Goal: Information Seeking & Learning: Compare options

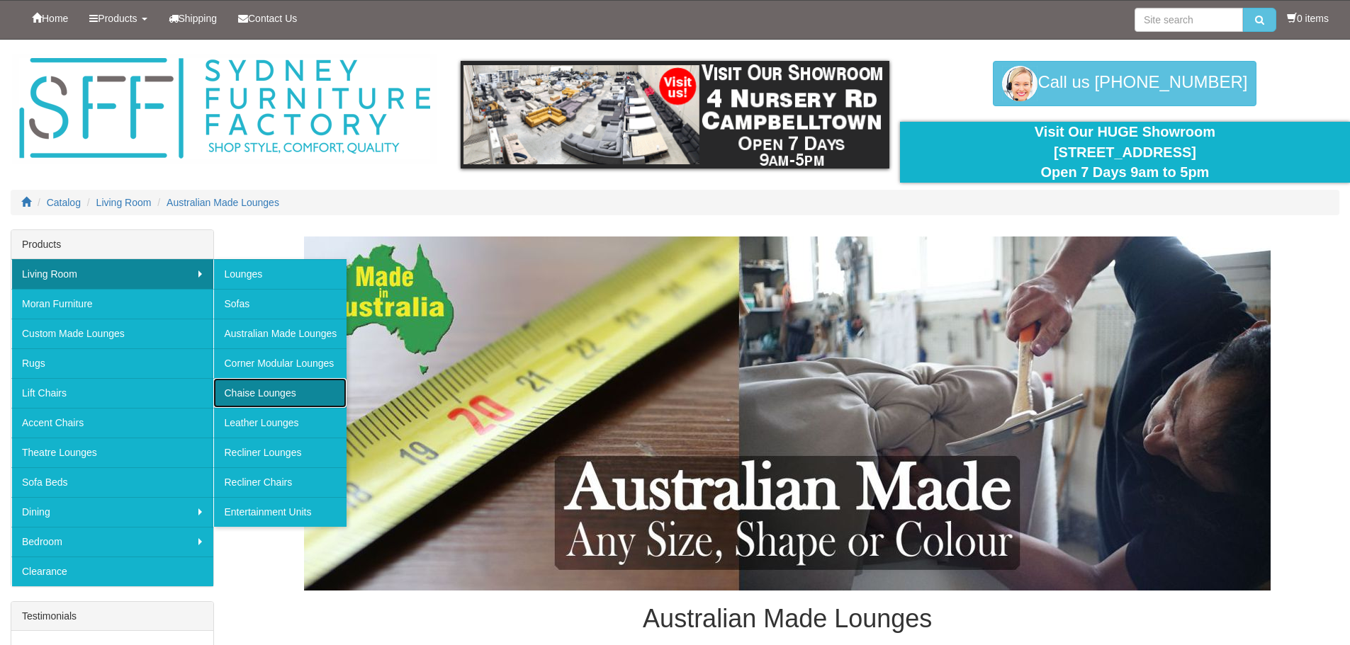
click at [283, 391] on link "Chaise Lounges" at bounding box center [279, 393] width 133 height 30
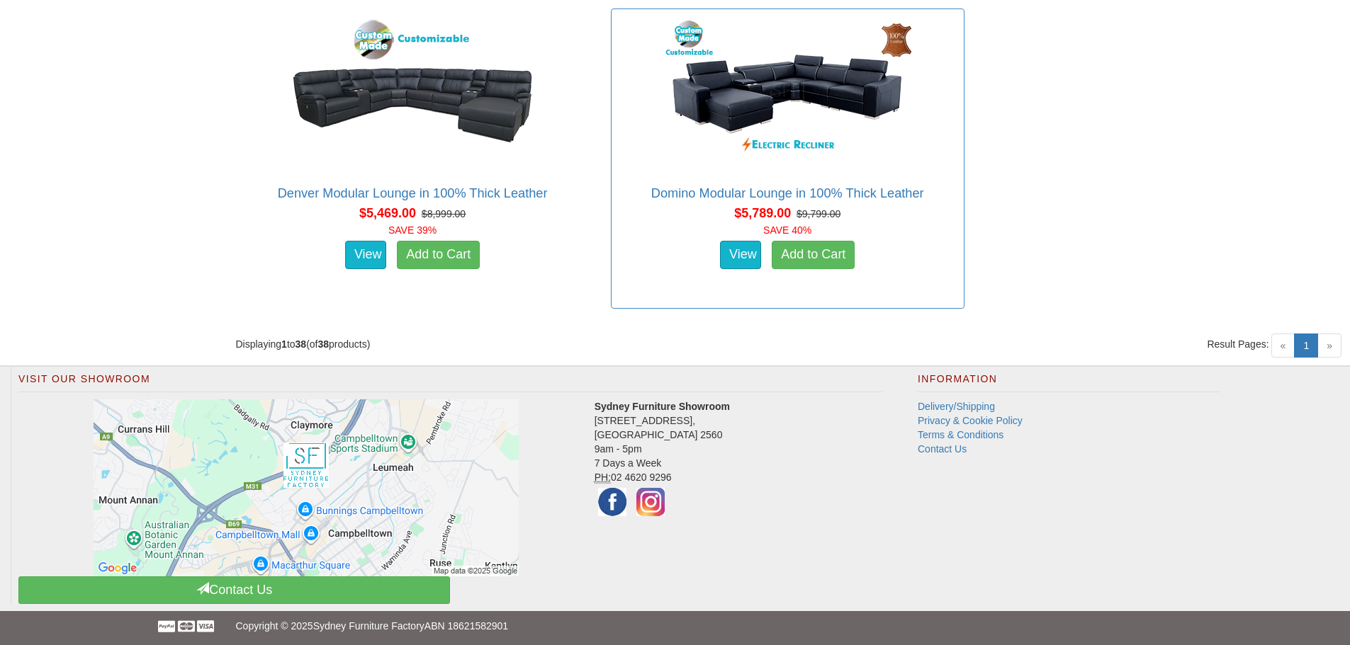
scroll to position [4688, 0]
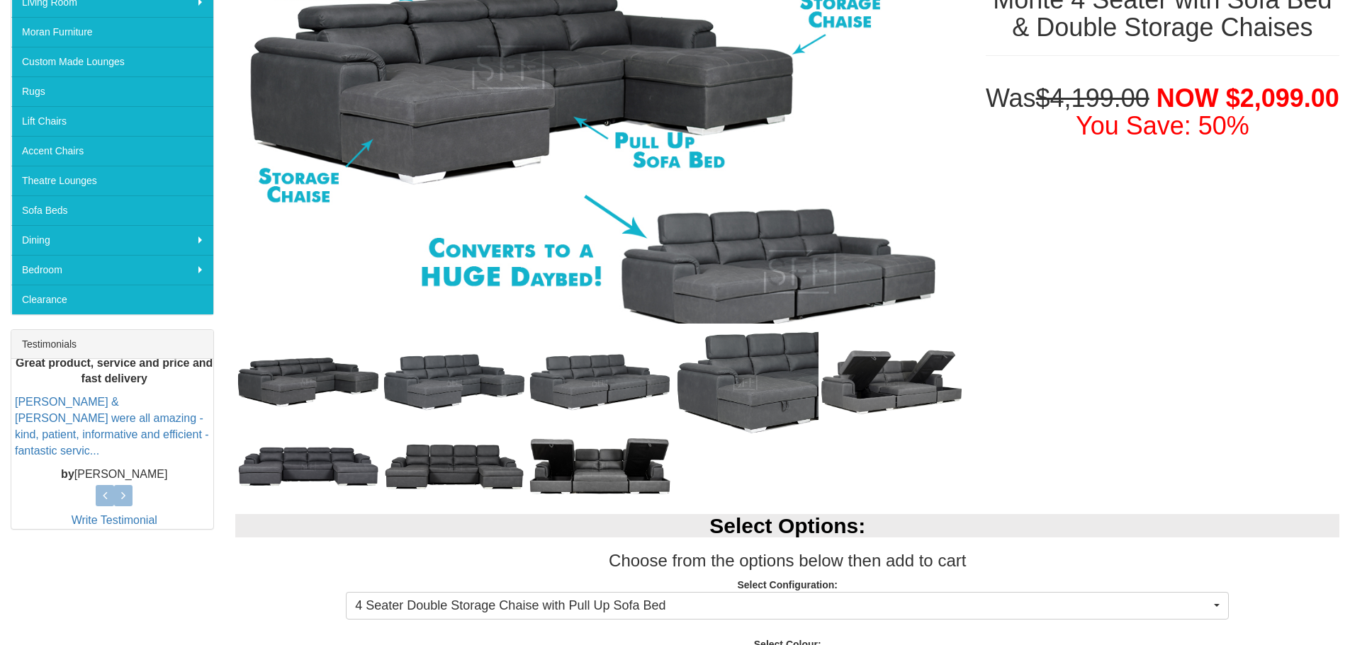
scroll to position [142, 0]
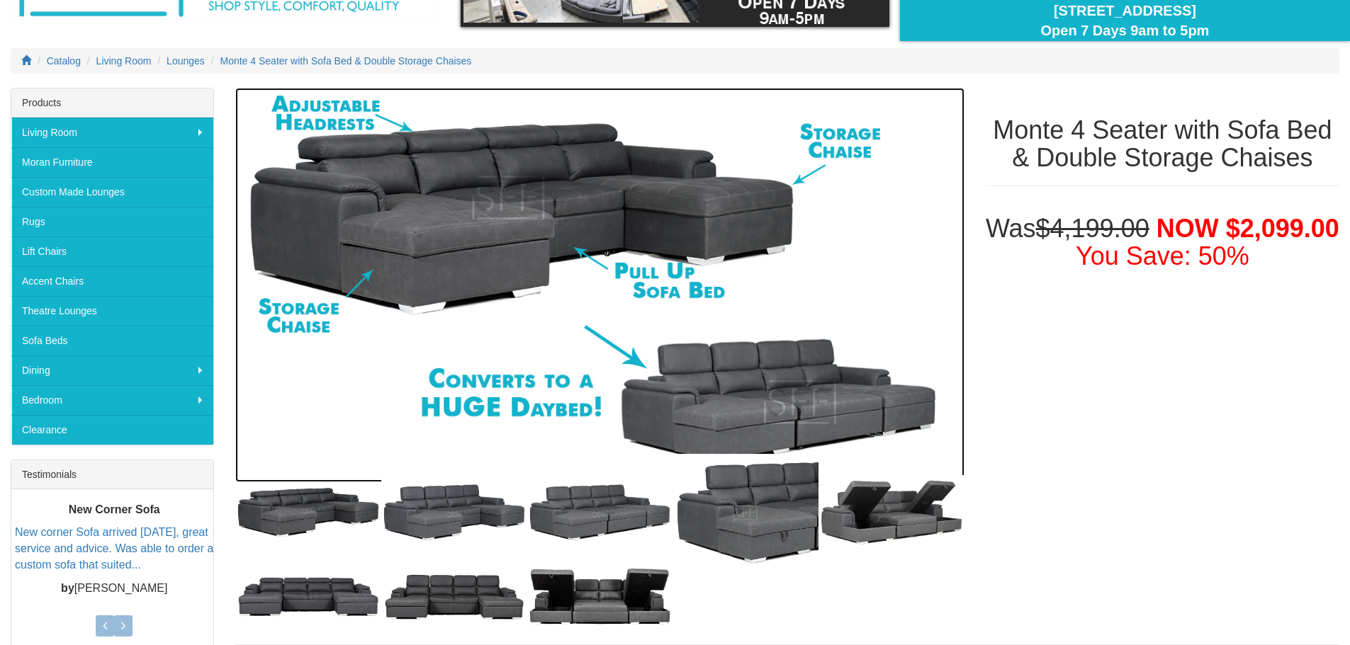
click at [796, 404] on img at bounding box center [599, 285] width 728 height 395
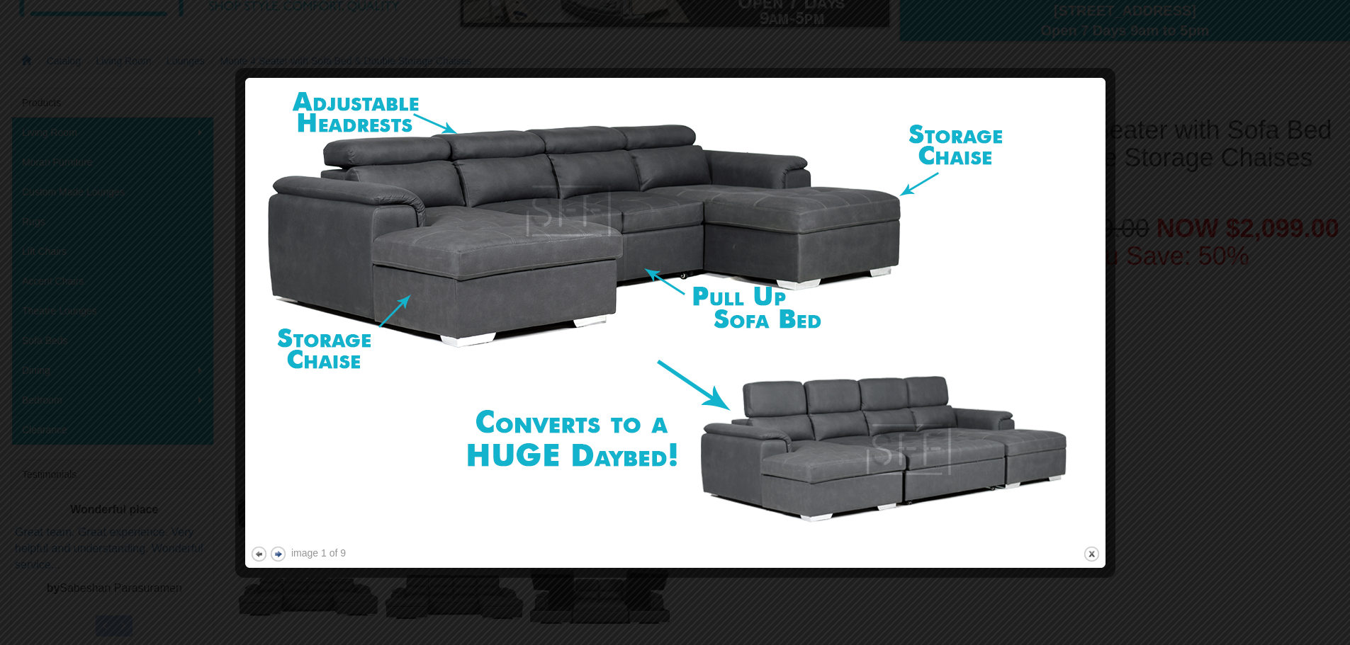
click at [277, 553] on button "next" at bounding box center [278, 554] width 18 height 18
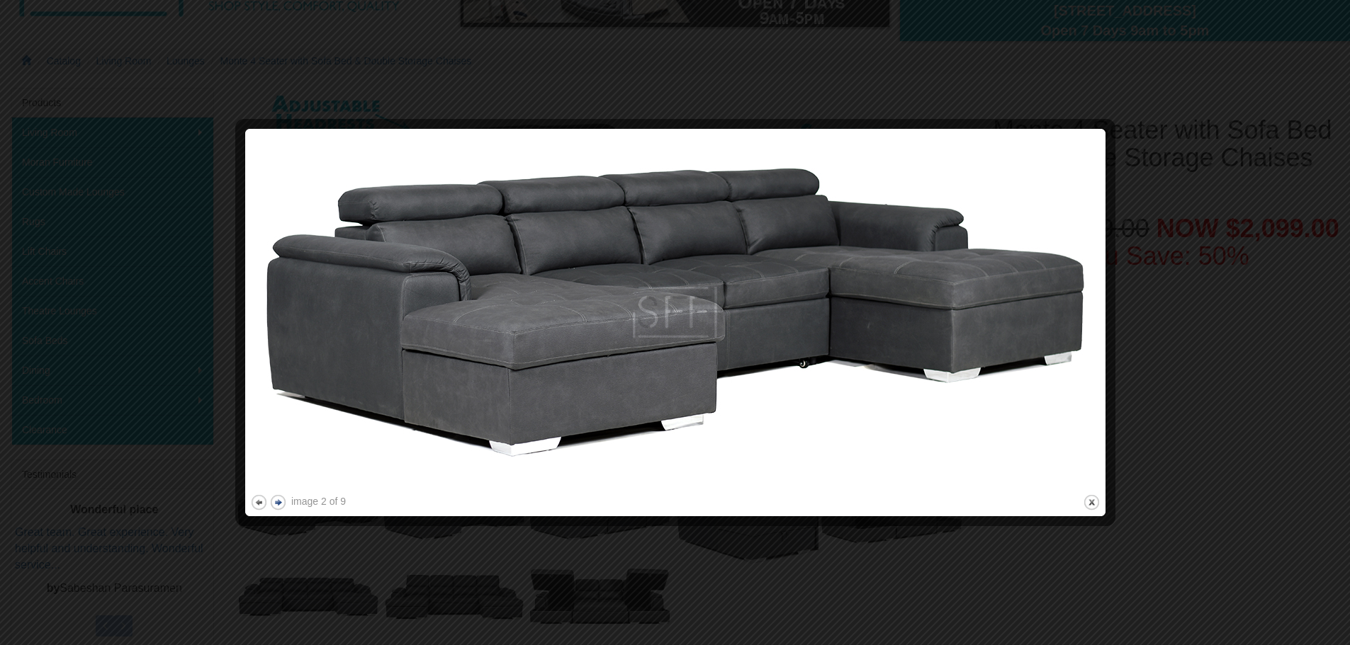
click at [277, 504] on button "next" at bounding box center [278, 503] width 18 height 18
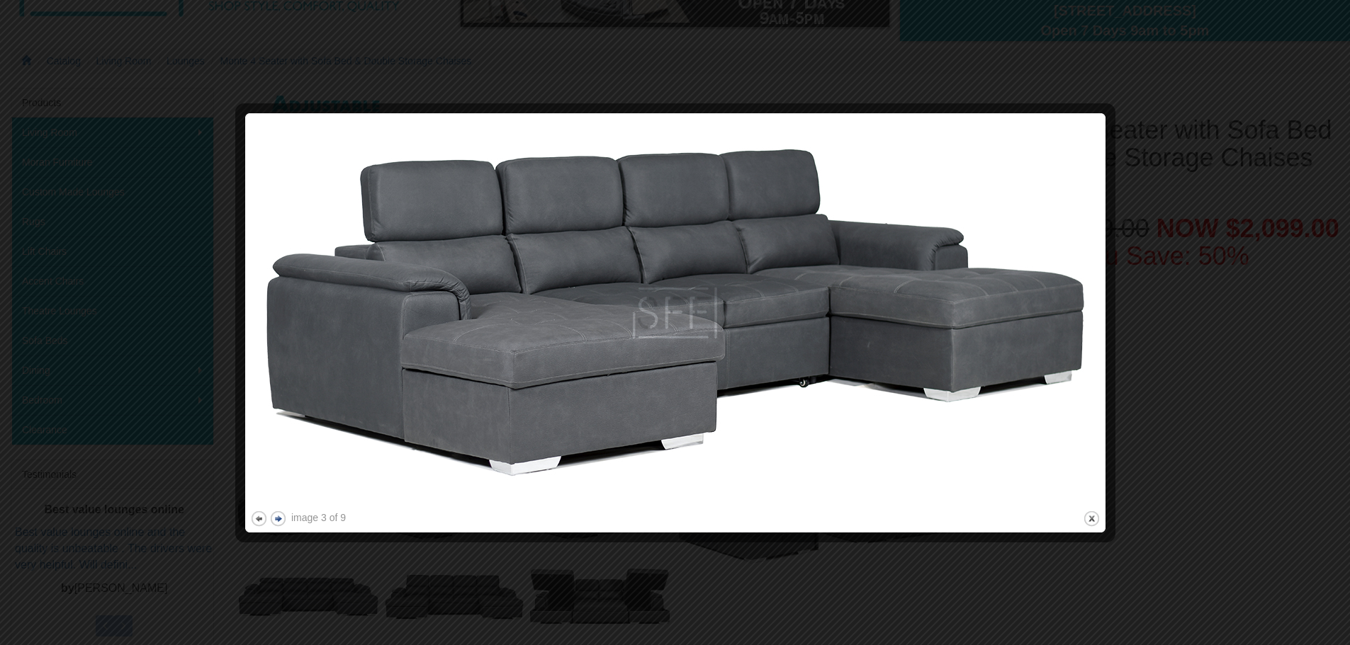
click at [273, 519] on button "next" at bounding box center [278, 519] width 18 height 18
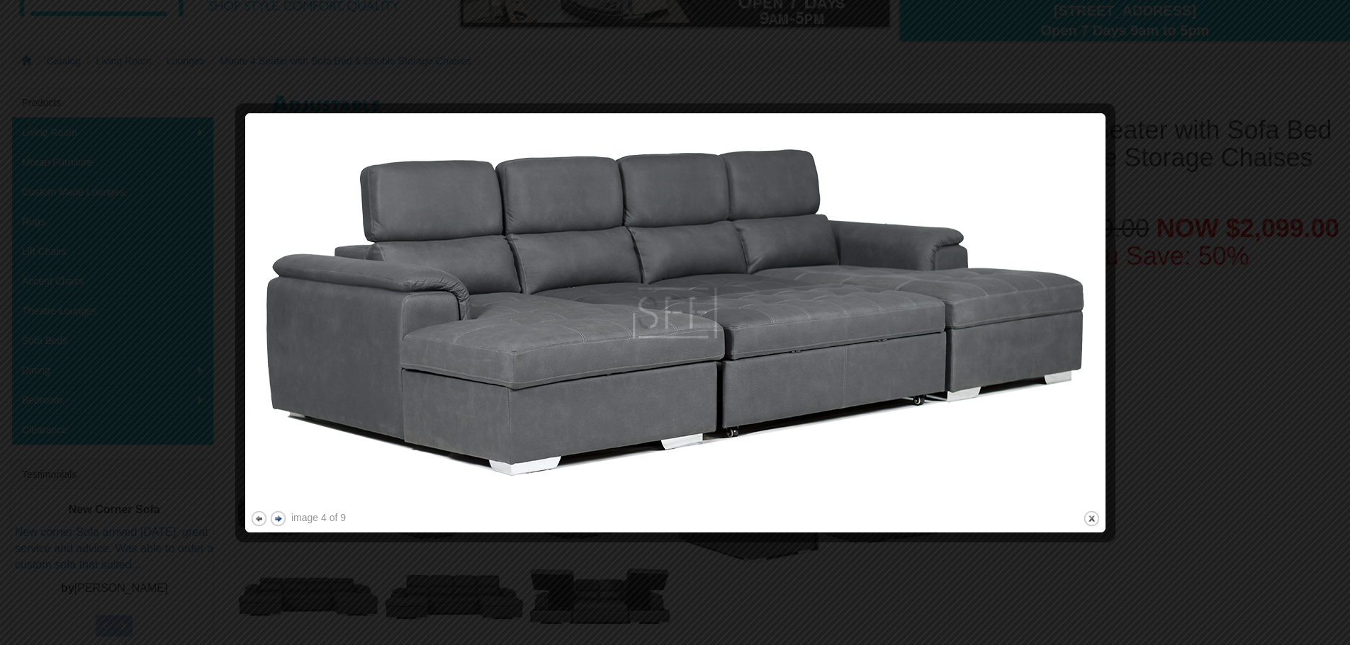
click at [278, 521] on button "next" at bounding box center [278, 519] width 18 height 18
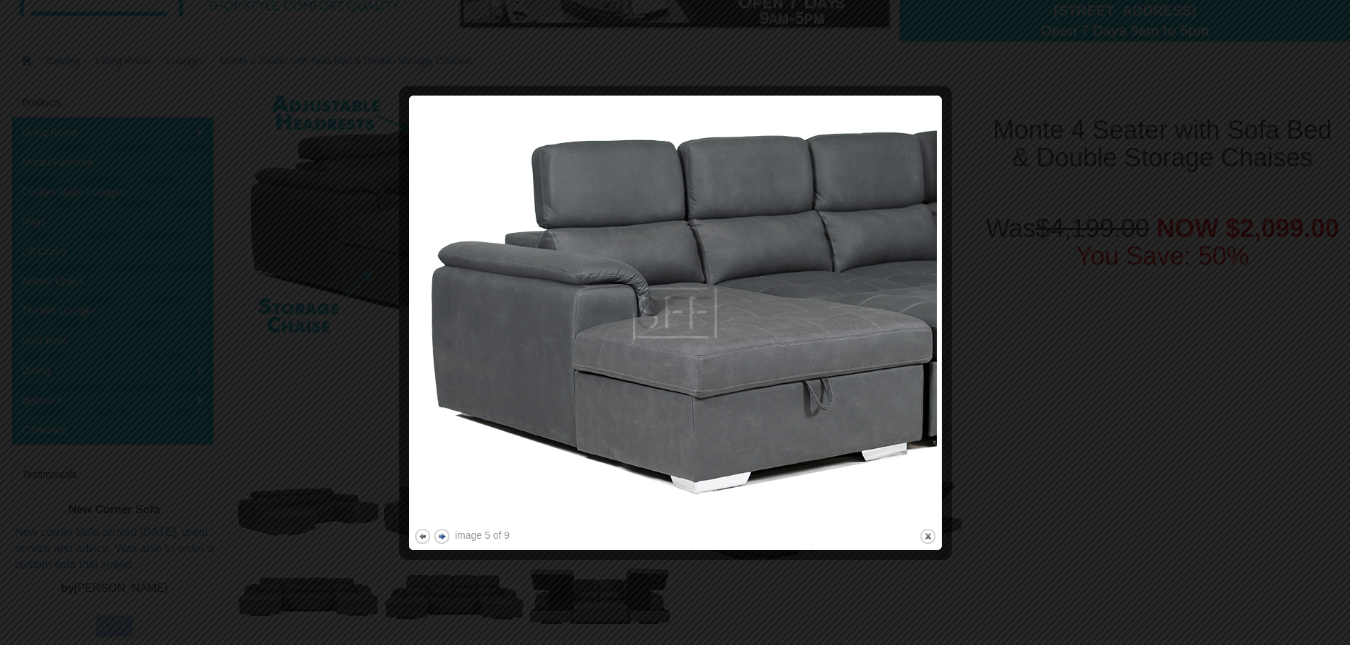
click at [439, 535] on button "next" at bounding box center [442, 537] width 18 height 18
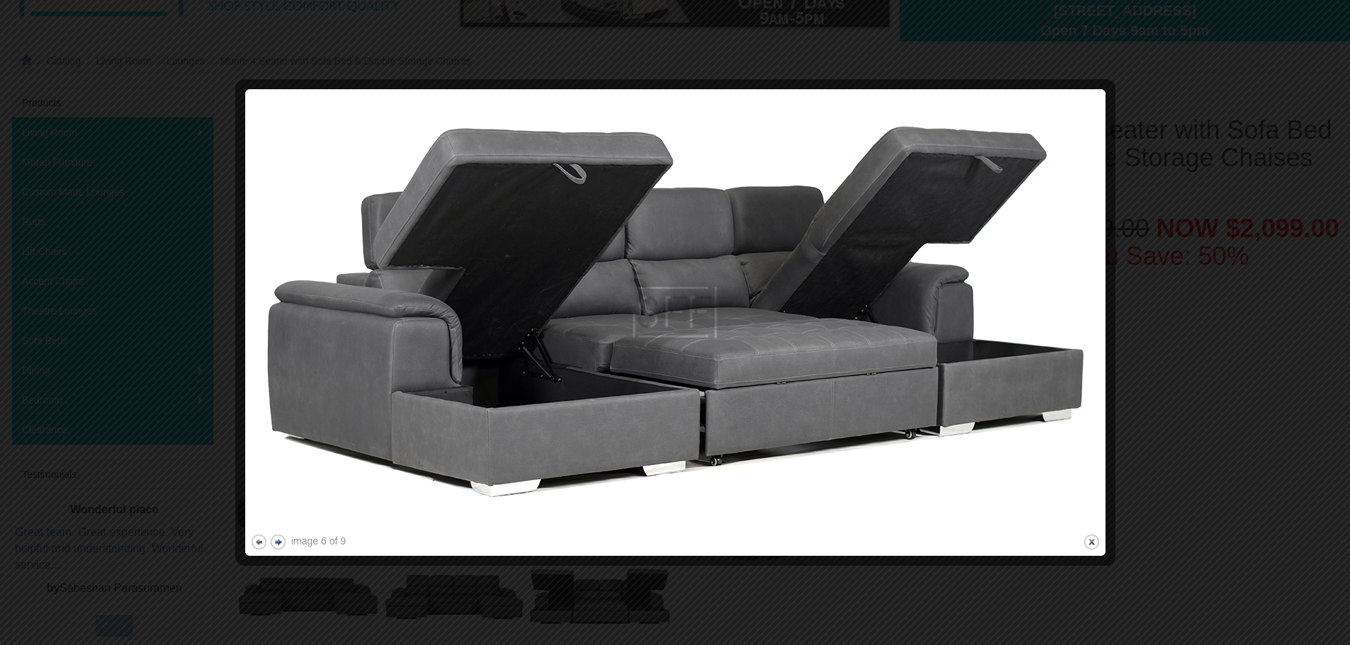
click at [281, 538] on button "next" at bounding box center [278, 542] width 18 height 18
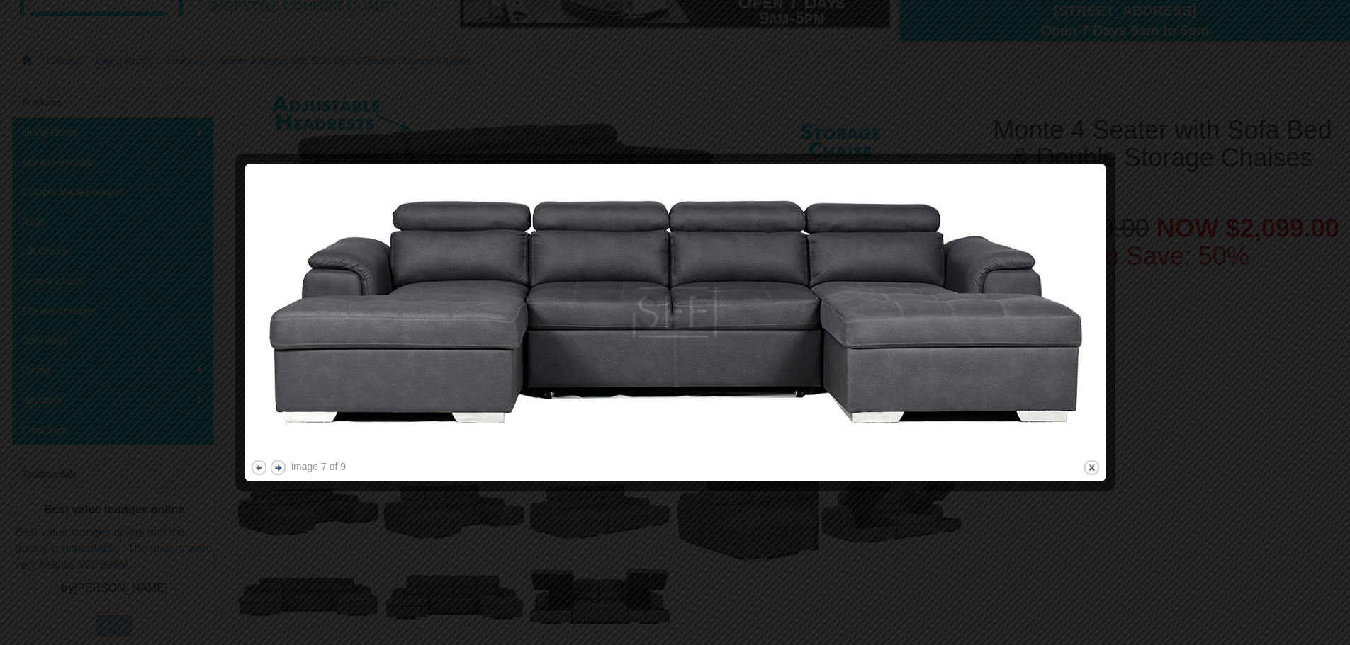
click at [280, 464] on button "next" at bounding box center [278, 468] width 18 height 18
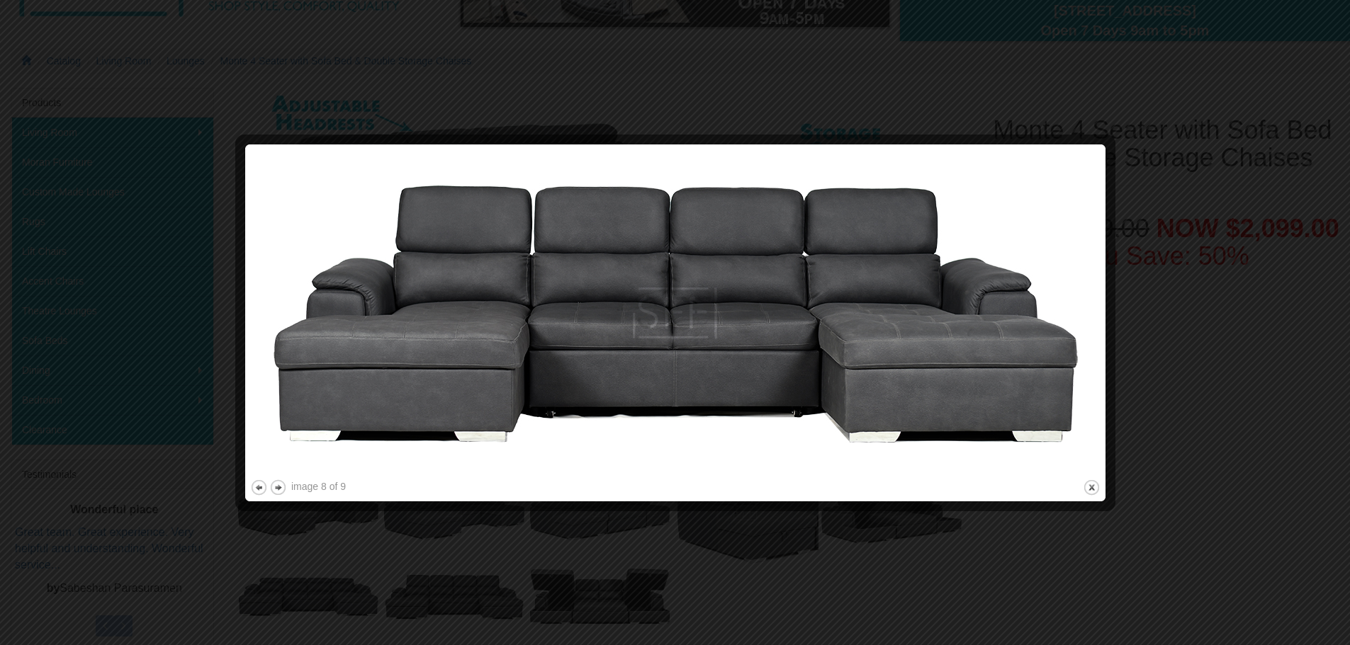
click at [212, 106] on div at bounding box center [675, 322] width 1350 height 645
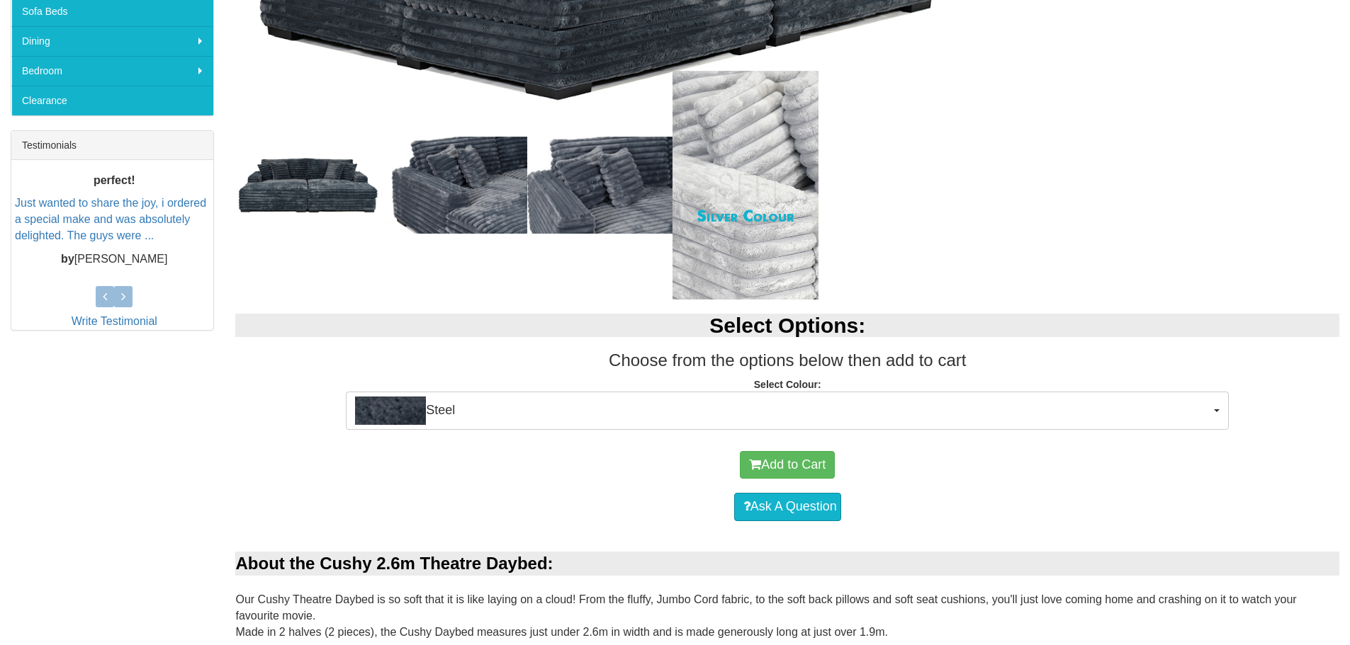
scroll to position [496, 0]
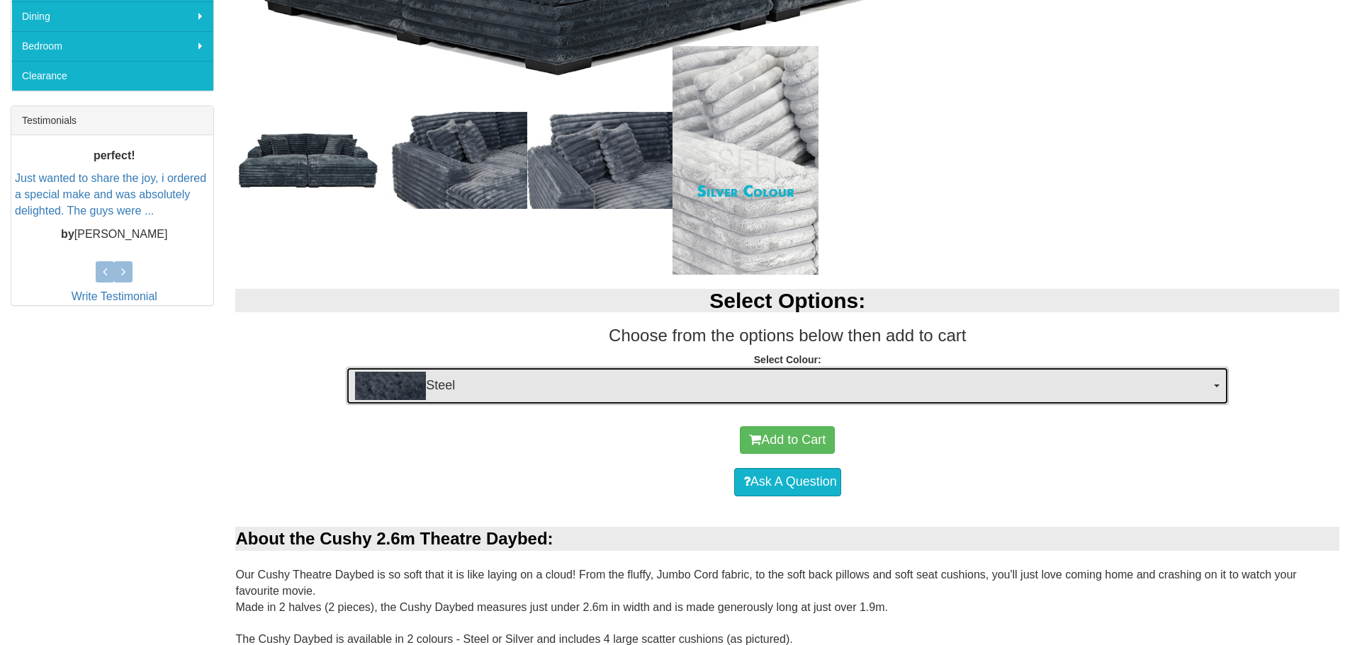
click at [1218, 387] on span "button" at bounding box center [1217, 386] width 6 height 3
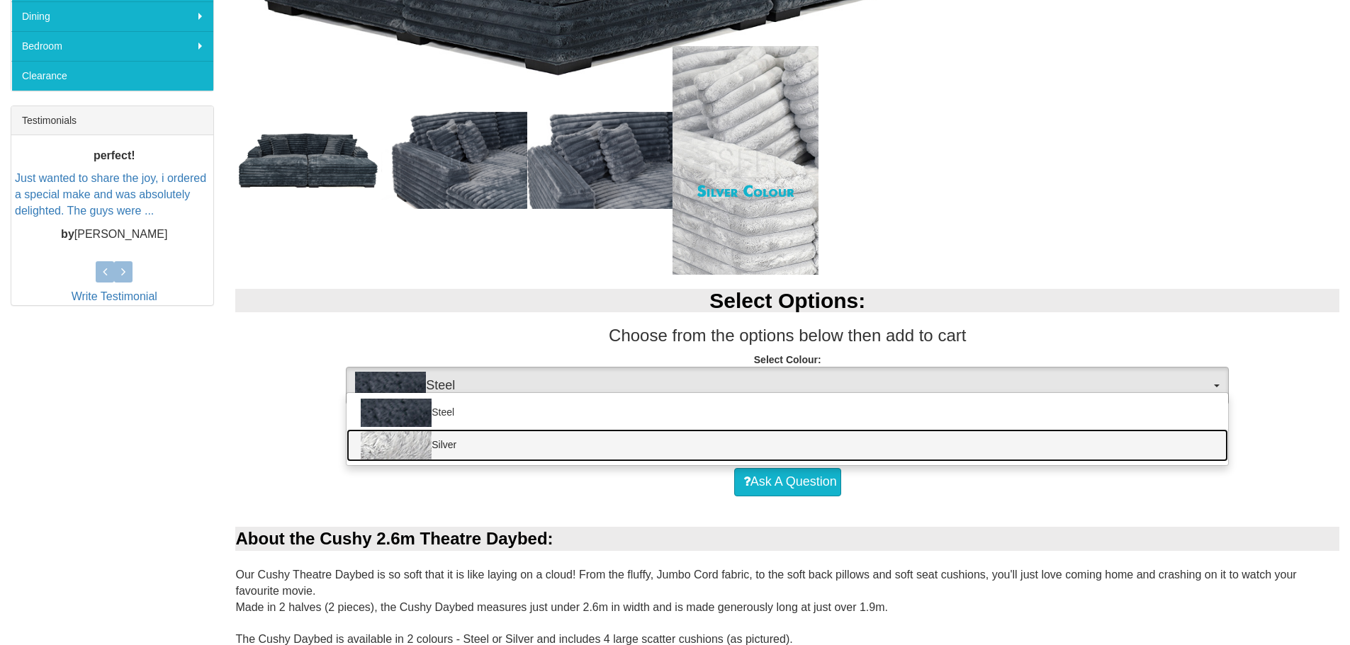
click at [457, 450] on link "Silver" at bounding box center [786, 445] width 881 height 33
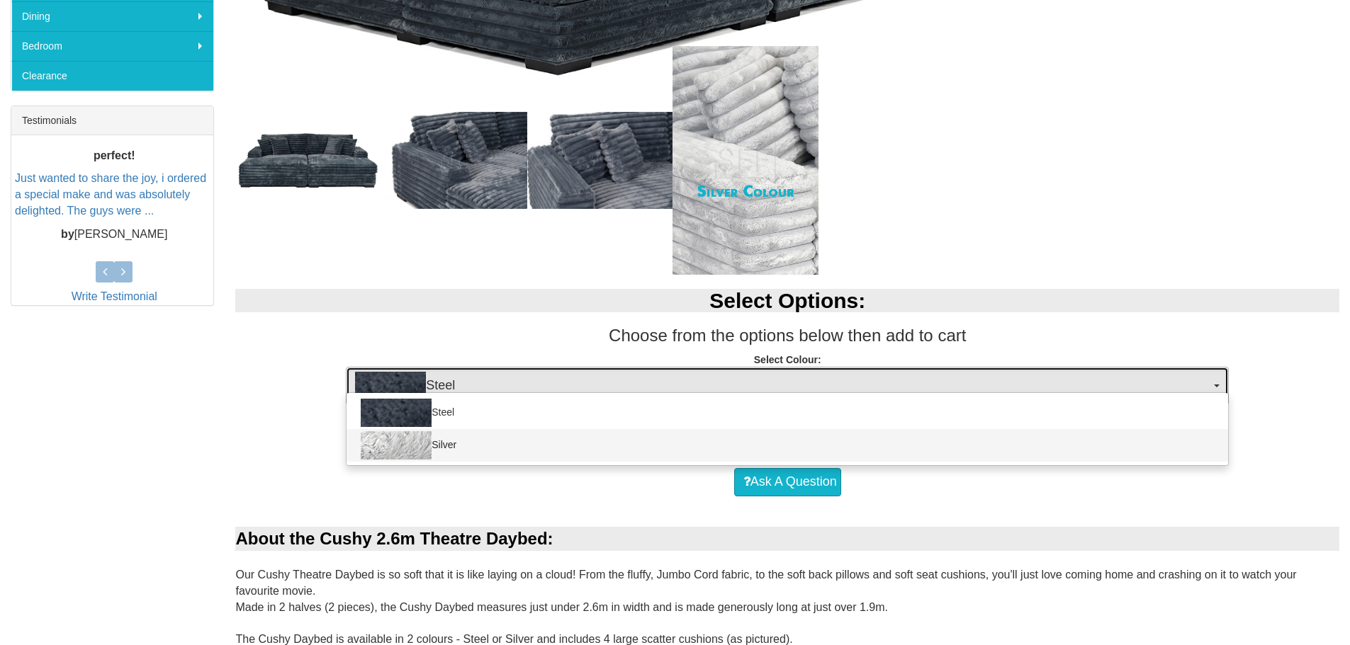
select select "1493"
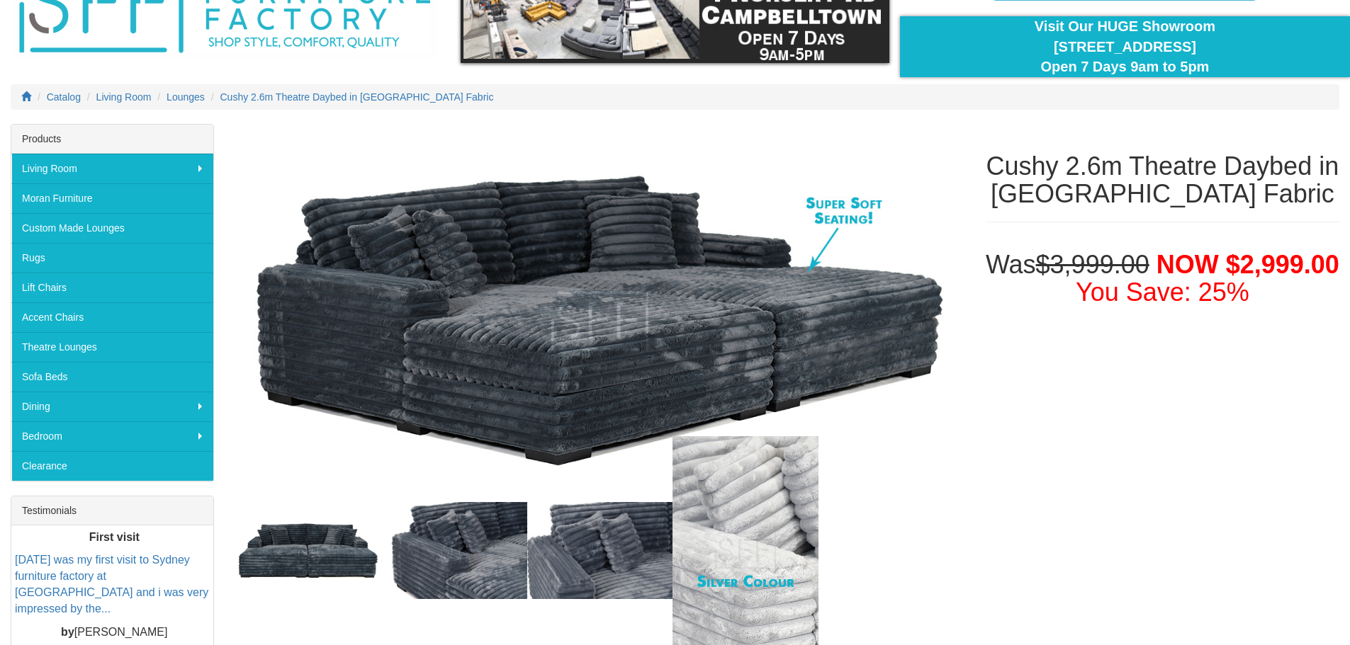
scroll to position [71, 0]
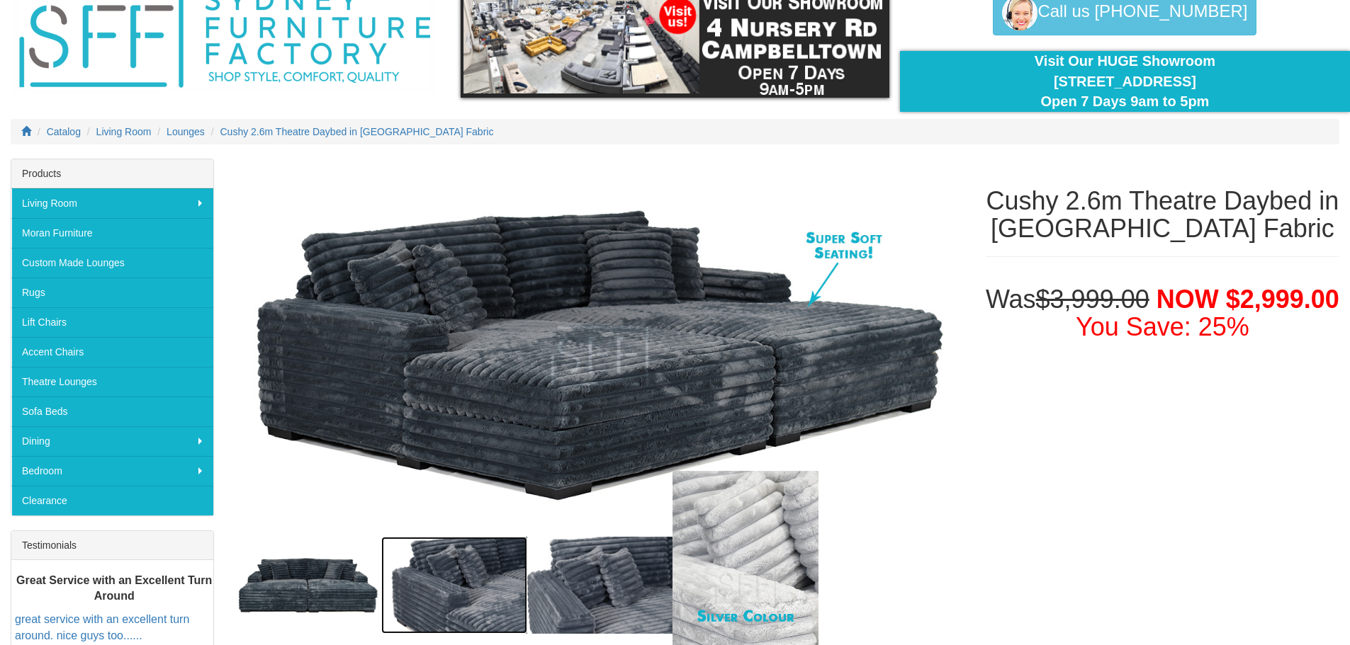
click at [491, 598] on img at bounding box center [454, 585] width 146 height 97
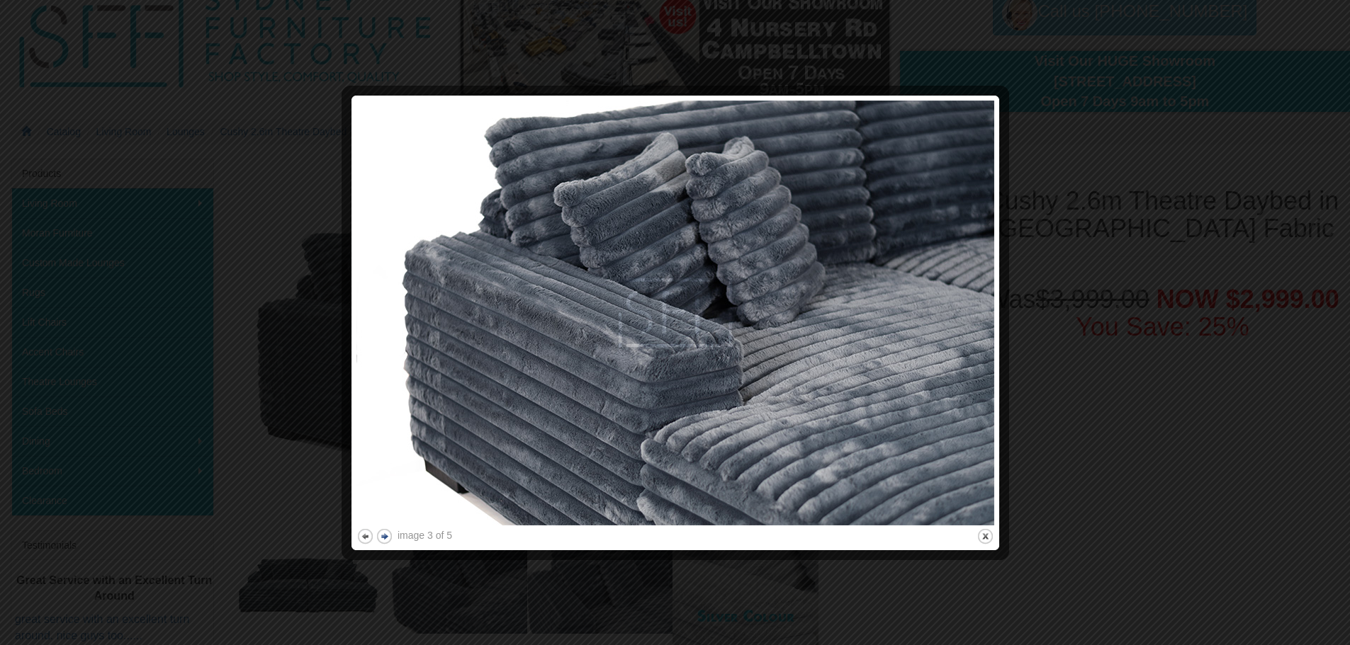
click at [383, 538] on button "next" at bounding box center [384, 537] width 18 height 18
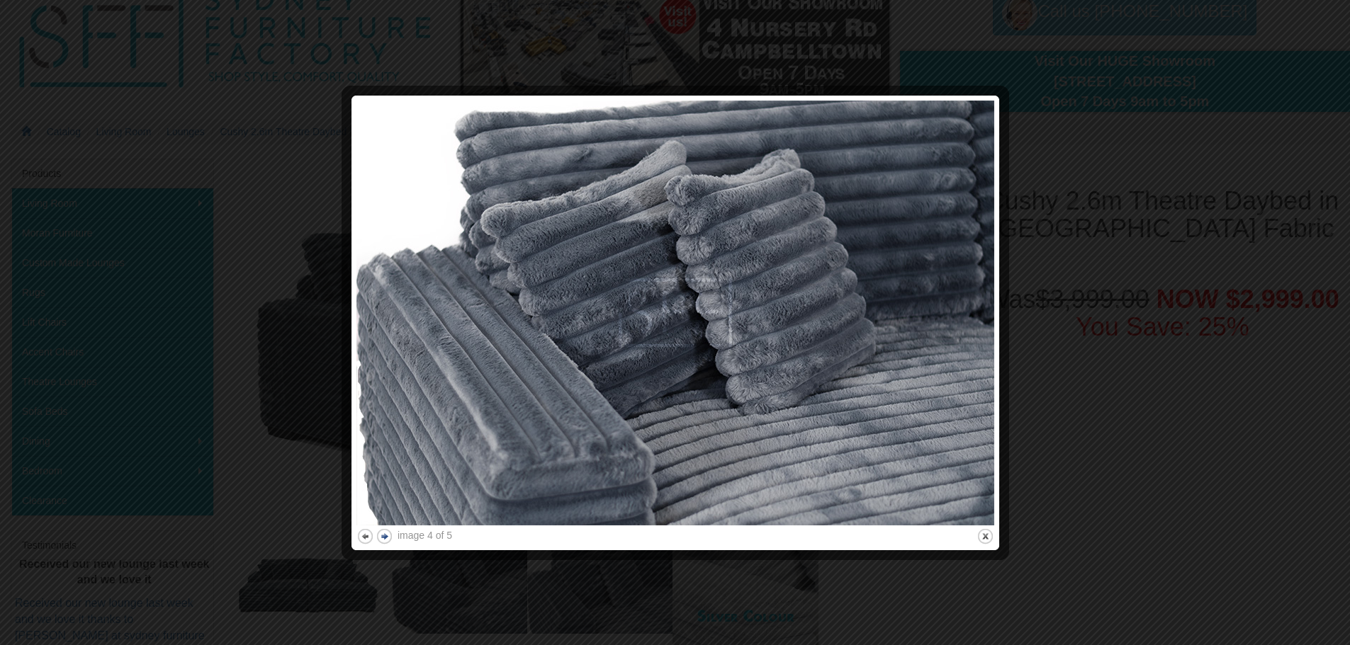
click at [385, 537] on button "next" at bounding box center [384, 537] width 18 height 18
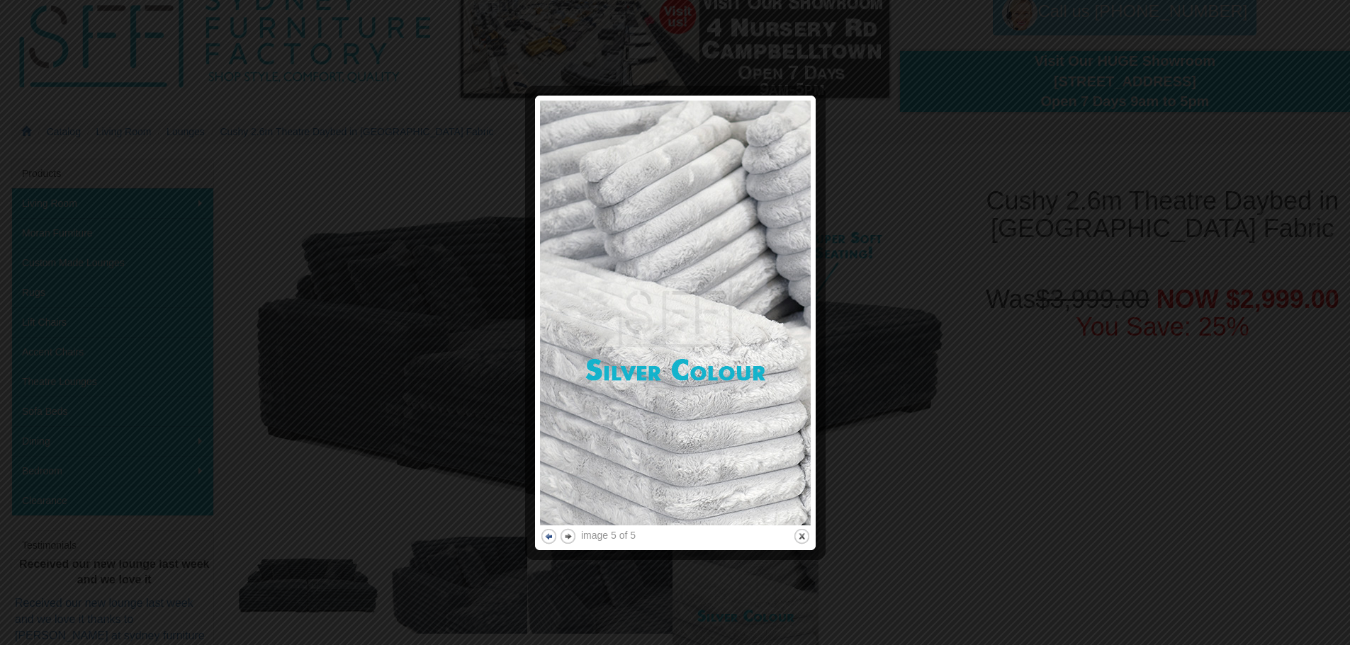
click at [552, 538] on button "previous" at bounding box center [549, 537] width 18 height 18
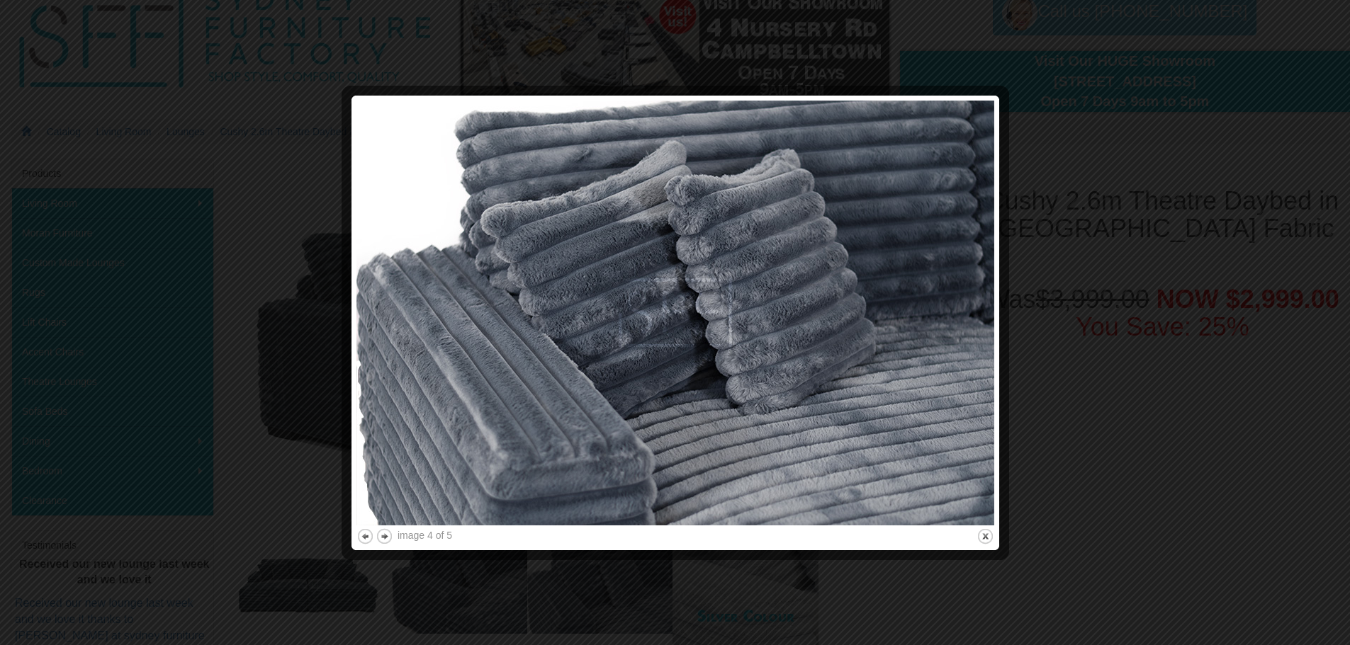
click at [546, 538] on div "image 4 of 5 previous next close" at bounding box center [675, 323] width 638 height 445
drag, startPoint x: 1175, startPoint y: 241, endPoint x: 1146, endPoint y: 324, distance: 87.8
click at [1173, 243] on div at bounding box center [675, 322] width 1350 height 645
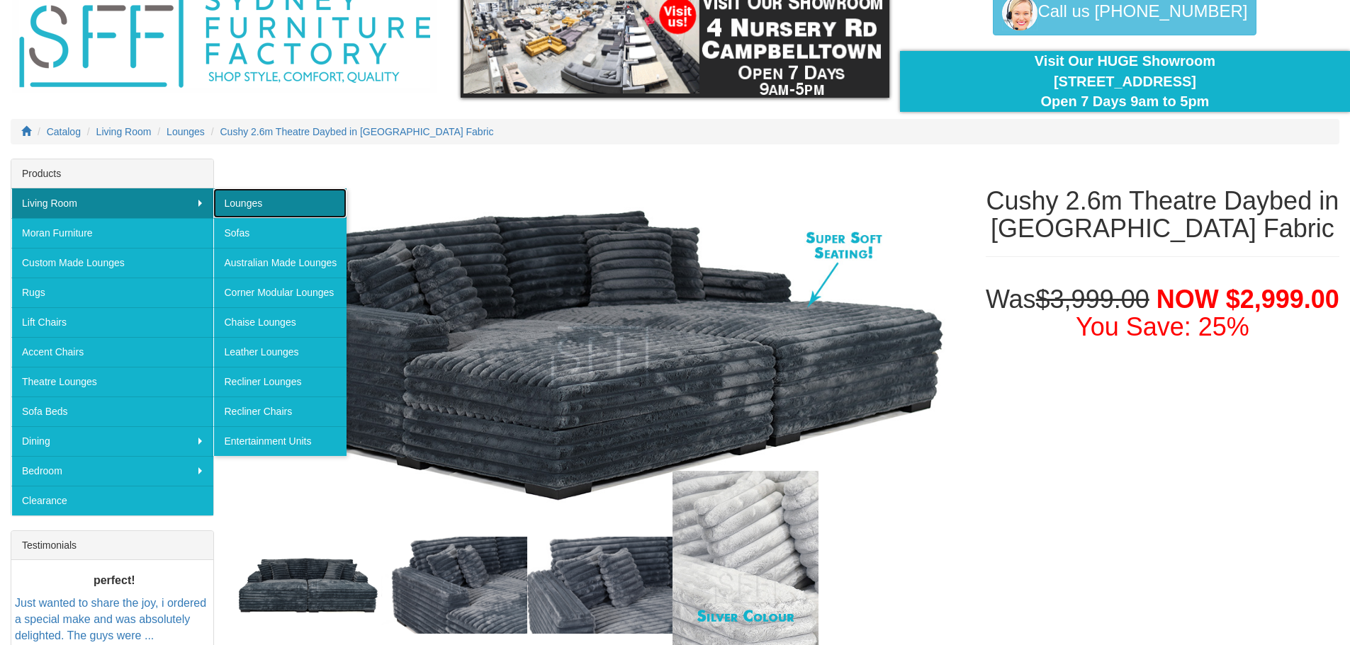
click at [252, 200] on link "Lounges" at bounding box center [279, 203] width 133 height 30
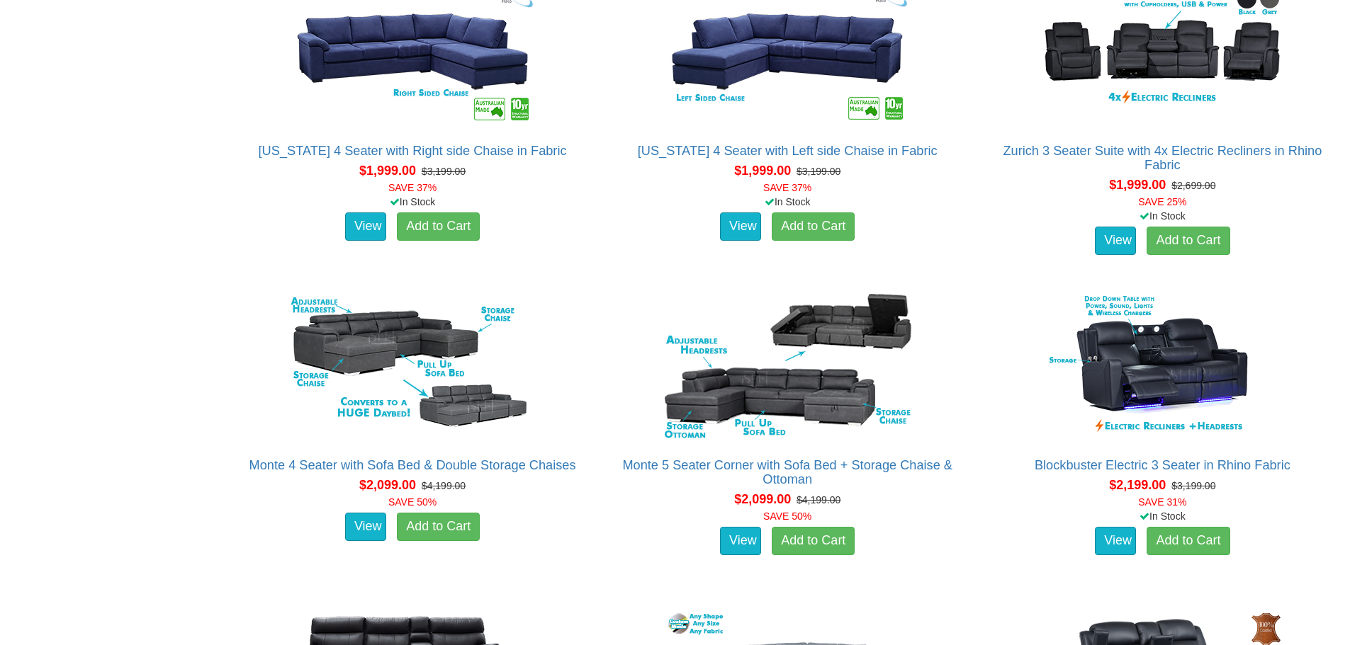
scroll to position [1771, 0]
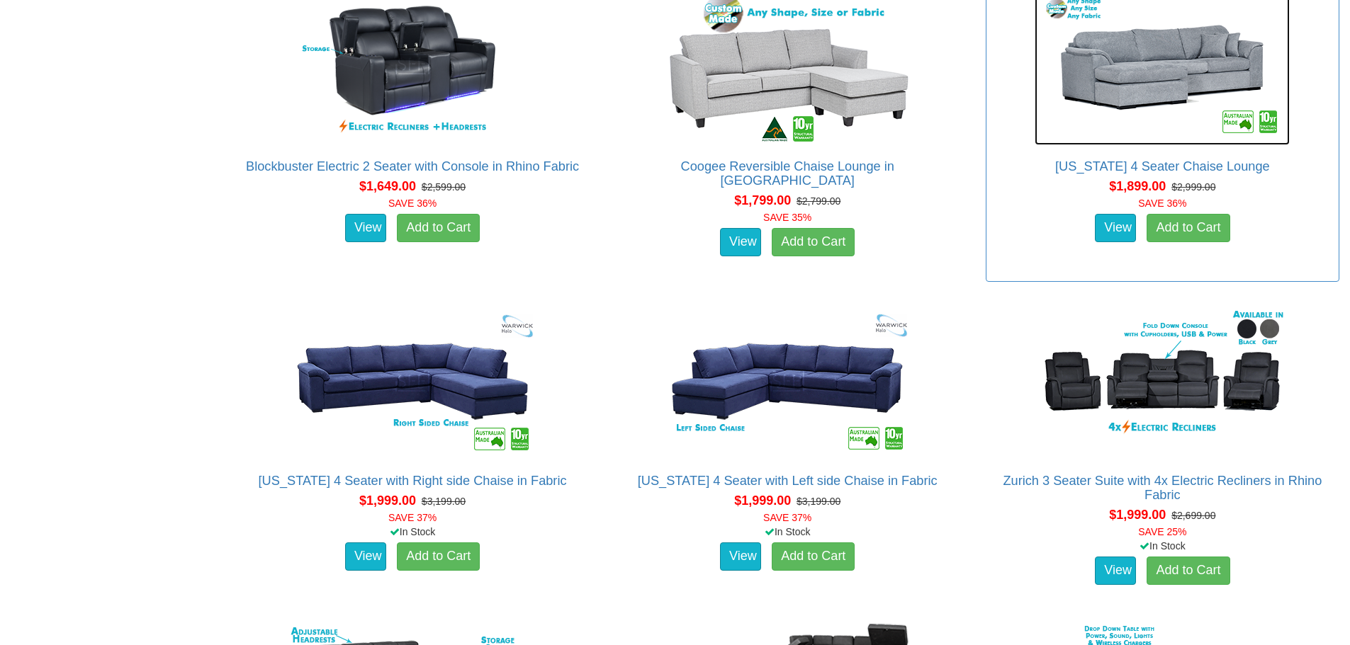
click at [1128, 47] on img at bounding box center [1161, 67] width 255 height 156
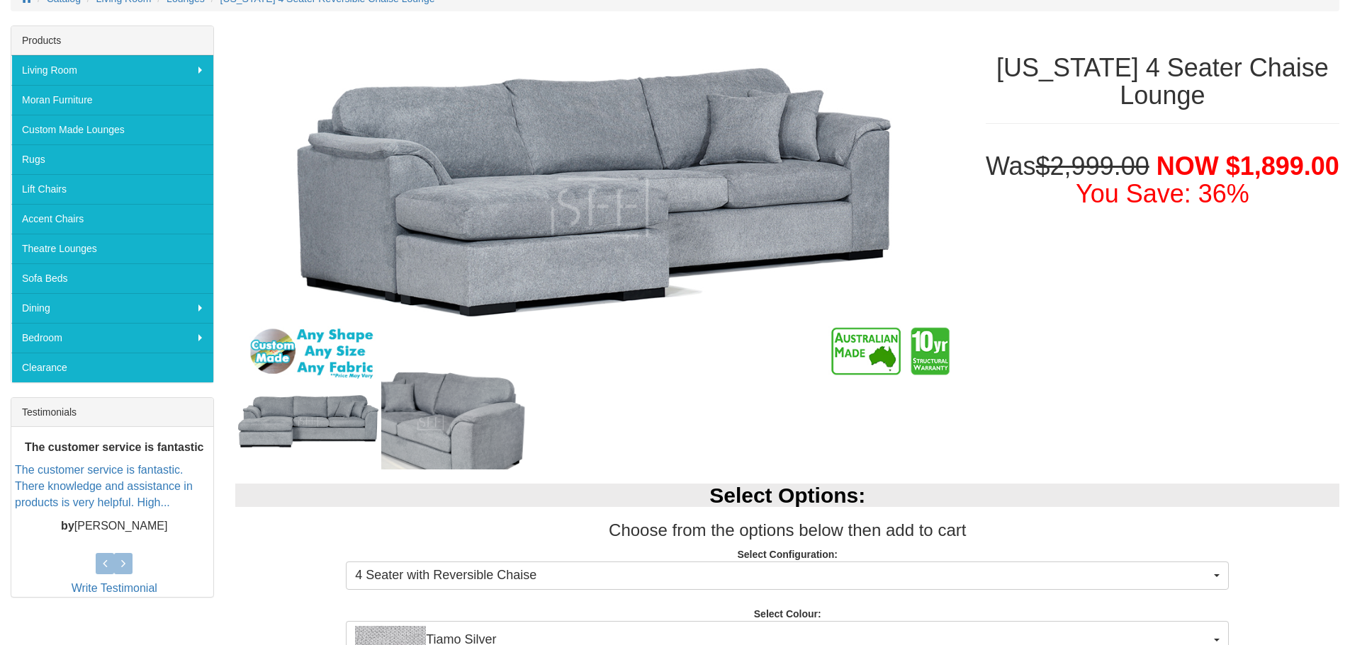
scroll to position [213, 0]
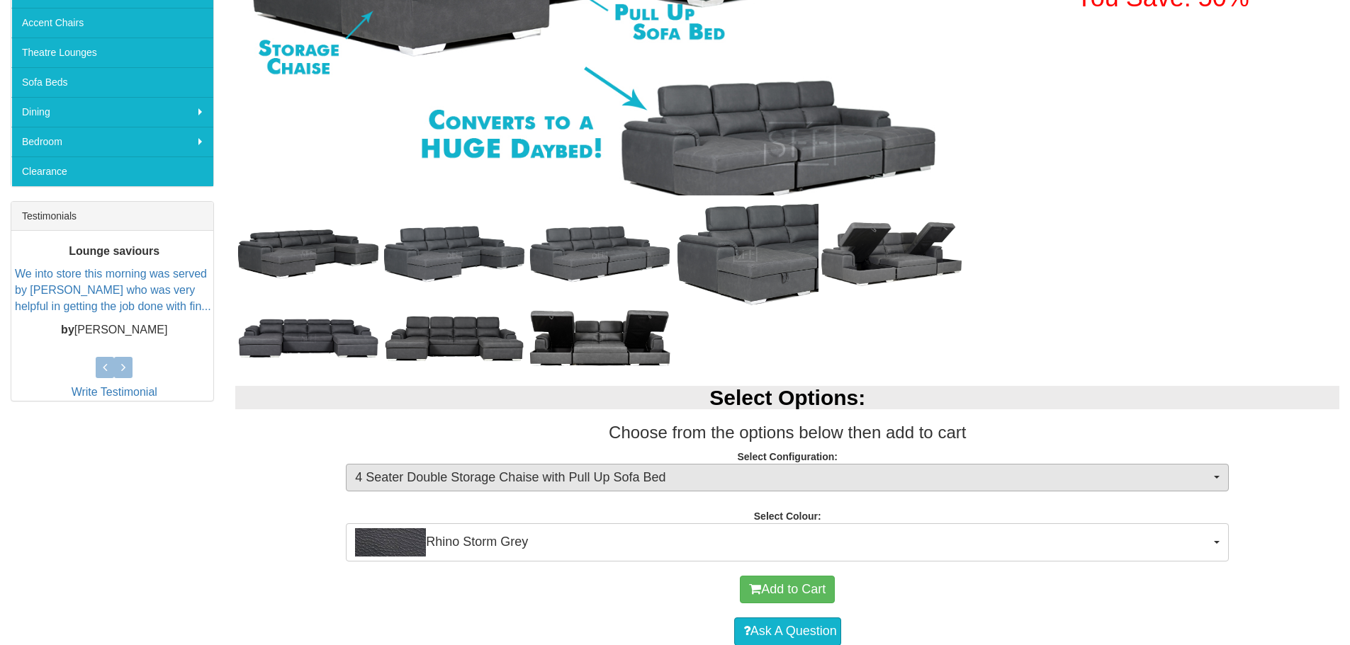
scroll to position [496, 0]
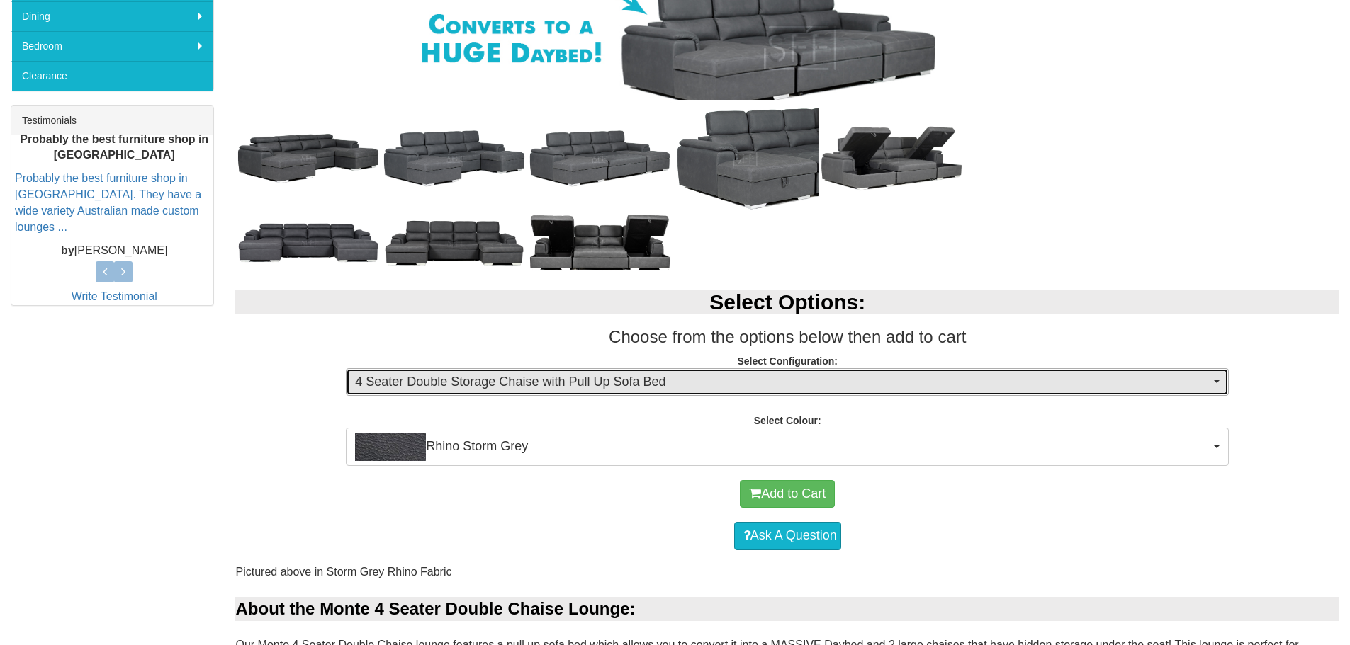
click at [1218, 385] on button "4 Seater Double Storage Chaise with Pull Up Sofa Bed" at bounding box center [787, 382] width 883 height 28
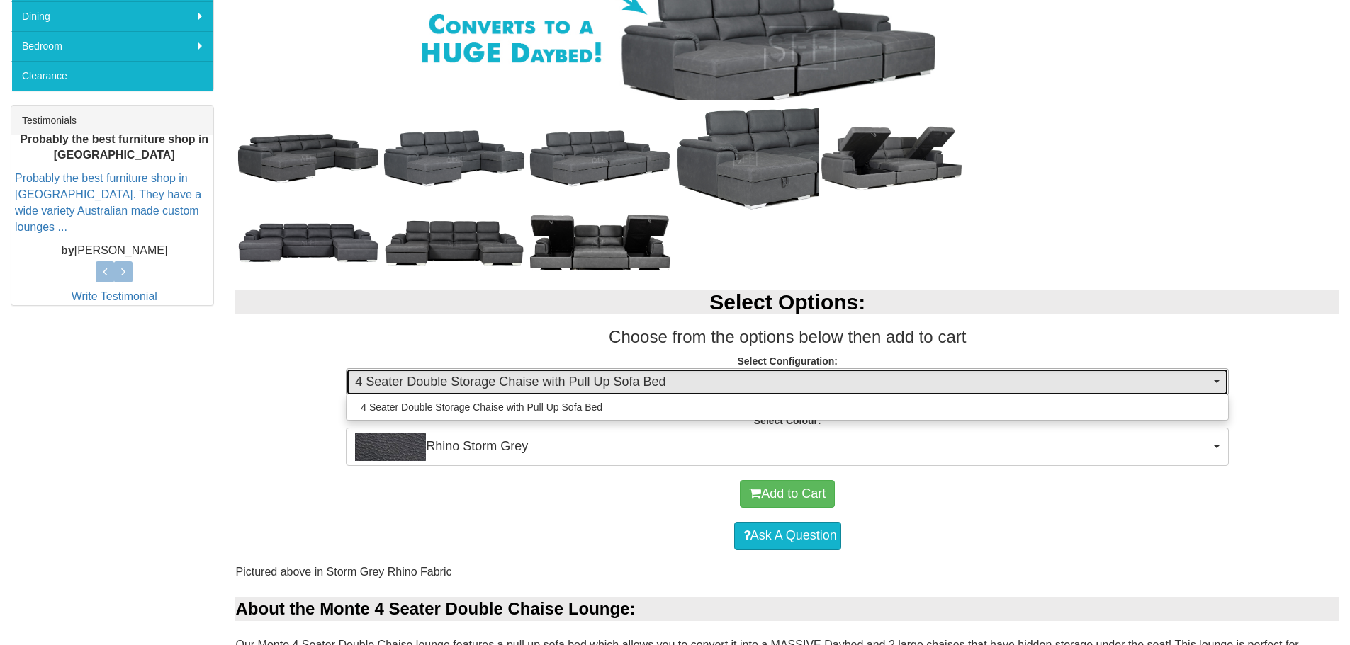
click at [1217, 382] on span "button" at bounding box center [1217, 381] width 6 height 3
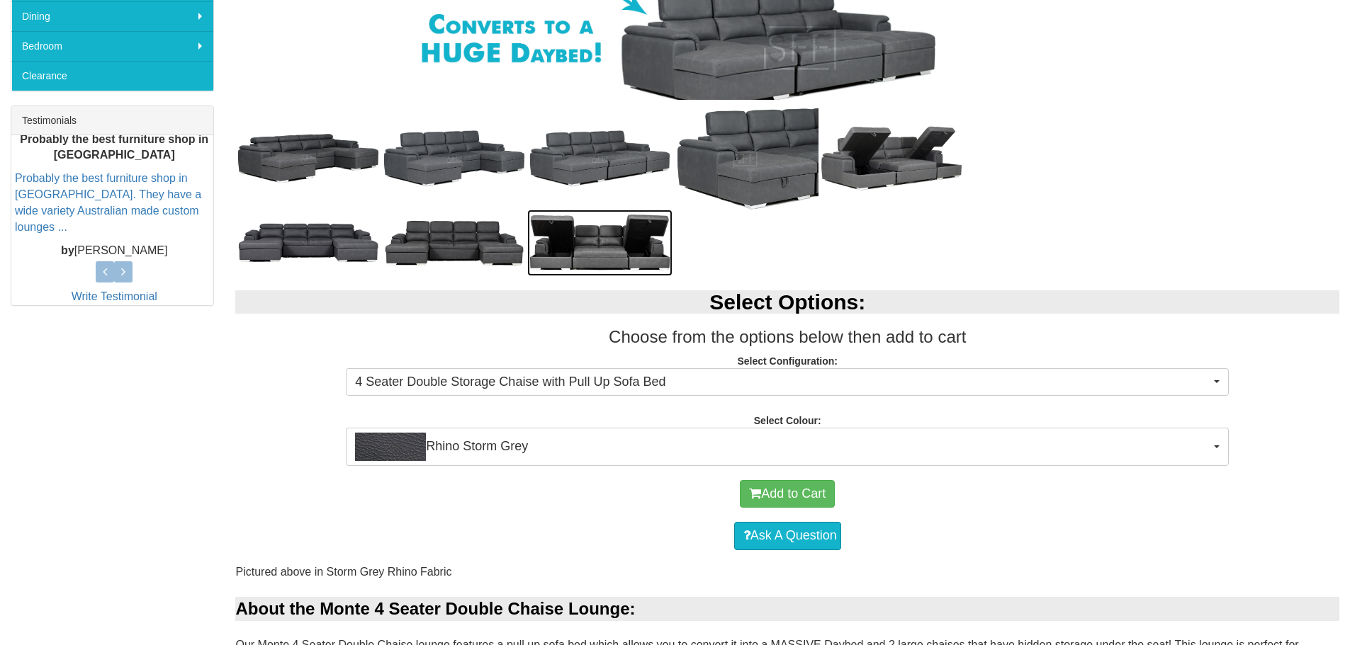
click at [583, 247] on img at bounding box center [600, 243] width 146 height 67
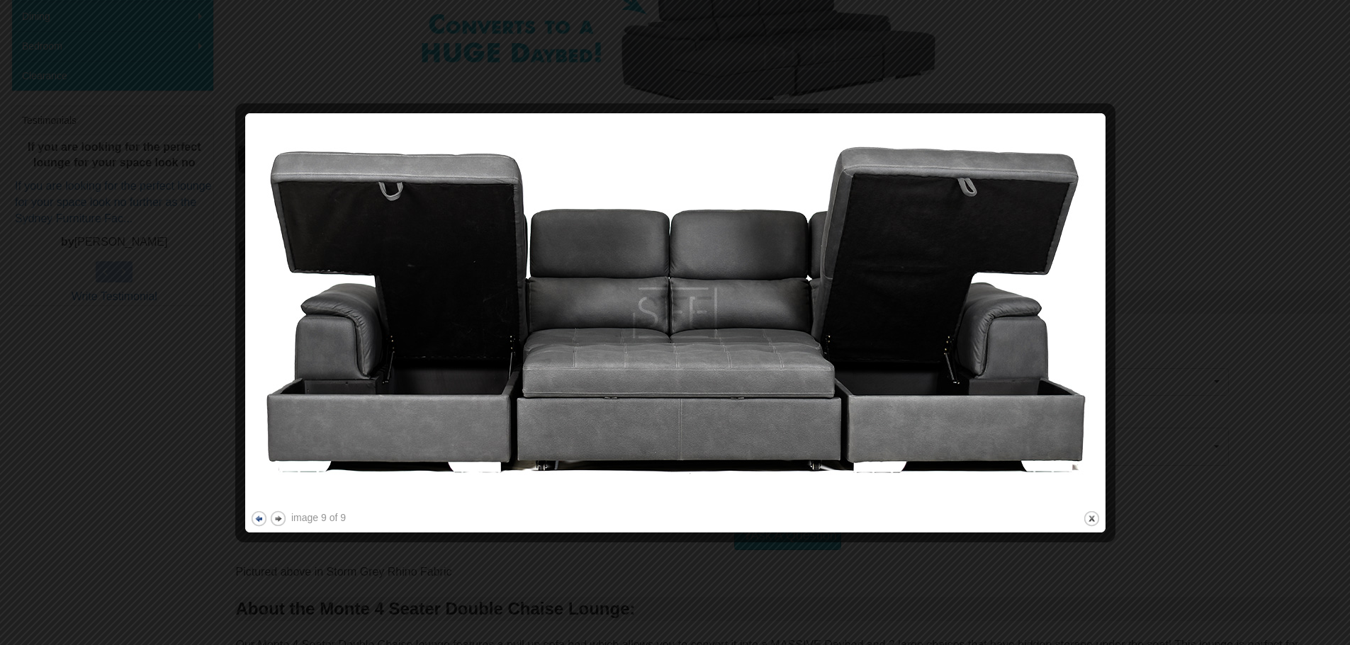
click at [251, 519] on button "previous" at bounding box center [259, 519] width 18 height 18
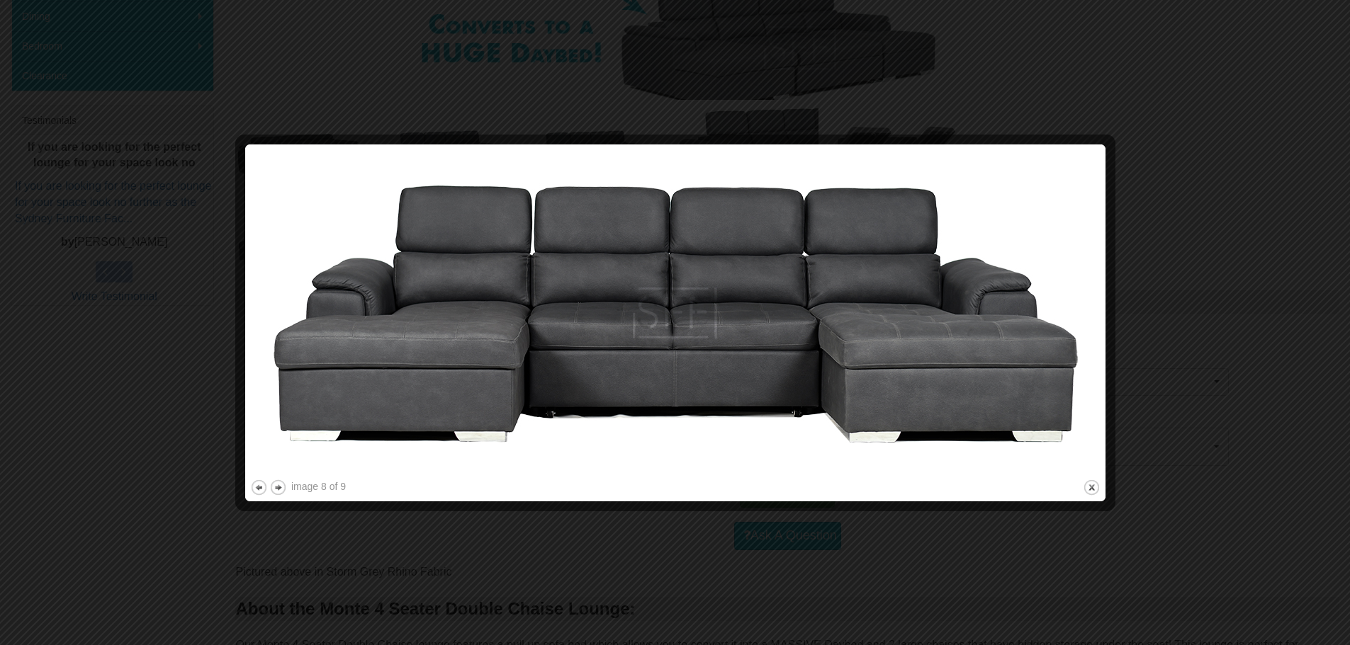
click at [257, 475] on img at bounding box center [675, 312] width 850 height 327
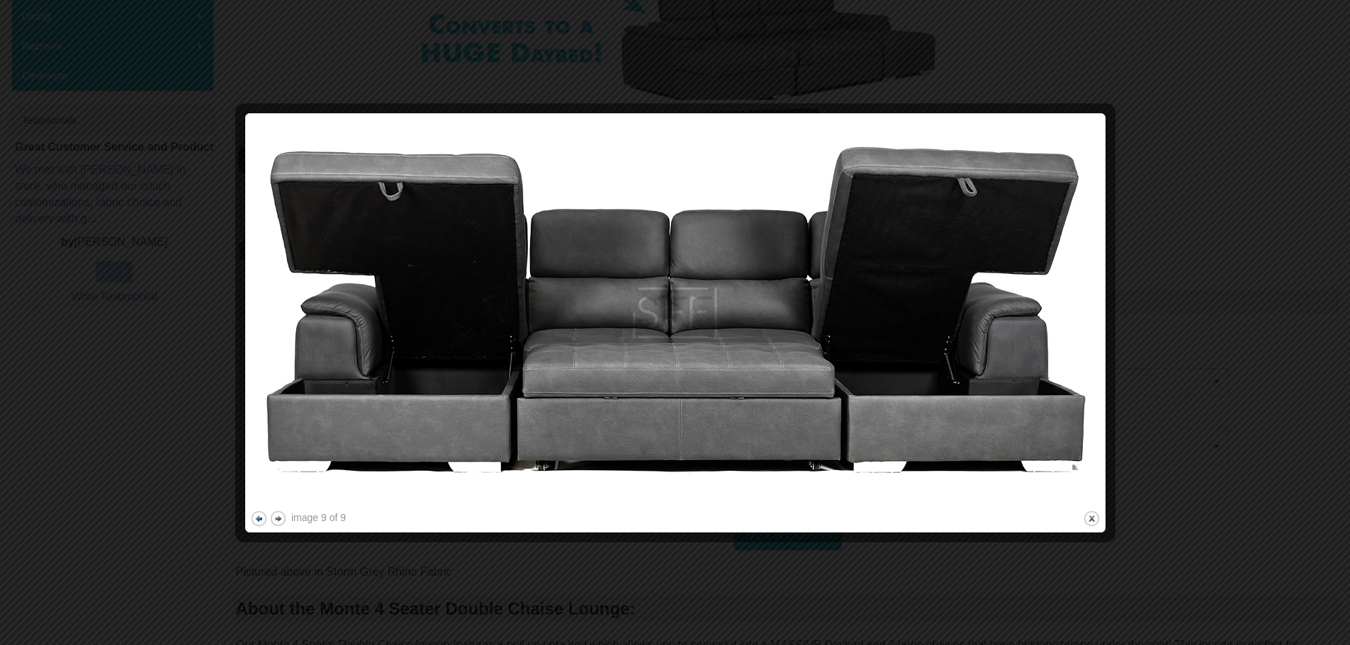
click at [259, 519] on button "previous" at bounding box center [259, 519] width 18 height 18
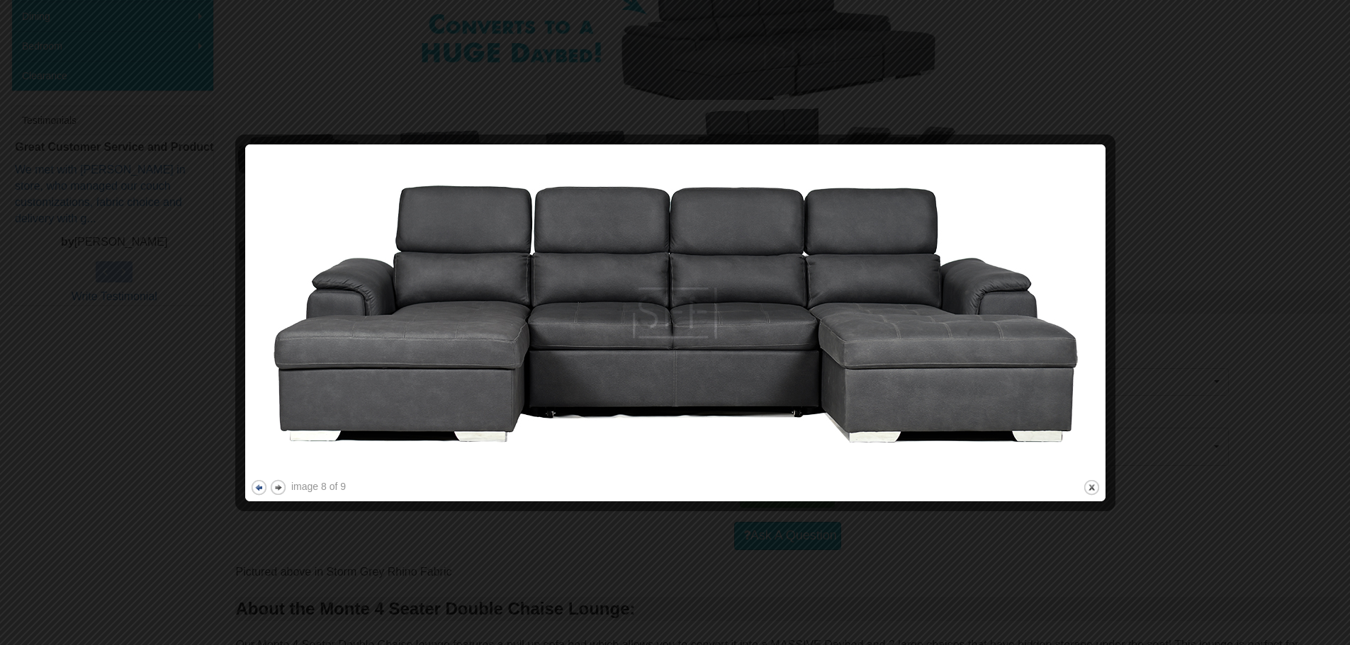
click at [257, 490] on button "previous" at bounding box center [259, 488] width 18 height 18
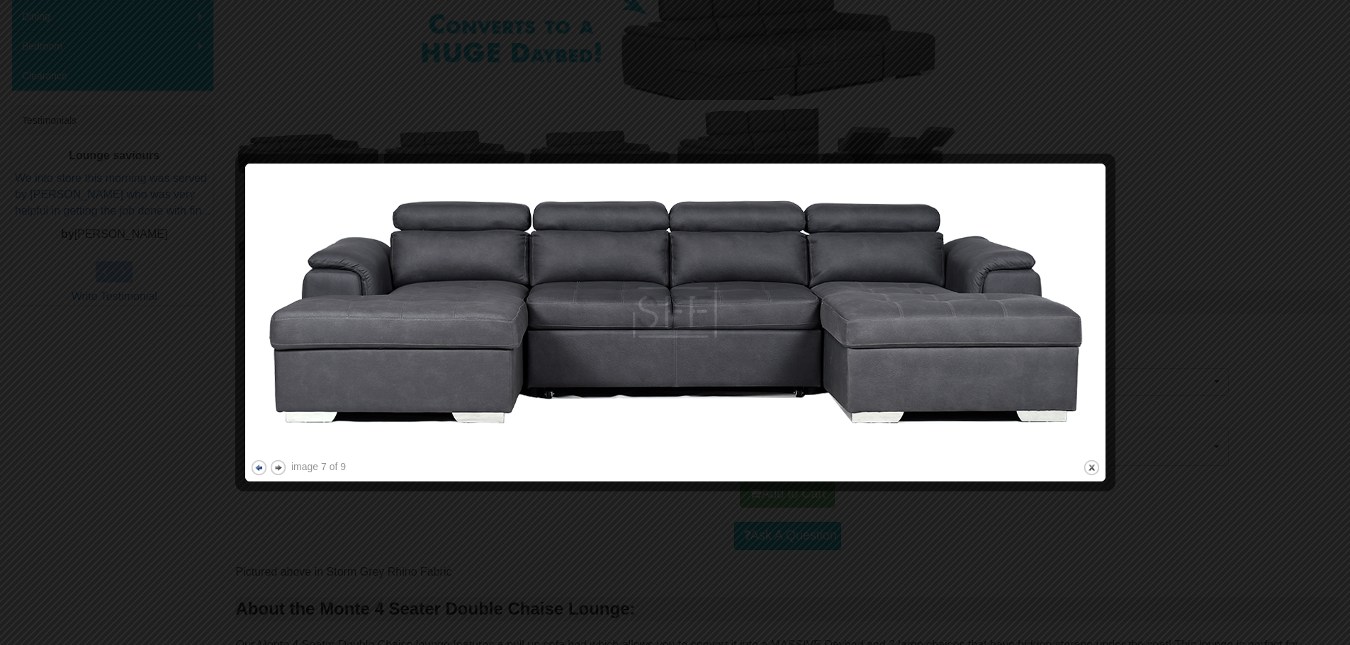
click at [258, 469] on button "previous" at bounding box center [259, 468] width 18 height 18
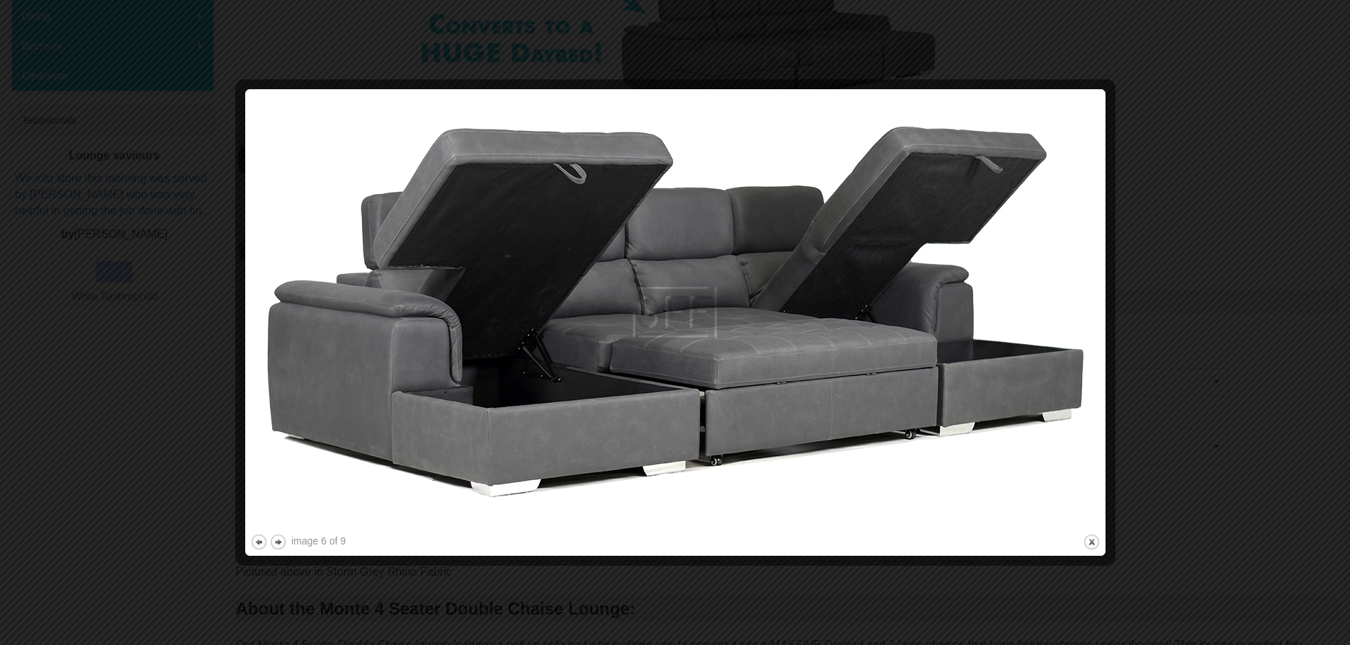
click at [1209, 244] on div at bounding box center [675, 322] width 1350 height 645
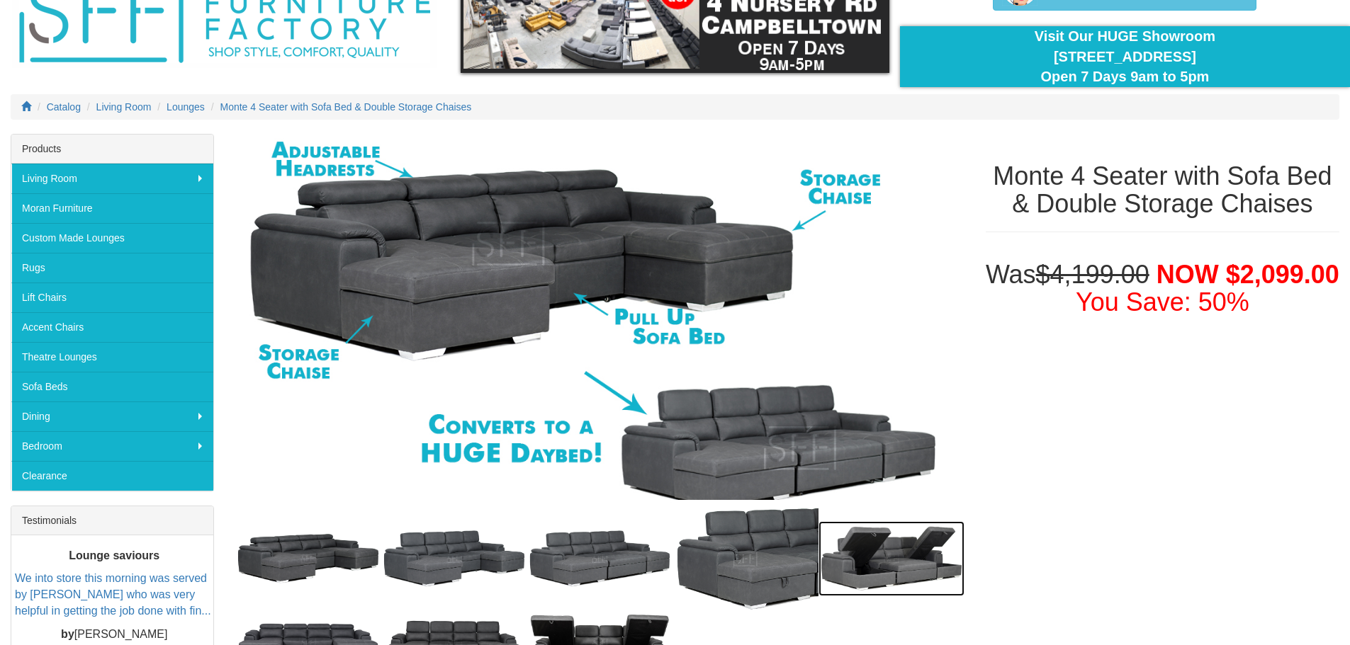
scroll to position [71, 0]
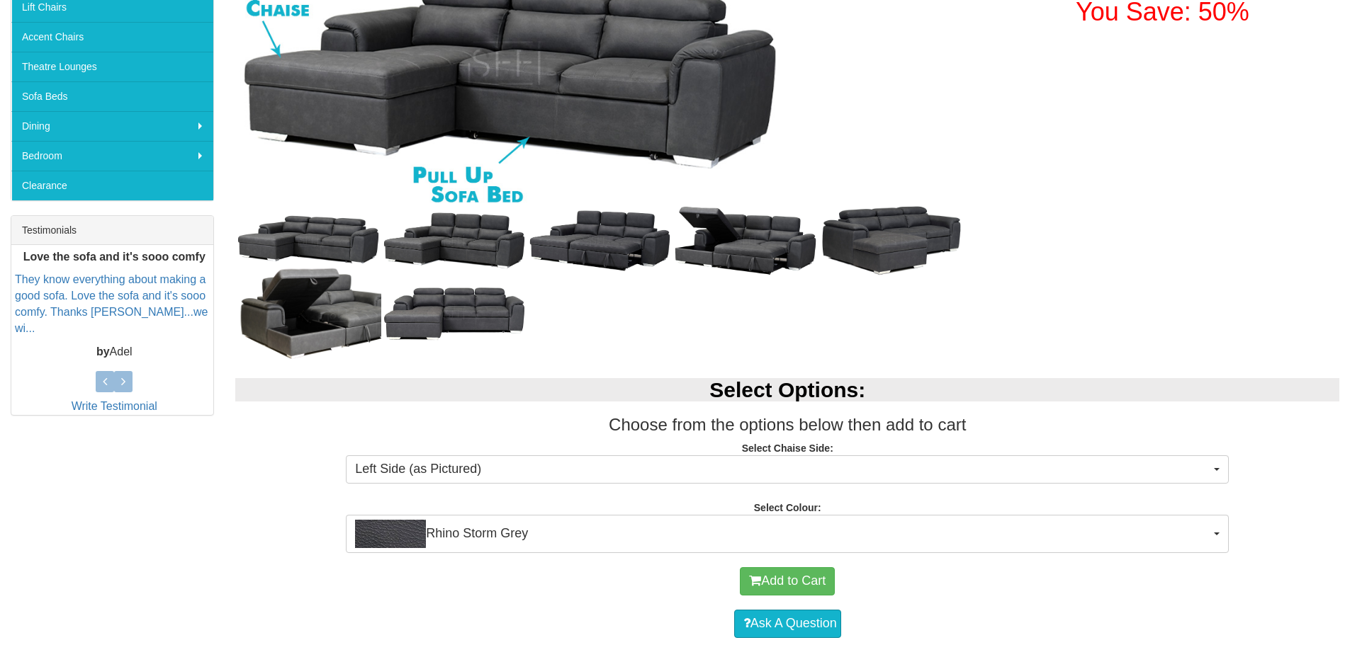
scroll to position [567, 0]
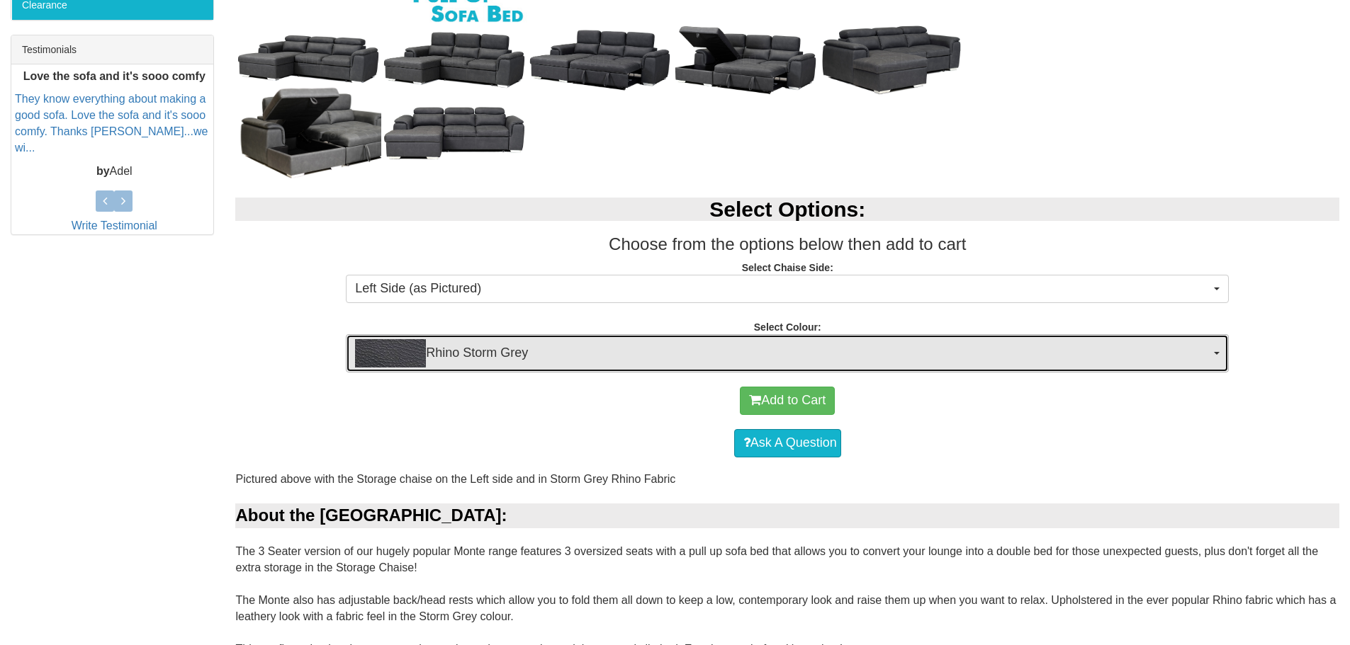
click at [1221, 356] on button "Rhino Storm Grey" at bounding box center [787, 353] width 883 height 38
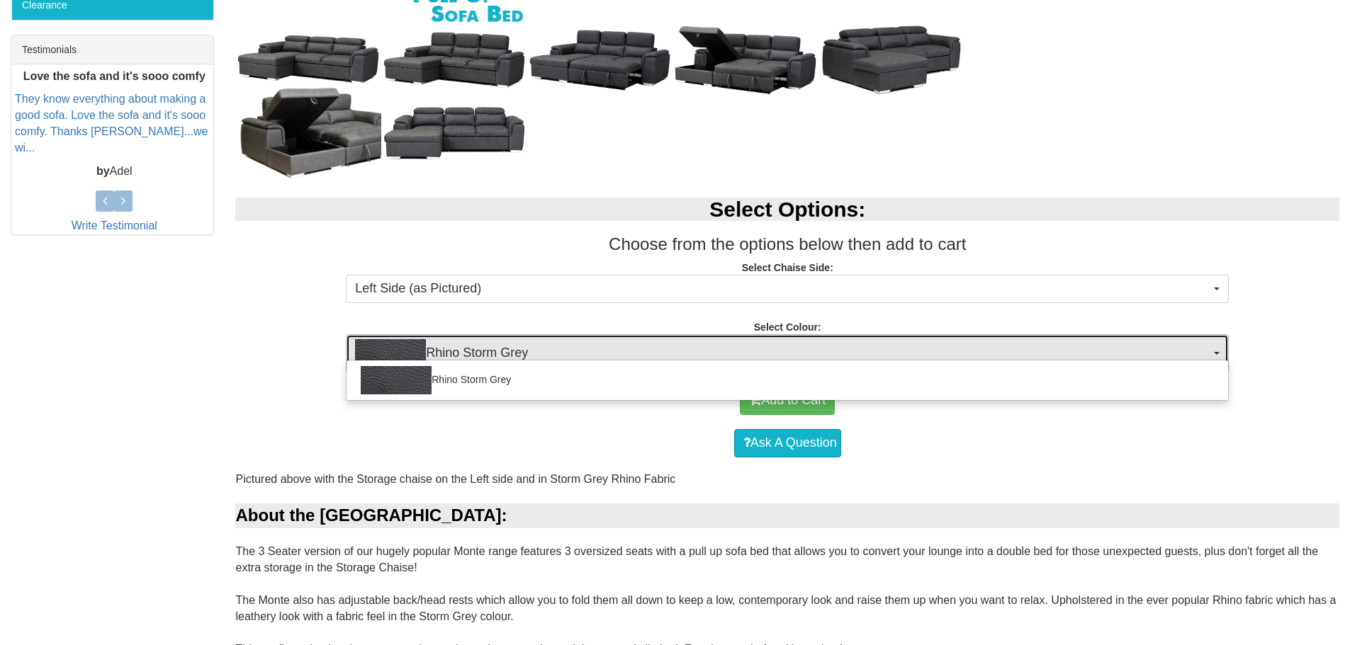
click at [1221, 356] on button "Rhino Storm Grey" at bounding box center [787, 353] width 883 height 38
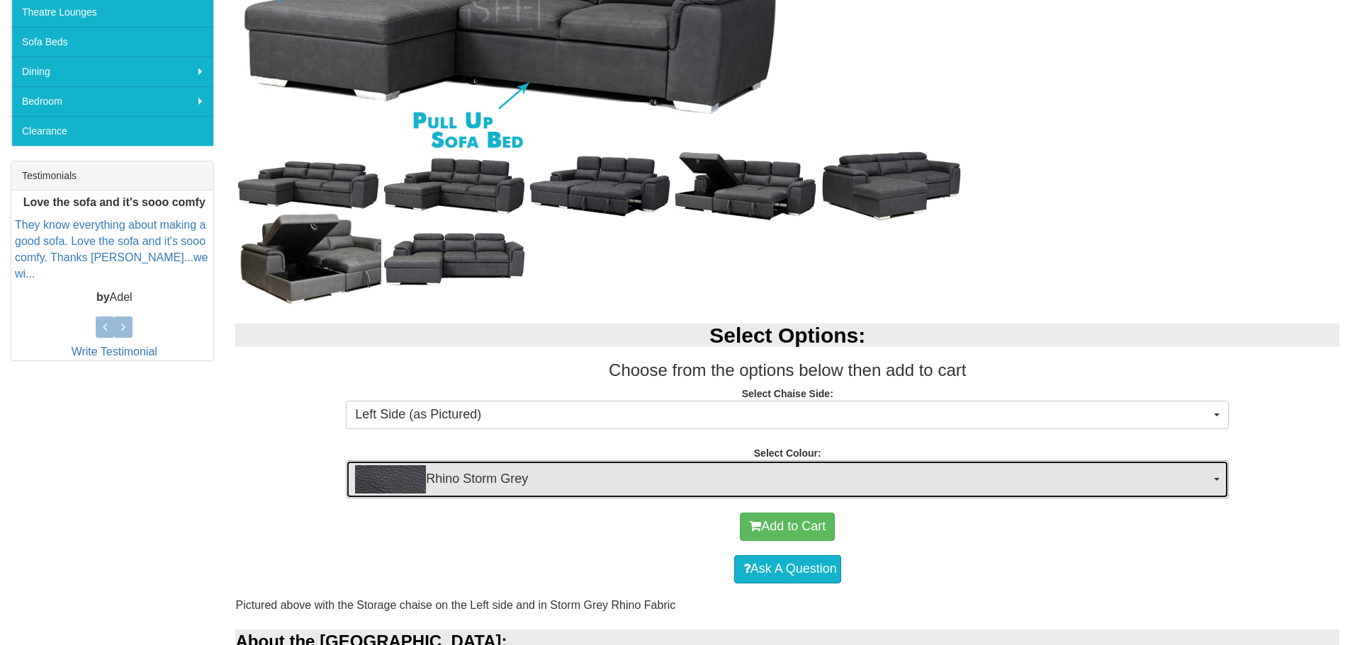
scroll to position [213, 0]
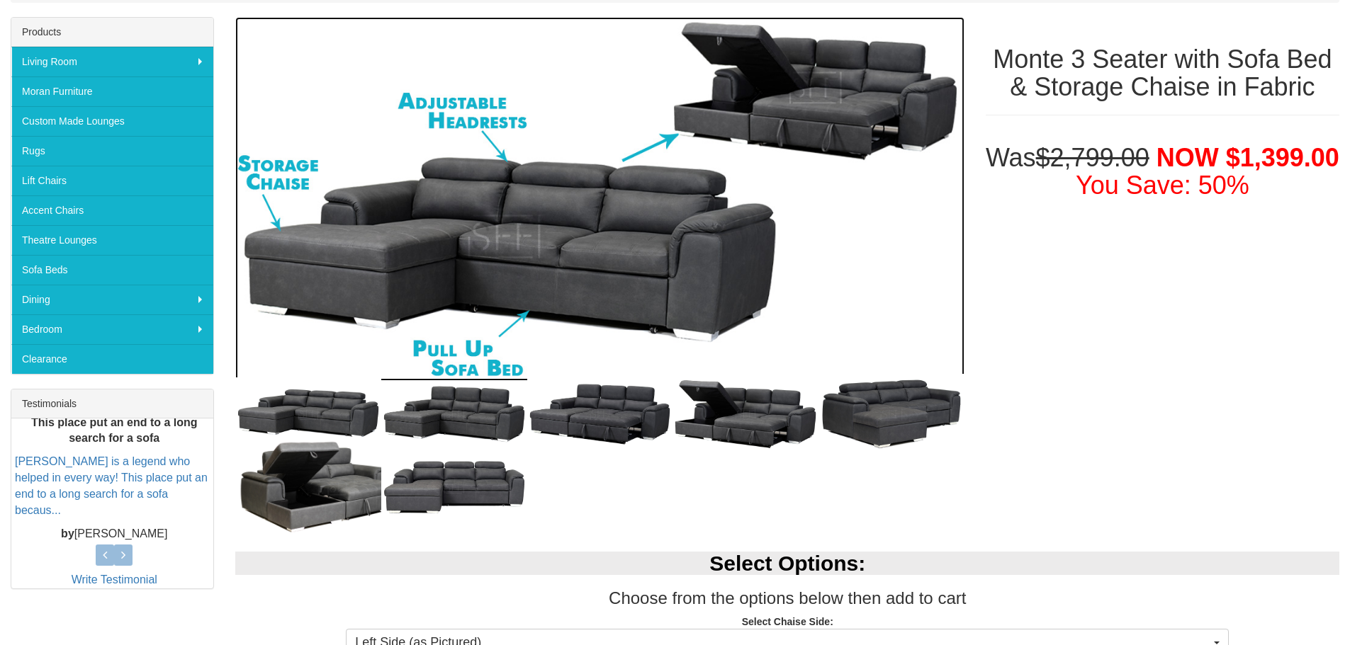
click at [513, 230] on img at bounding box center [599, 199] width 728 height 364
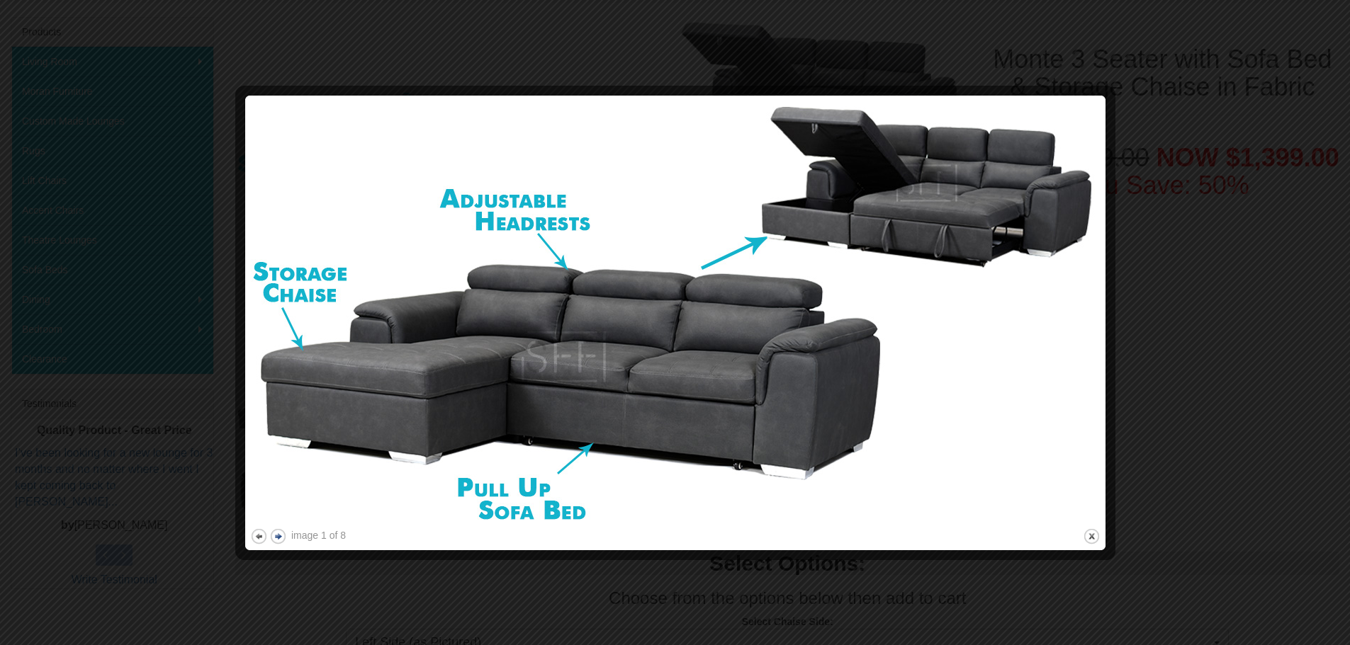
click at [274, 536] on button "next" at bounding box center [278, 537] width 18 height 18
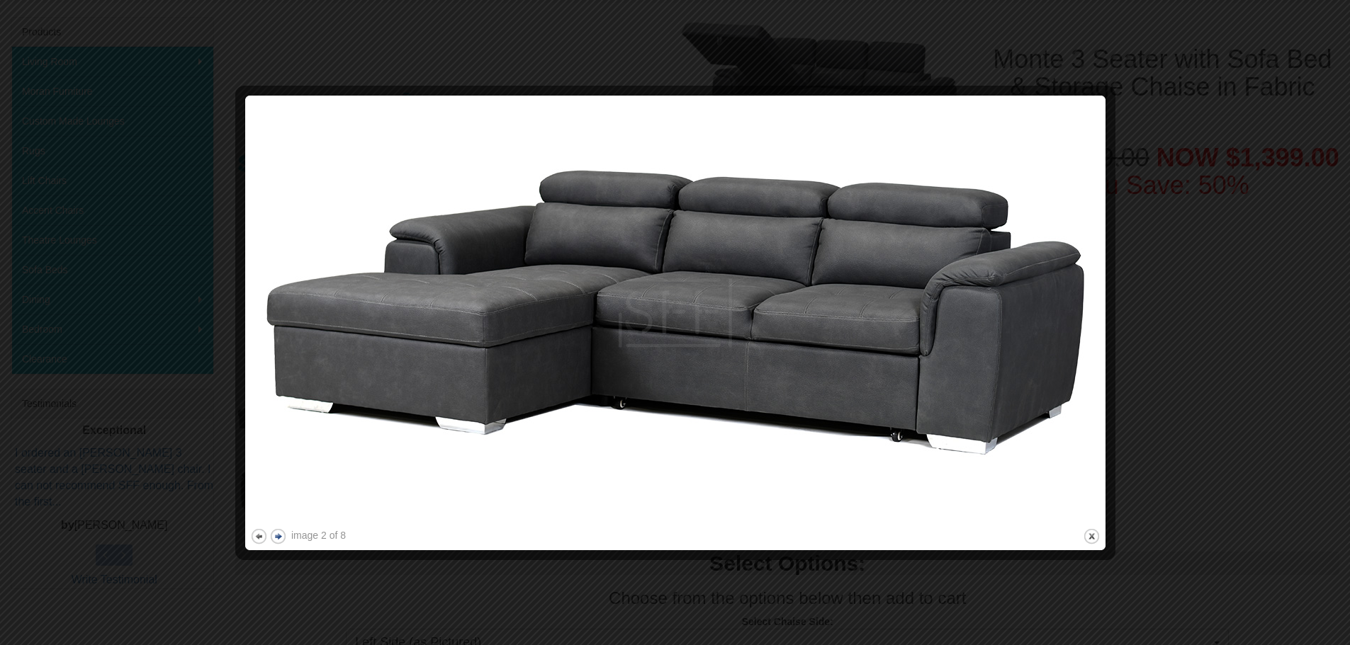
click at [273, 537] on button "next" at bounding box center [278, 537] width 18 height 18
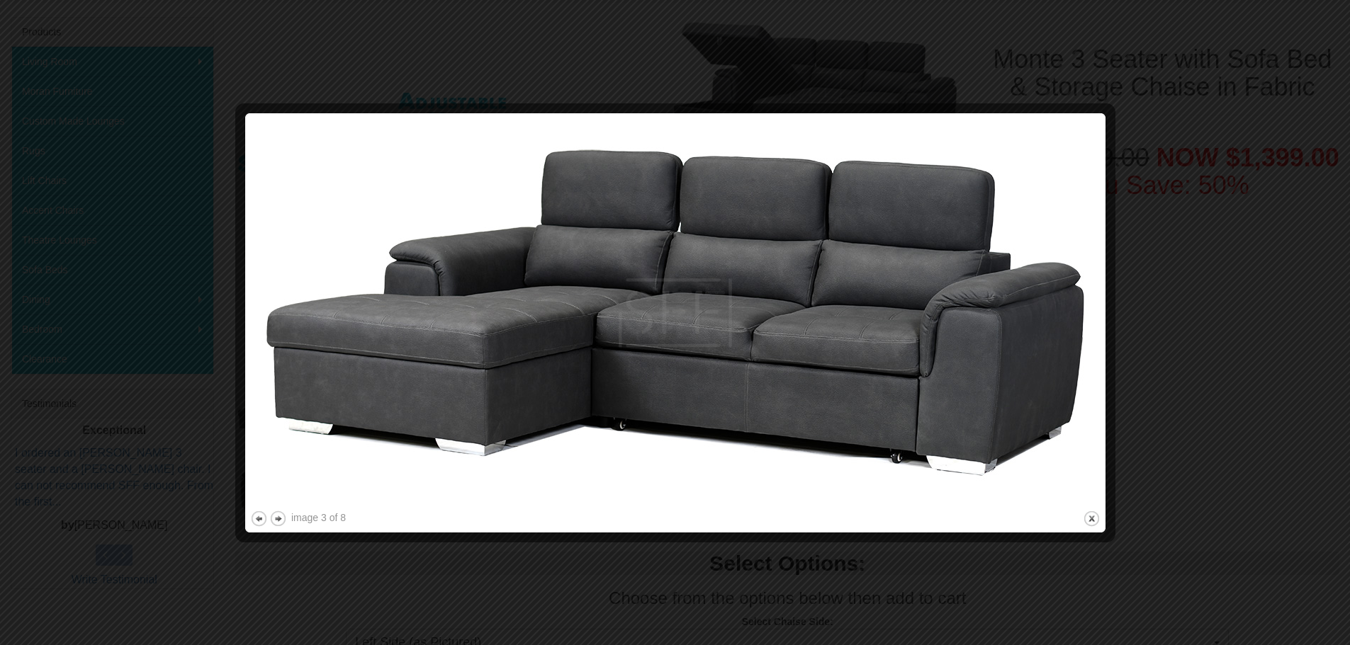
click at [275, 536] on div at bounding box center [675, 535] width 850 height 15
click at [276, 521] on button "next" at bounding box center [278, 519] width 18 height 18
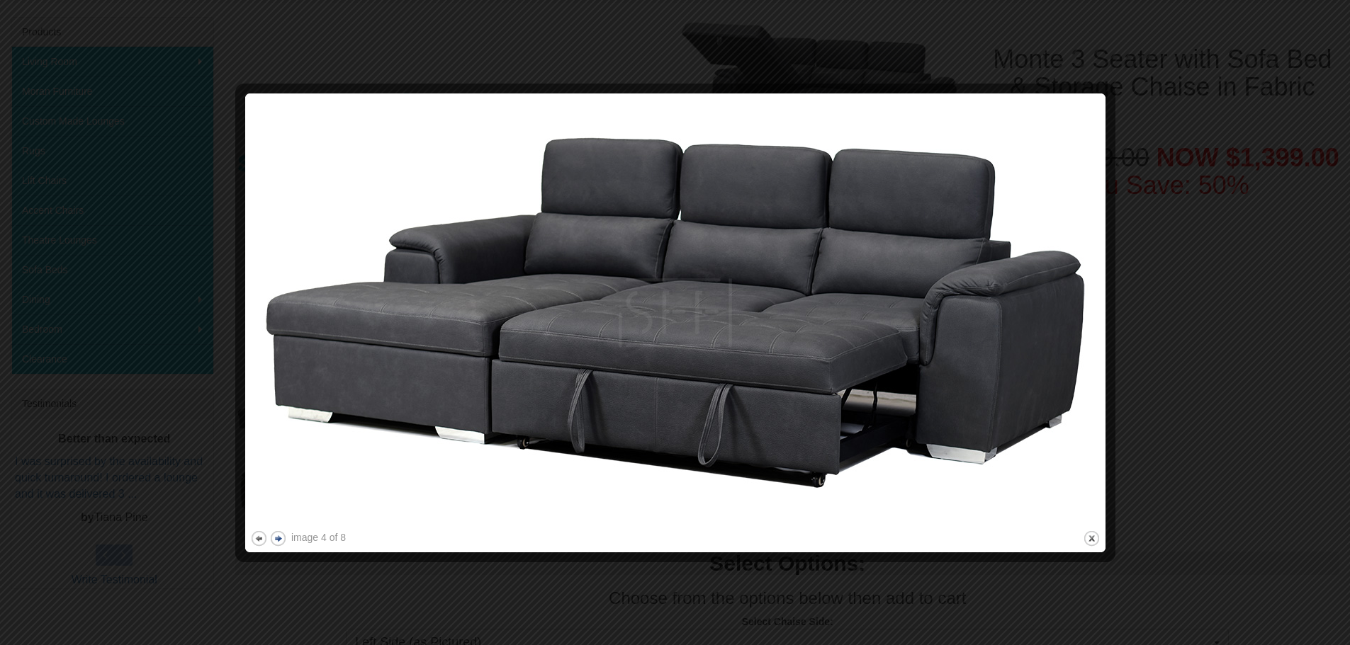
click at [276, 539] on button "next" at bounding box center [278, 539] width 18 height 18
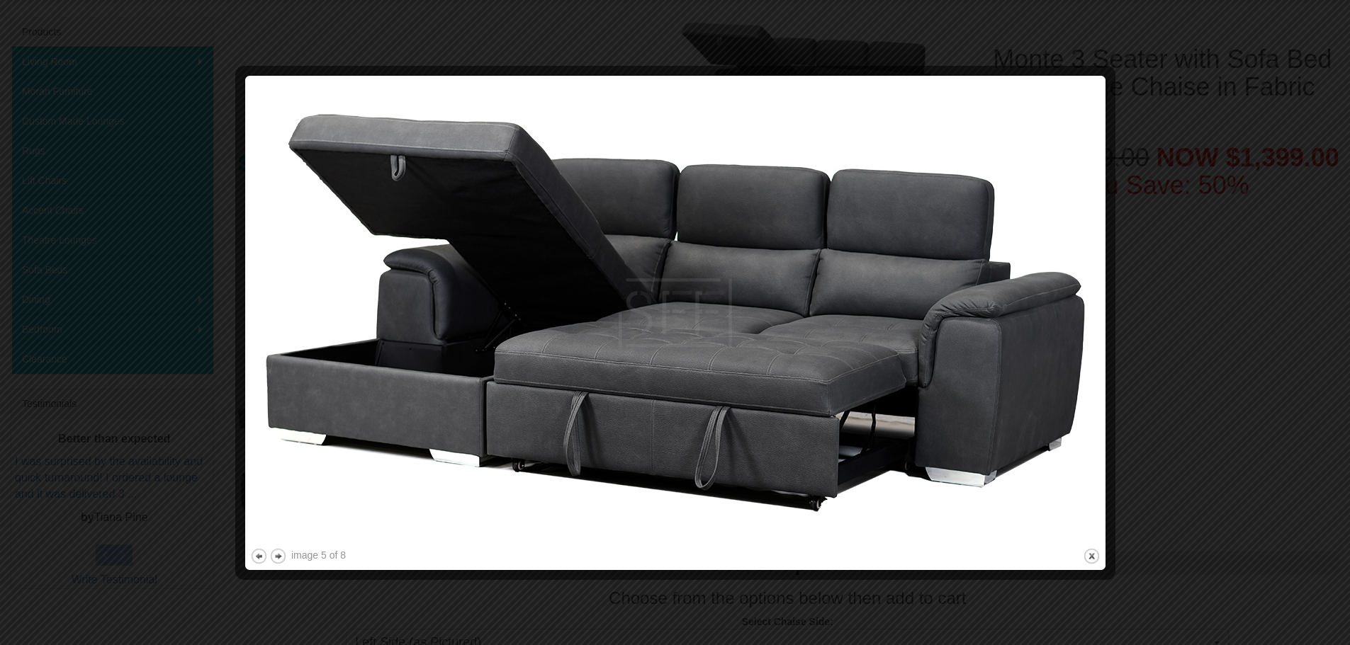
click at [276, 540] on img at bounding box center [675, 313] width 850 height 465
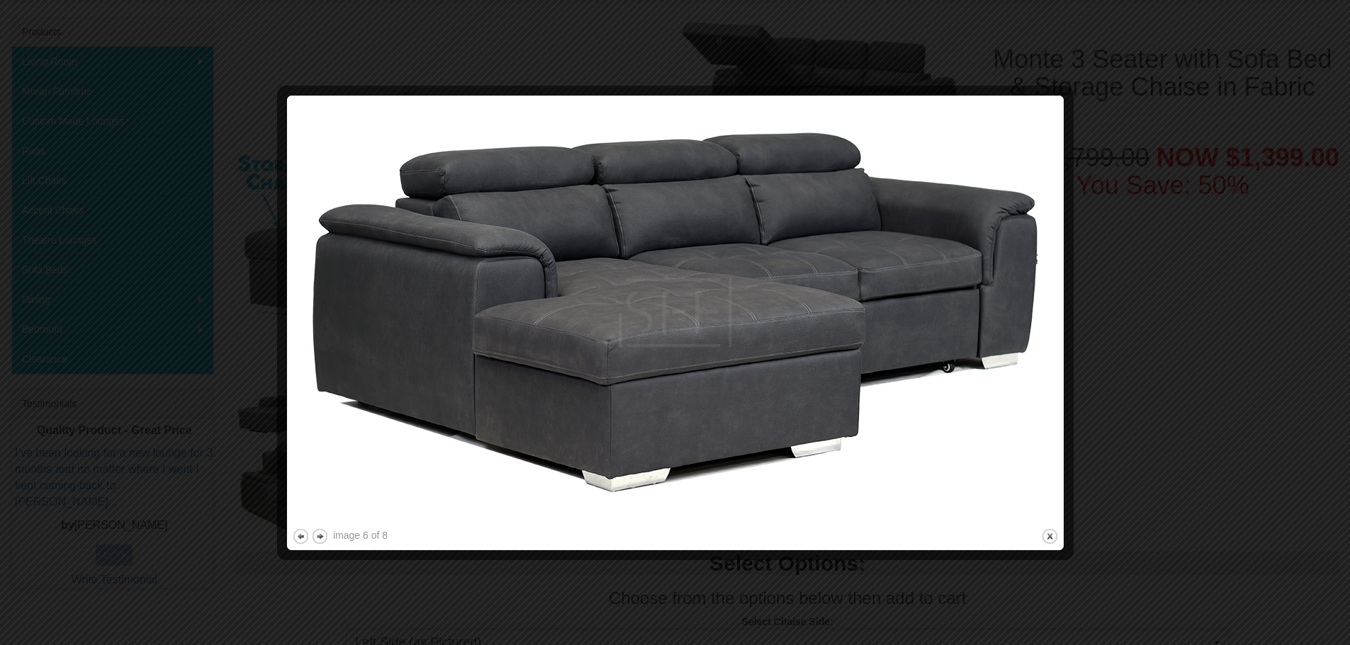
click at [276, 541] on div at bounding box center [675, 322] width 1350 height 645
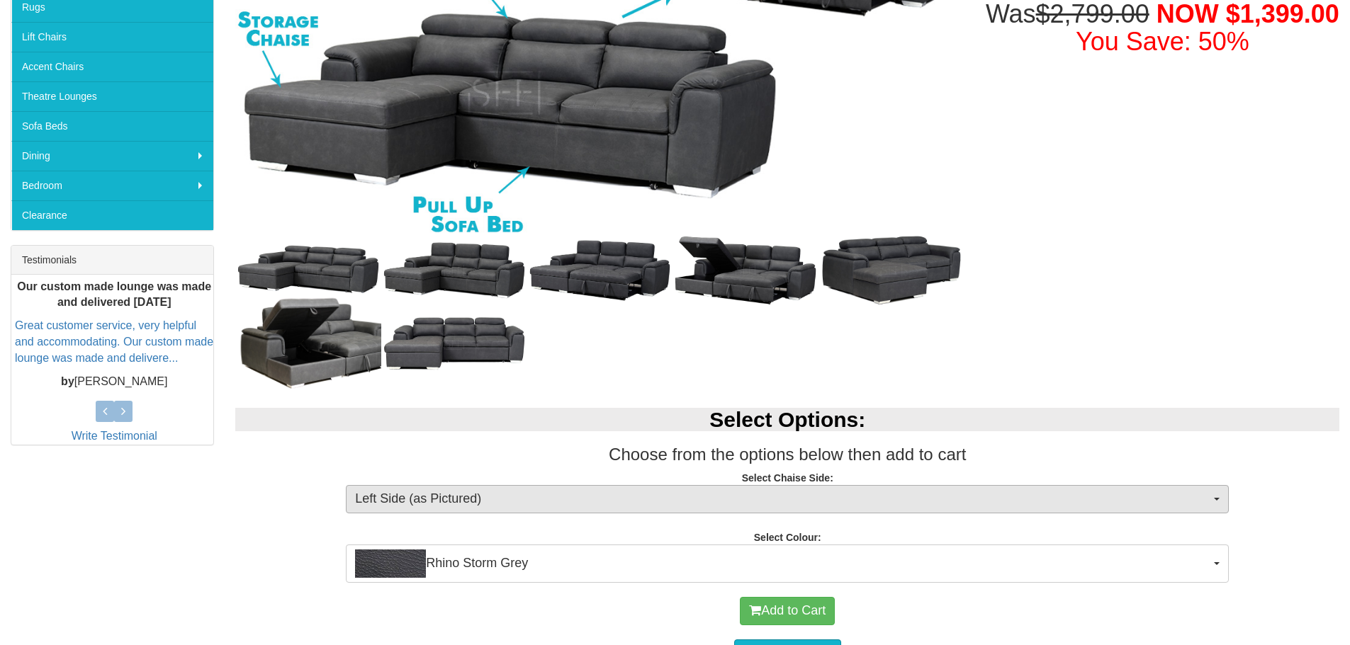
scroll to position [425, 0]
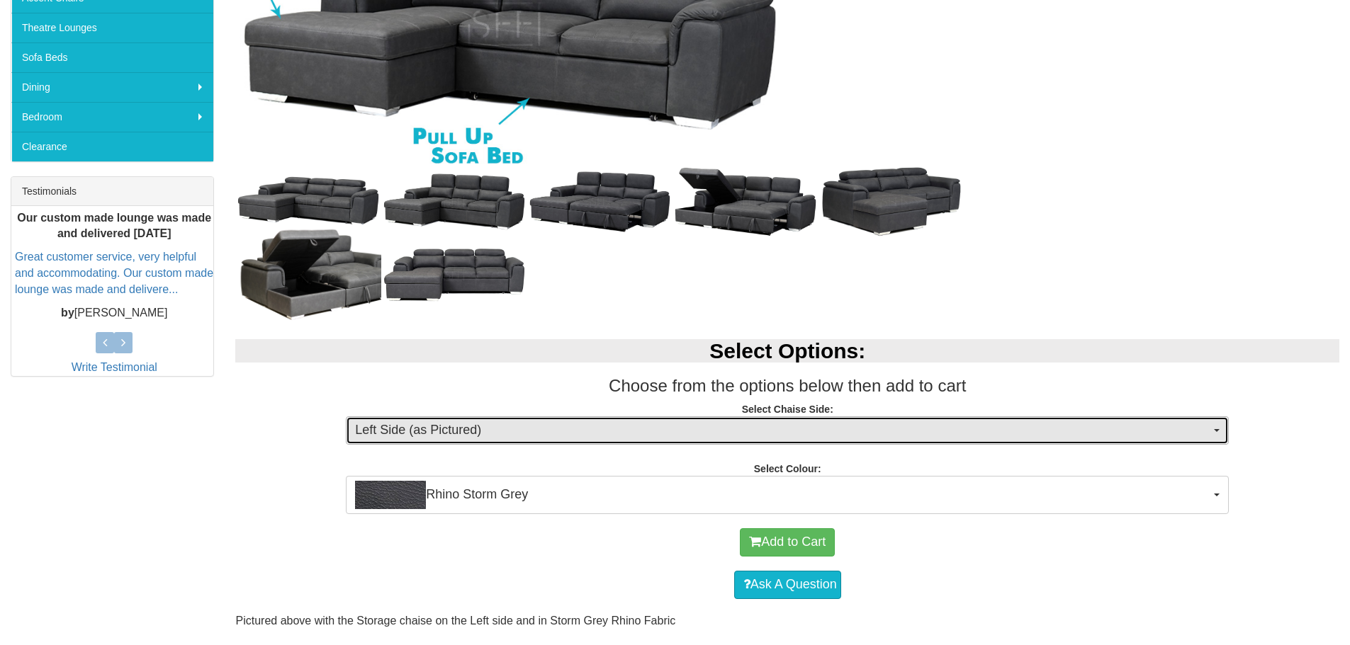
click at [1218, 433] on button "Left Side (as Pictured)" at bounding box center [787, 431] width 883 height 28
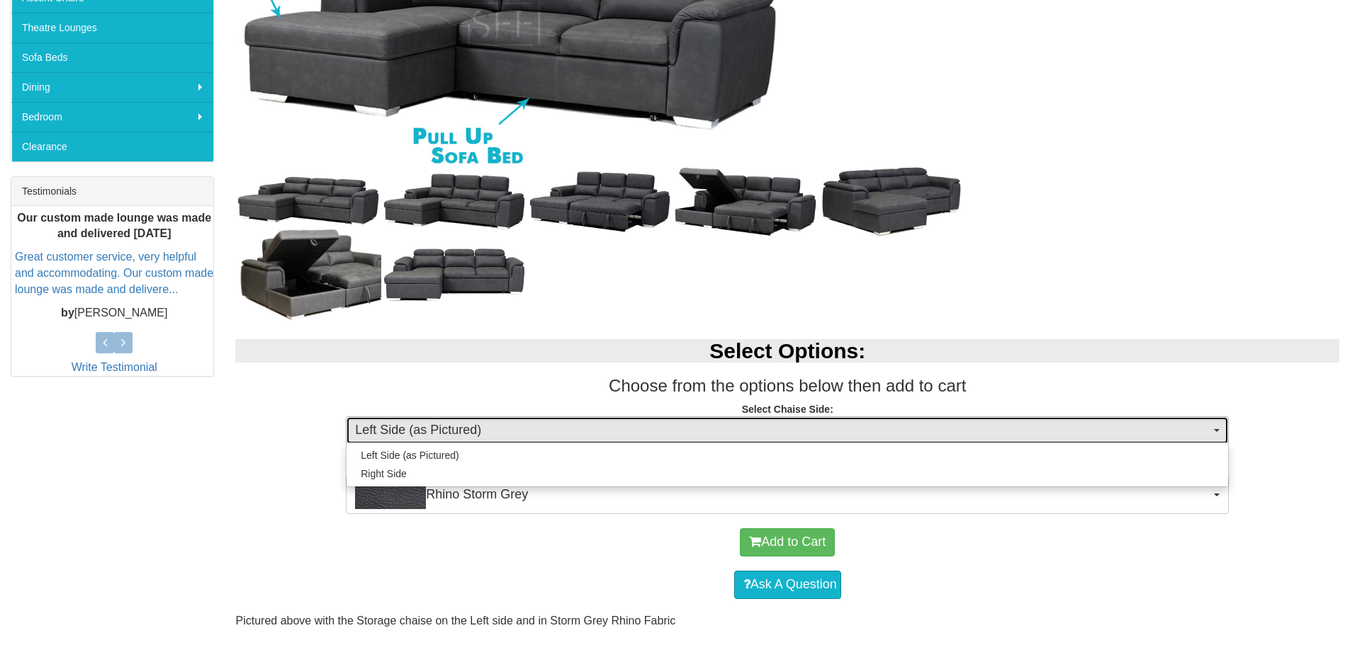
click at [1217, 429] on button "Left Side (as Pictured)" at bounding box center [787, 431] width 883 height 28
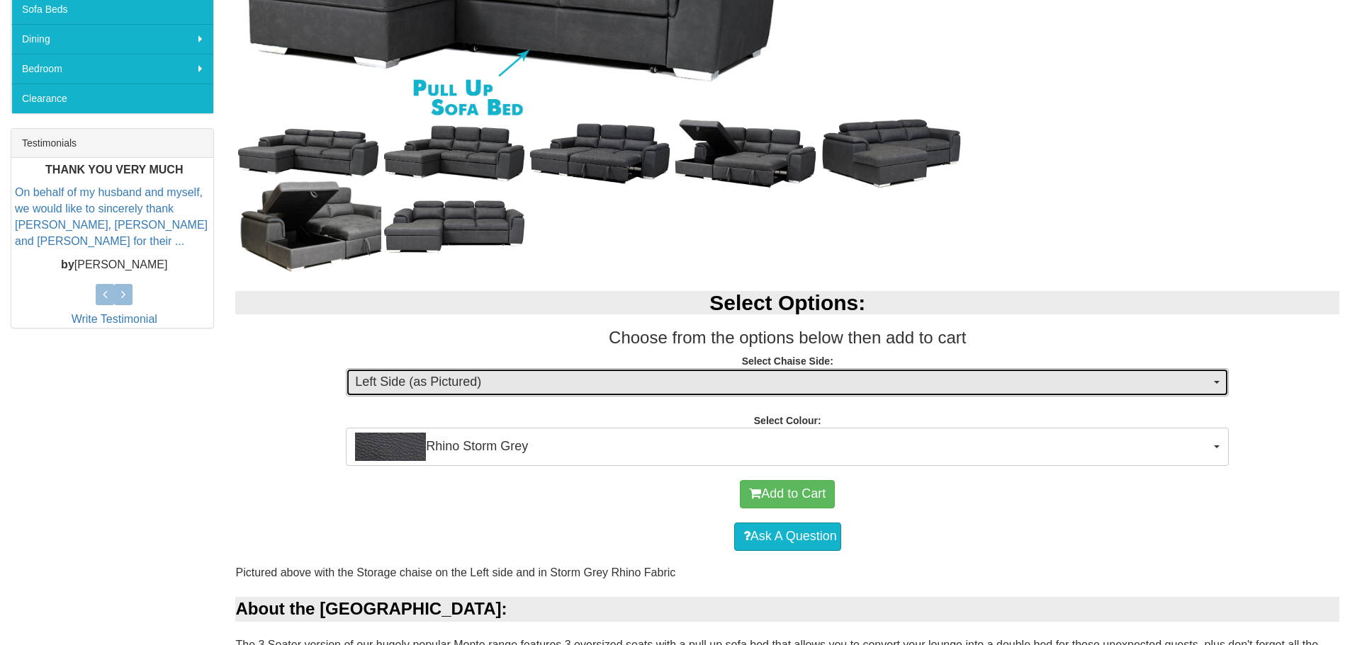
scroll to position [567, 0]
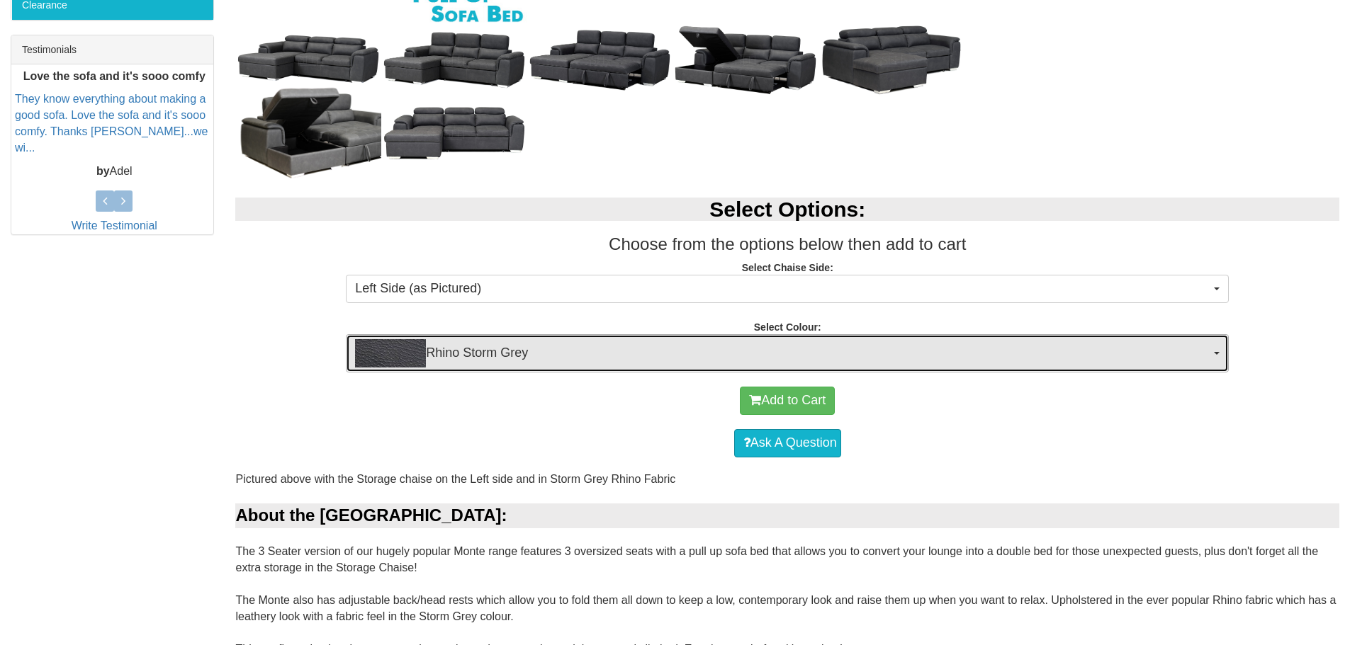
click at [1221, 358] on button "Rhino Storm Grey" at bounding box center [787, 353] width 883 height 38
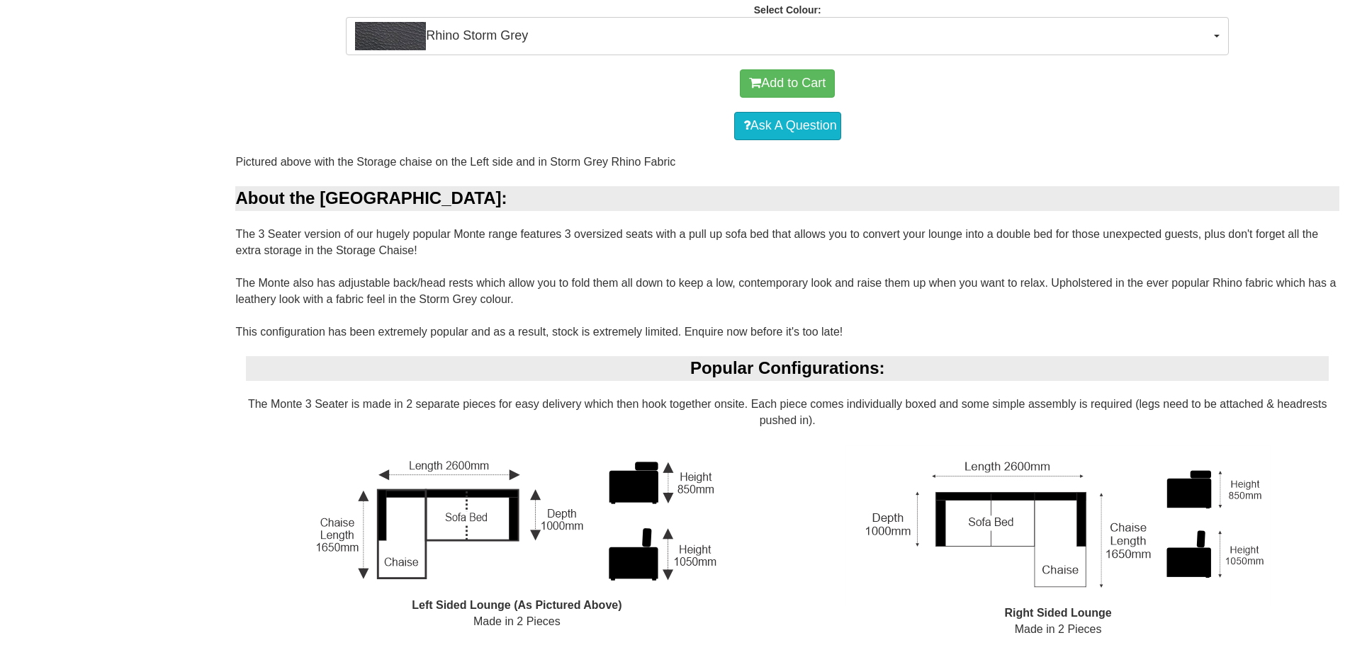
scroll to position [1063, 0]
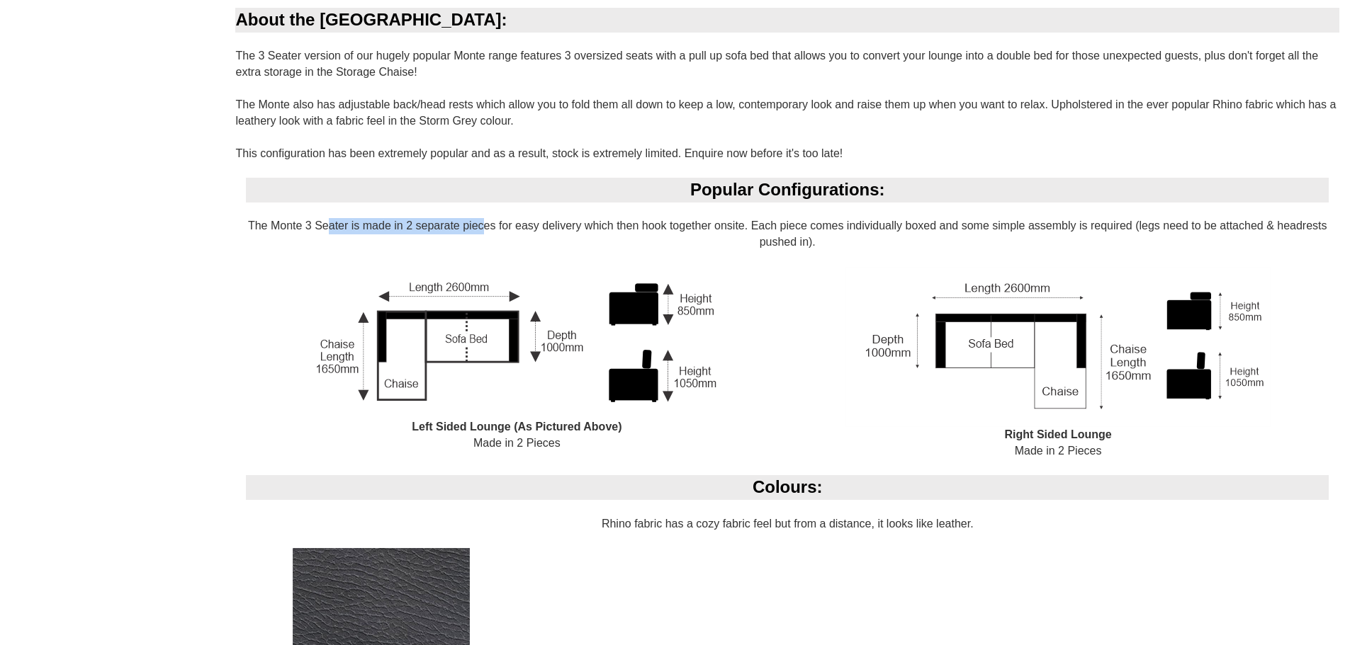
drag, startPoint x: 325, startPoint y: 220, endPoint x: 476, endPoint y: 220, distance: 150.9
click at [476, 220] on div "Popular Configurations: The Monte 3 Seater is made in 2 separate pieces for eas…" at bounding box center [787, 327] width 1104 height 298
drag, startPoint x: 596, startPoint y: 228, endPoint x: 576, endPoint y: 228, distance: 20.5
click at [576, 228] on div "Popular Configurations: The Monte 3 Seater is made in 2 separate pieces for eas…" at bounding box center [787, 327] width 1104 height 298
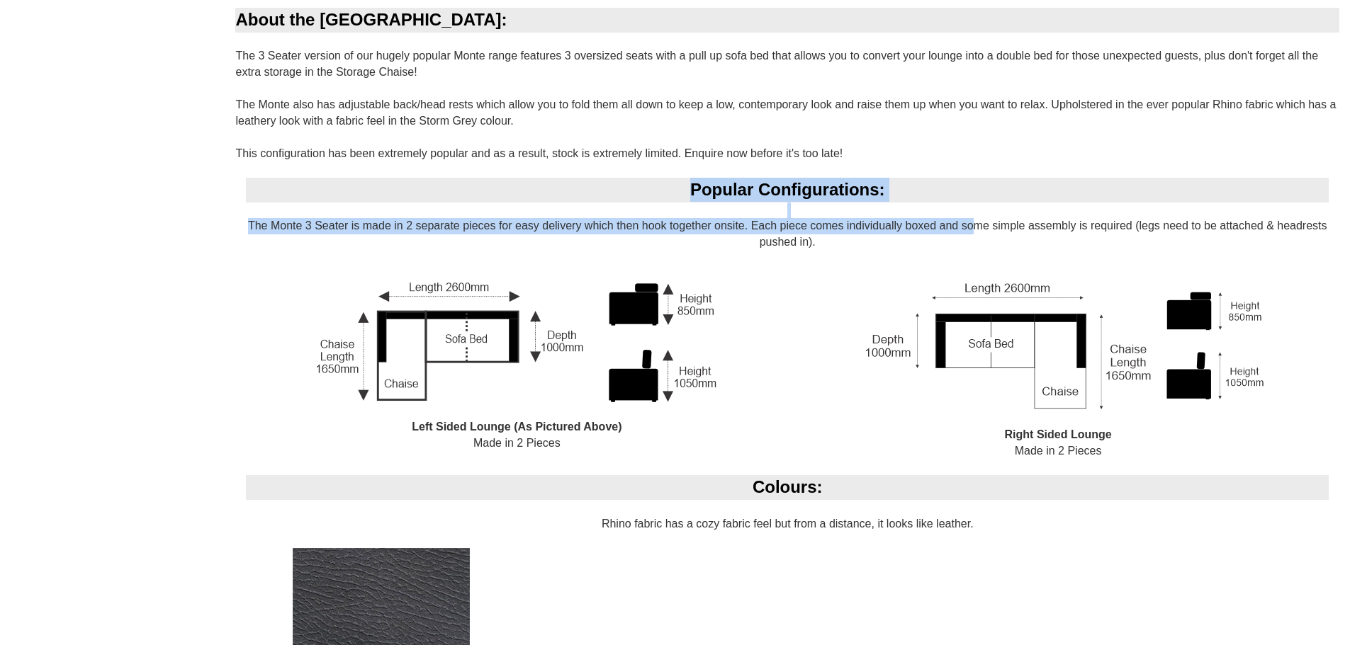
drag, startPoint x: 965, startPoint y: 222, endPoint x: 878, endPoint y: 218, distance: 86.5
click at [878, 218] on div "Popular Configurations: The Monte 3 Seater is made in 2 separate pieces for eas…" at bounding box center [787, 327] width 1104 height 298
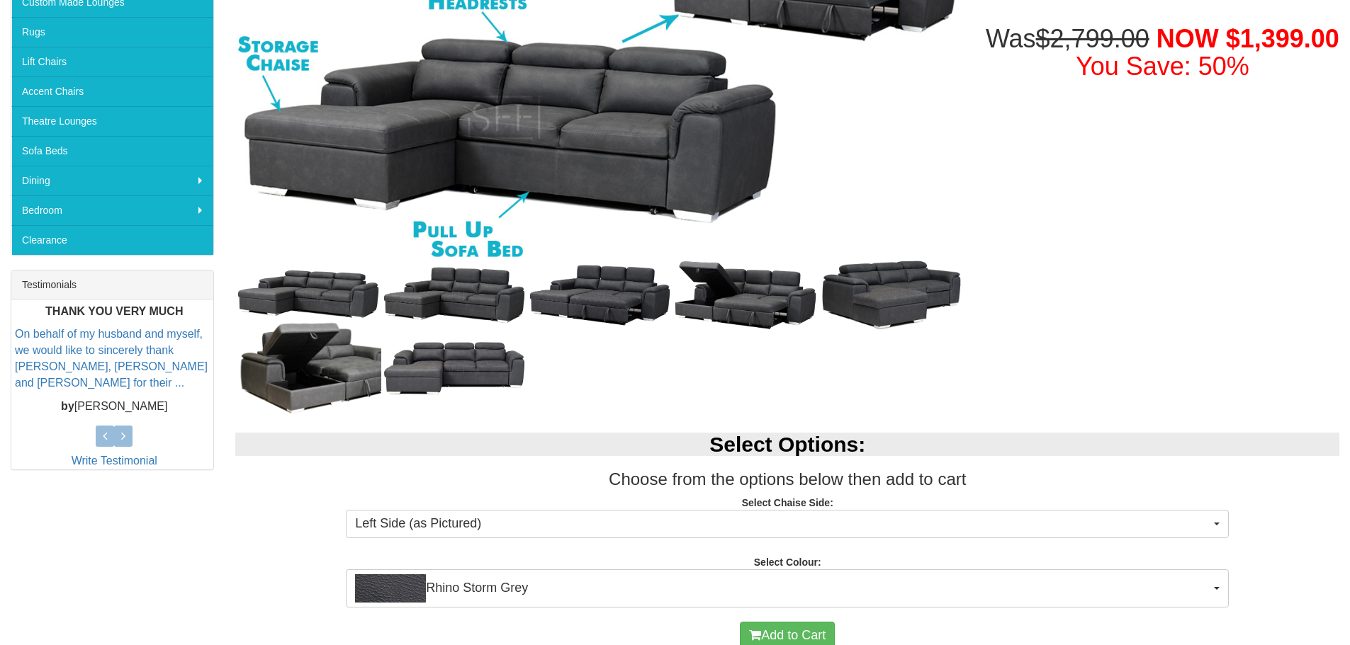
scroll to position [213, 0]
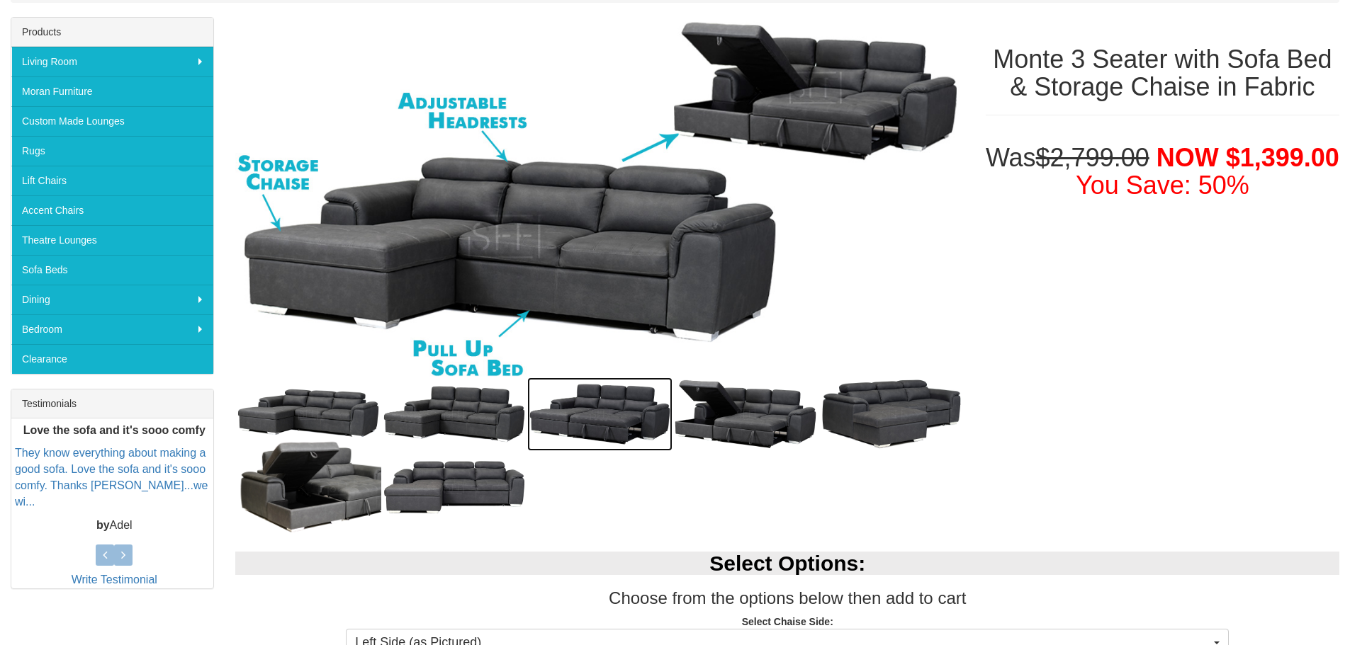
click at [597, 404] on img at bounding box center [600, 415] width 146 height 74
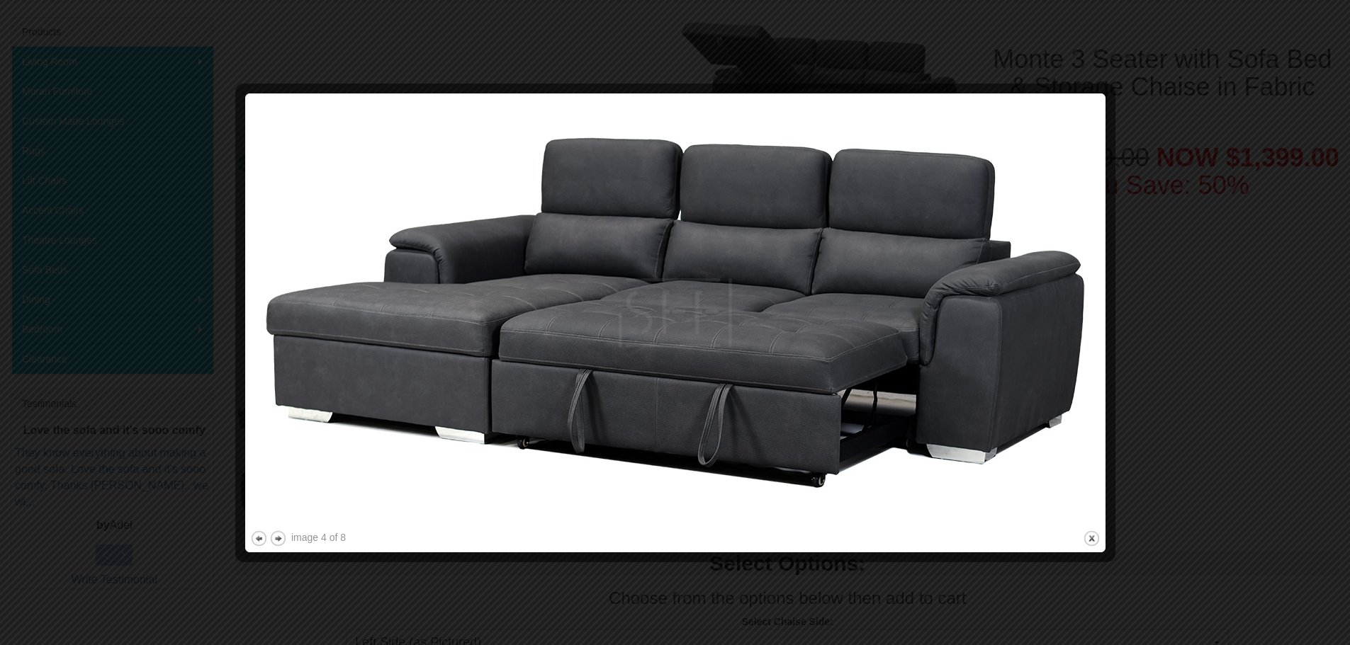
click at [1079, 41] on div at bounding box center [675, 322] width 1350 height 645
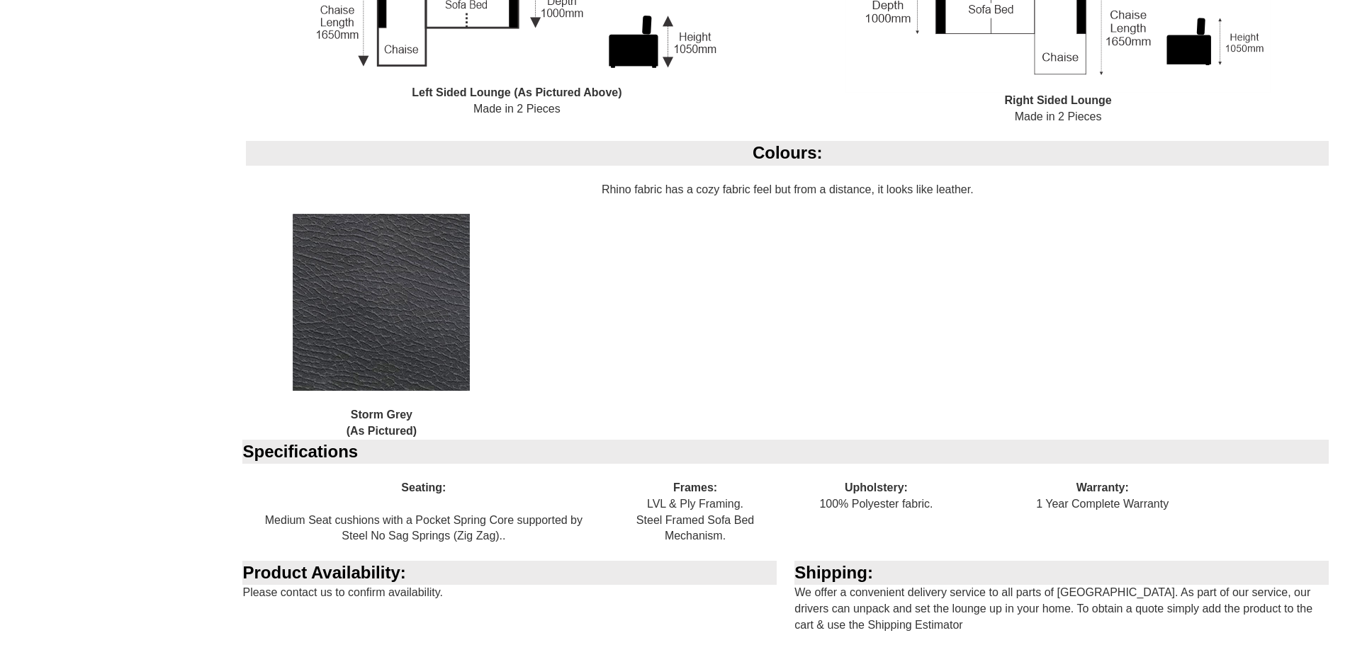
scroll to position [1417, 0]
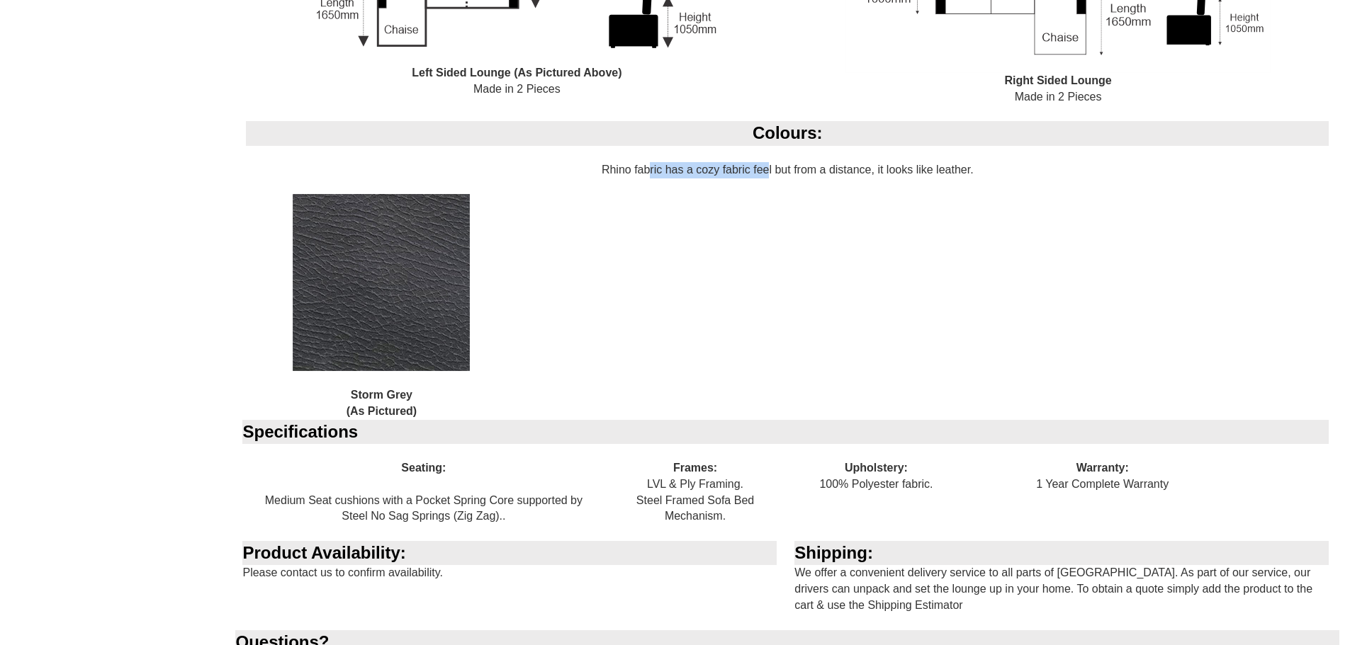
drag, startPoint x: 642, startPoint y: 171, endPoint x: 878, endPoint y: 171, distance: 235.9
click at [764, 172] on div "Colours: Rhino fabric has a cozy fabric feel but from a distance, it looks like…" at bounding box center [787, 270] width 1104 height 298
drag, startPoint x: 915, startPoint y: 169, endPoint x: 739, endPoint y: 164, distance: 176.5
click at [810, 170] on div "Colours: Rhino fabric has a cozy fabric feel but from a distance, it looks like…" at bounding box center [787, 270] width 1104 height 298
click at [723, 169] on div "Colours: Rhino fabric has a cozy fabric feel but from a distance, it looks like…" at bounding box center [787, 270] width 1104 height 298
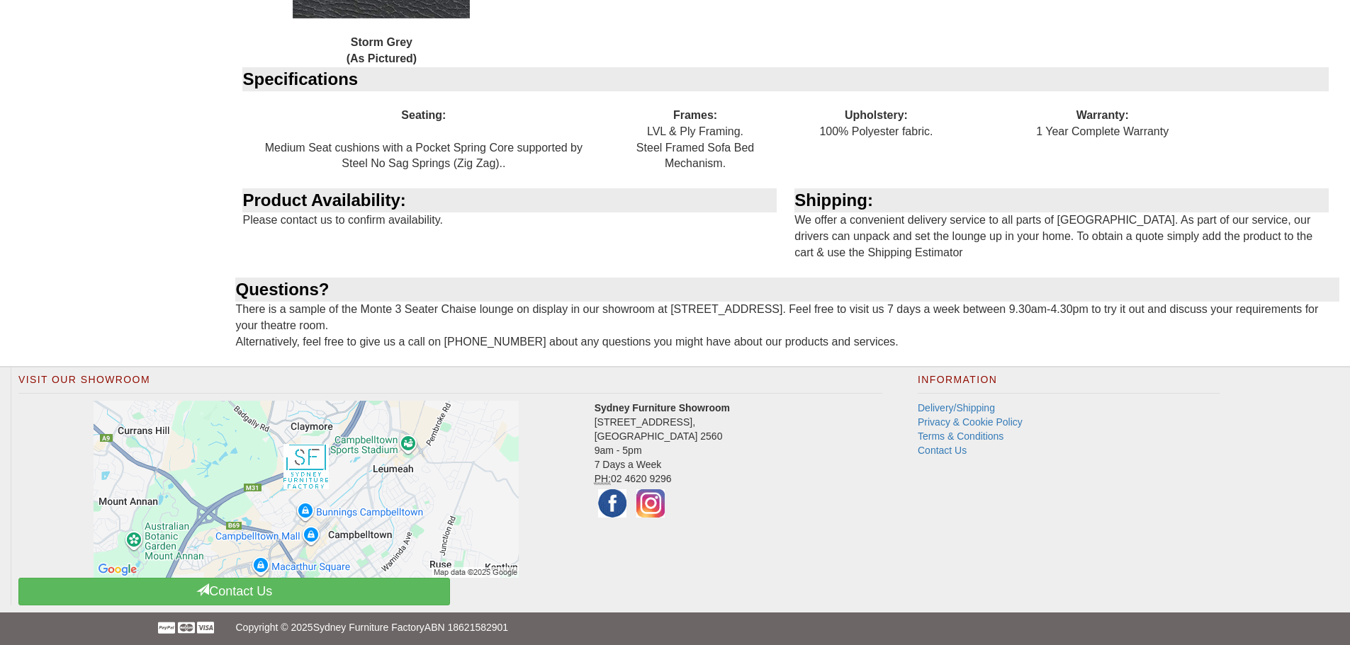
scroll to position [1771, 0]
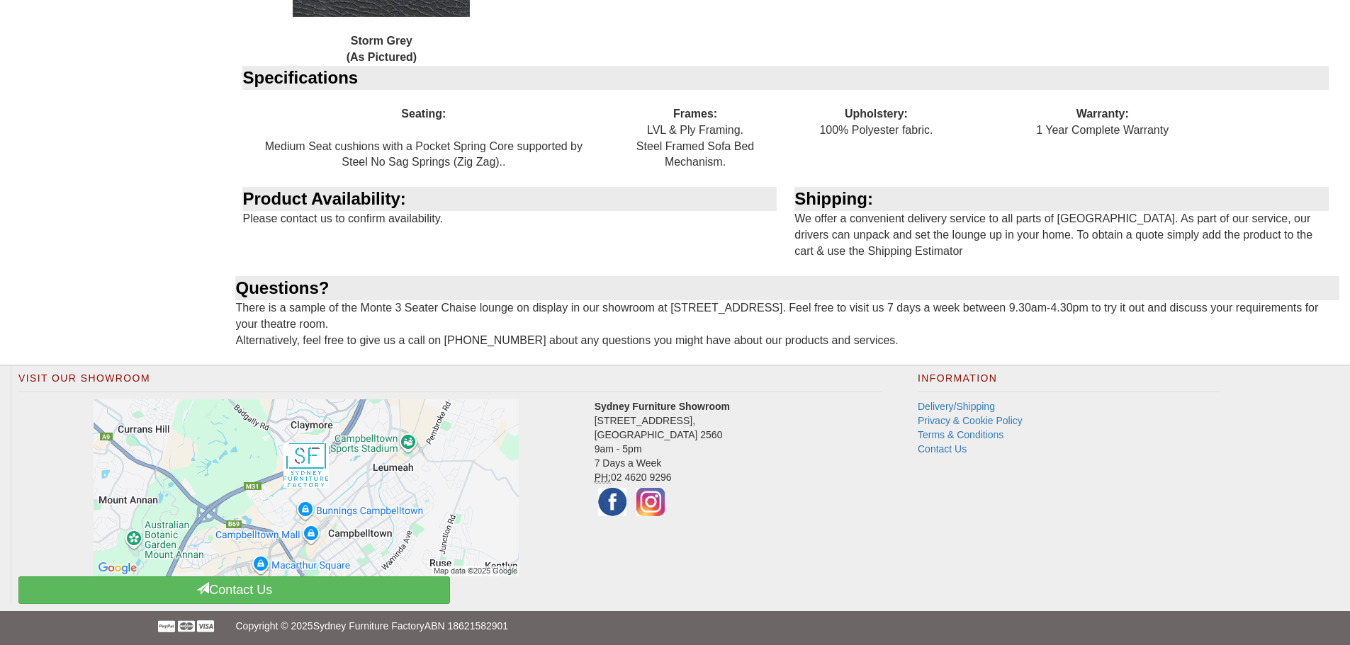
drag, startPoint x: 312, startPoint y: 310, endPoint x: 1048, endPoint y: 317, distance: 735.4
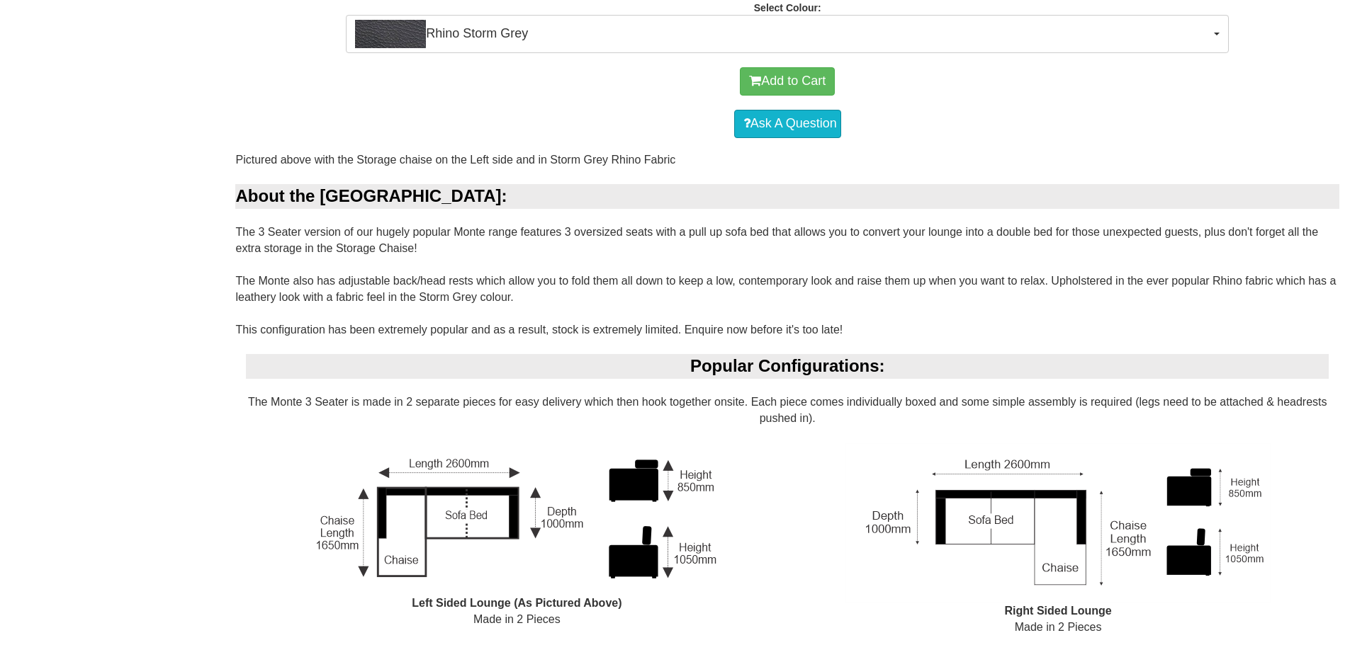
scroll to position [884, 0]
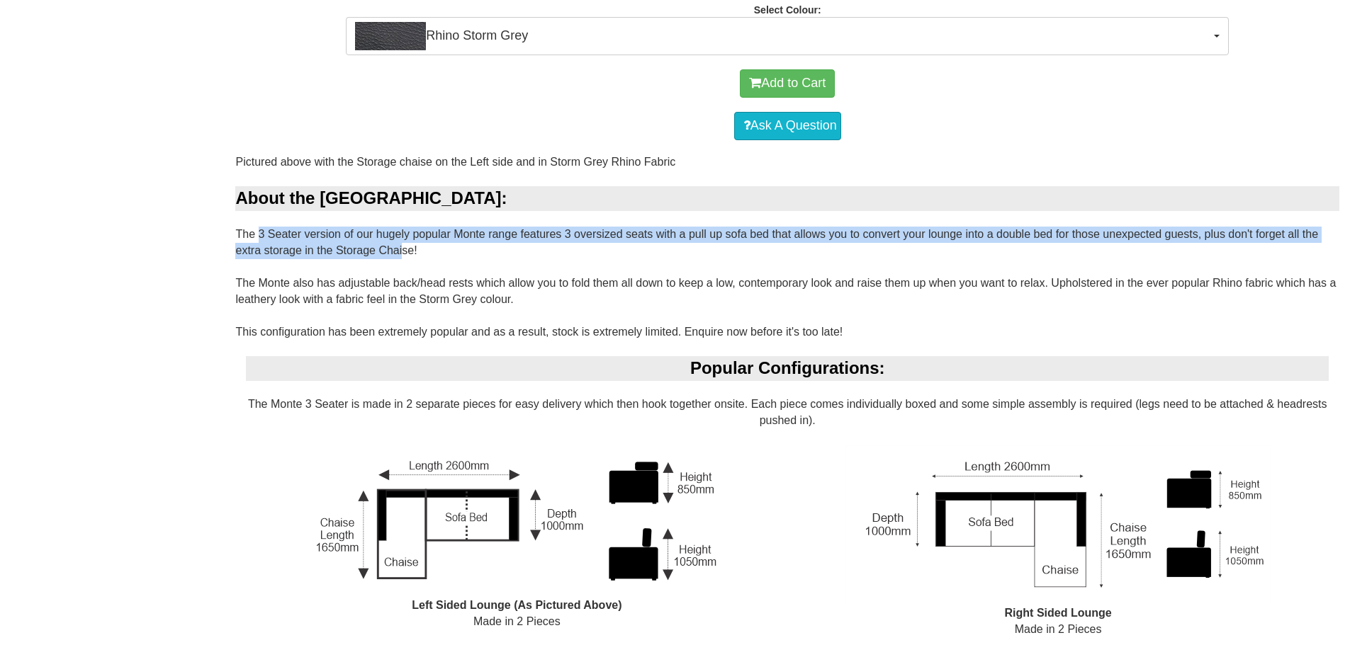
drag, startPoint x: 249, startPoint y: 233, endPoint x: 446, endPoint y: 238, distance: 197.0
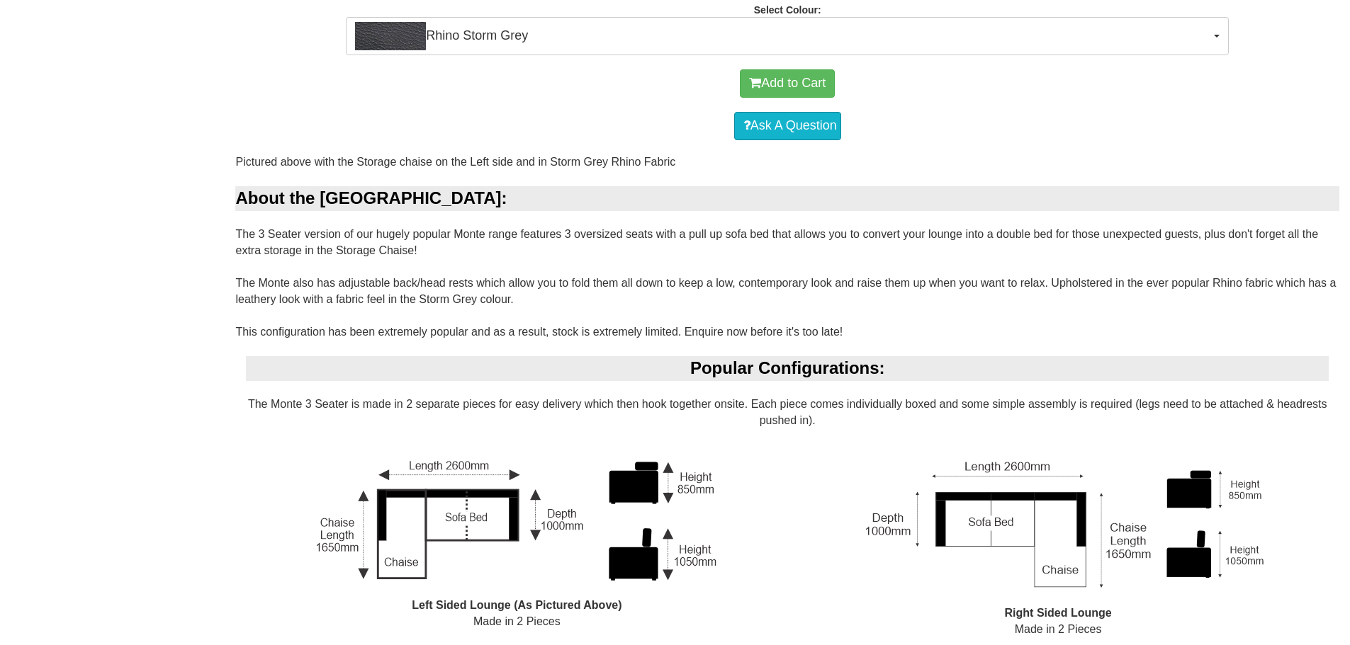
drag, startPoint x: 414, startPoint y: 248, endPoint x: 256, endPoint y: 235, distance: 158.5
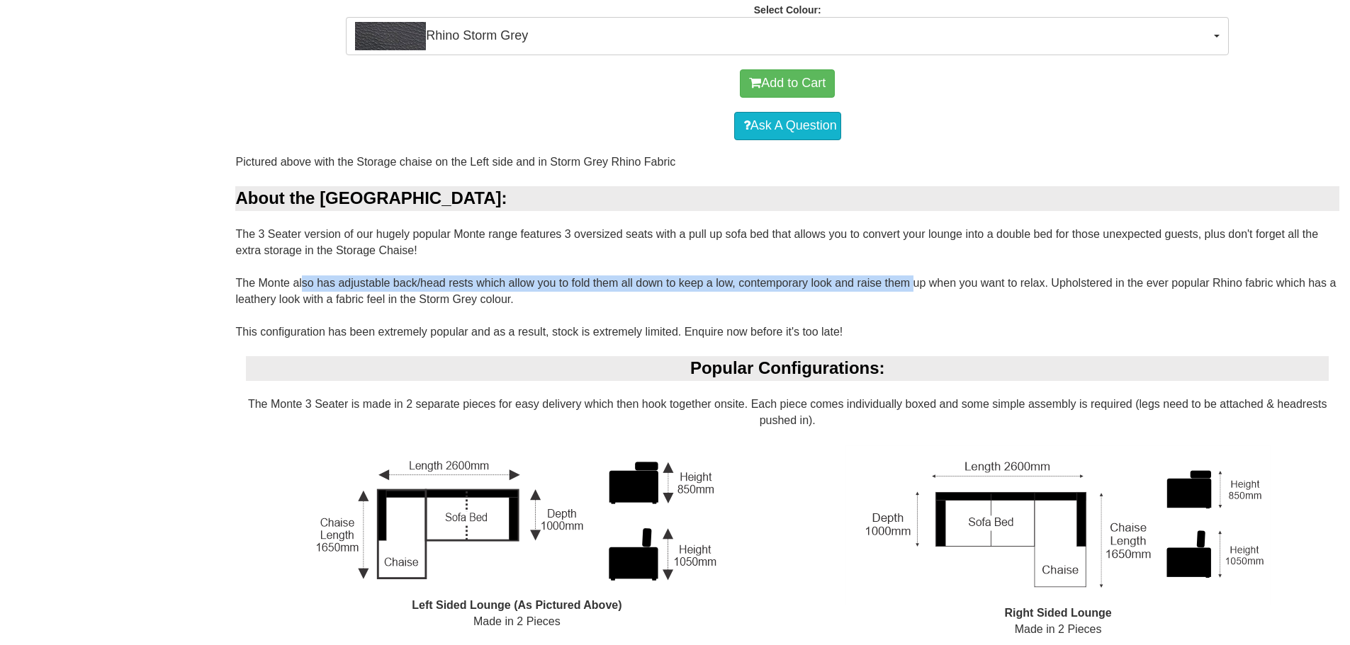
drag, startPoint x: 293, startPoint y: 281, endPoint x: 898, endPoint y: 288, distance: 604.3
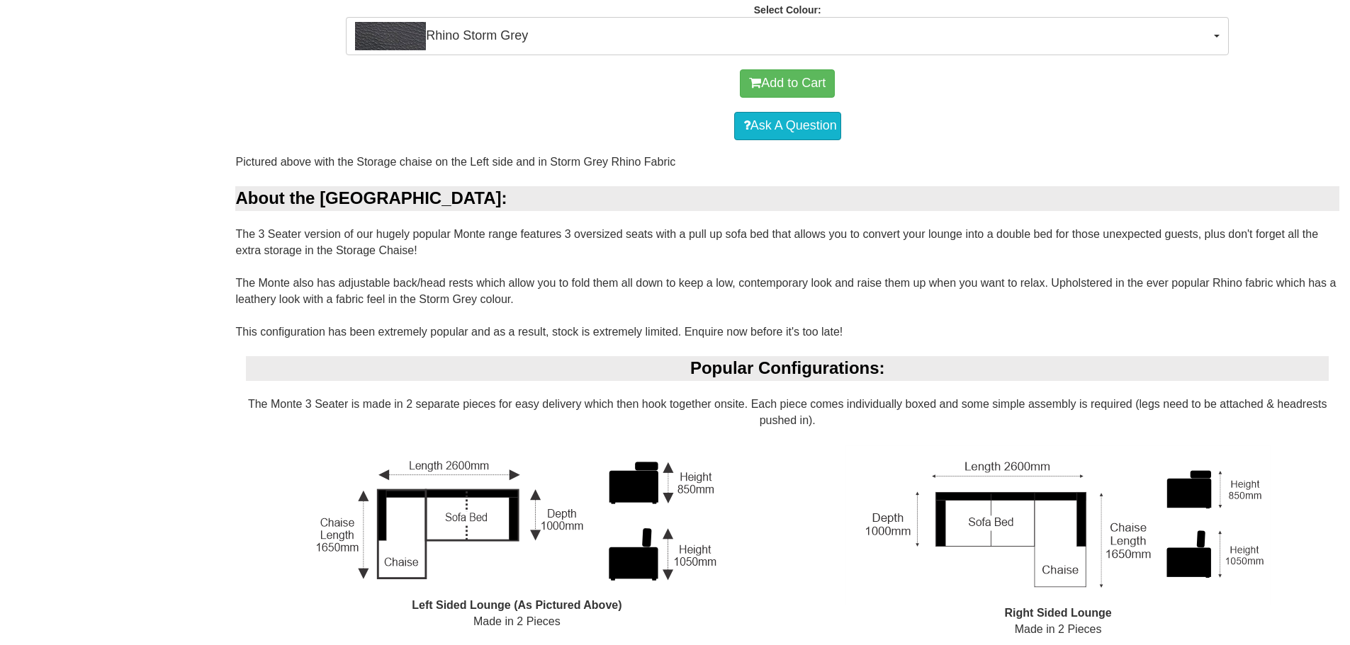
drag, startPoint x: 305, startPoint y: 330, endPoint x: 558, endPoint y: 324, distance: 253.0
drag, startPoint x: 841, startPoint y: 332, endPoint x: 239, endPoint y: 331, distance: 602.1
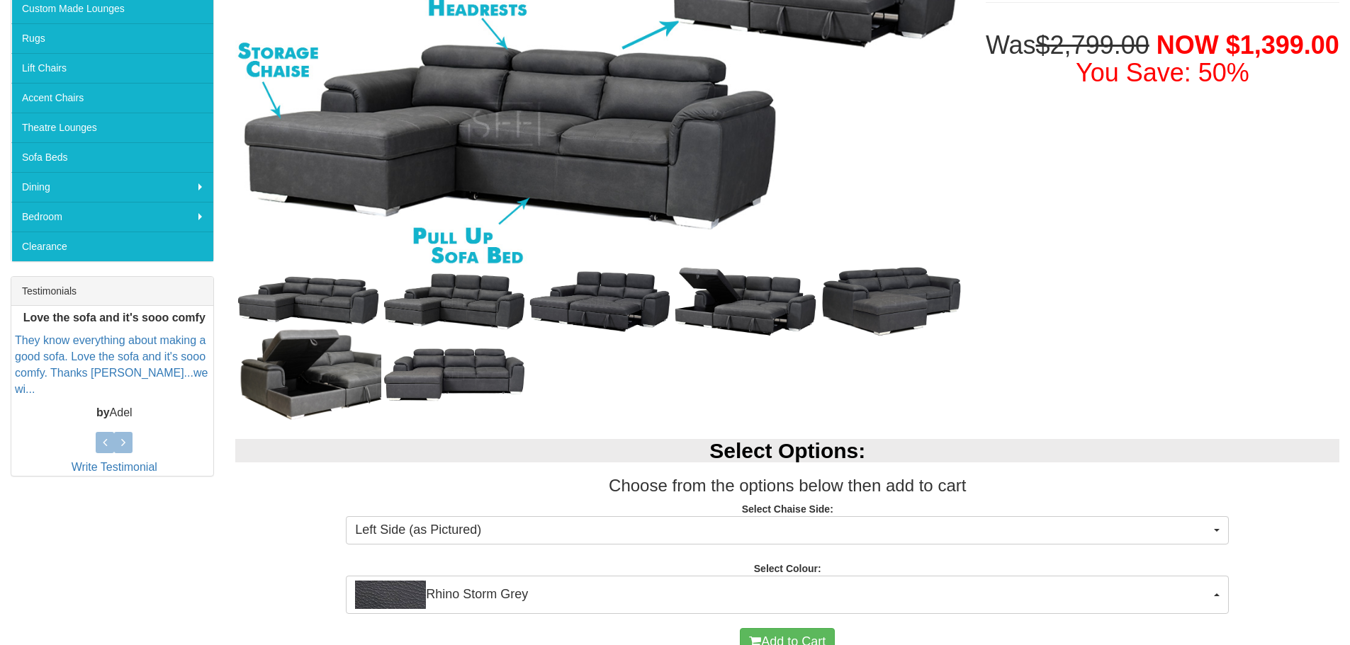
scroll to position [176, 0]
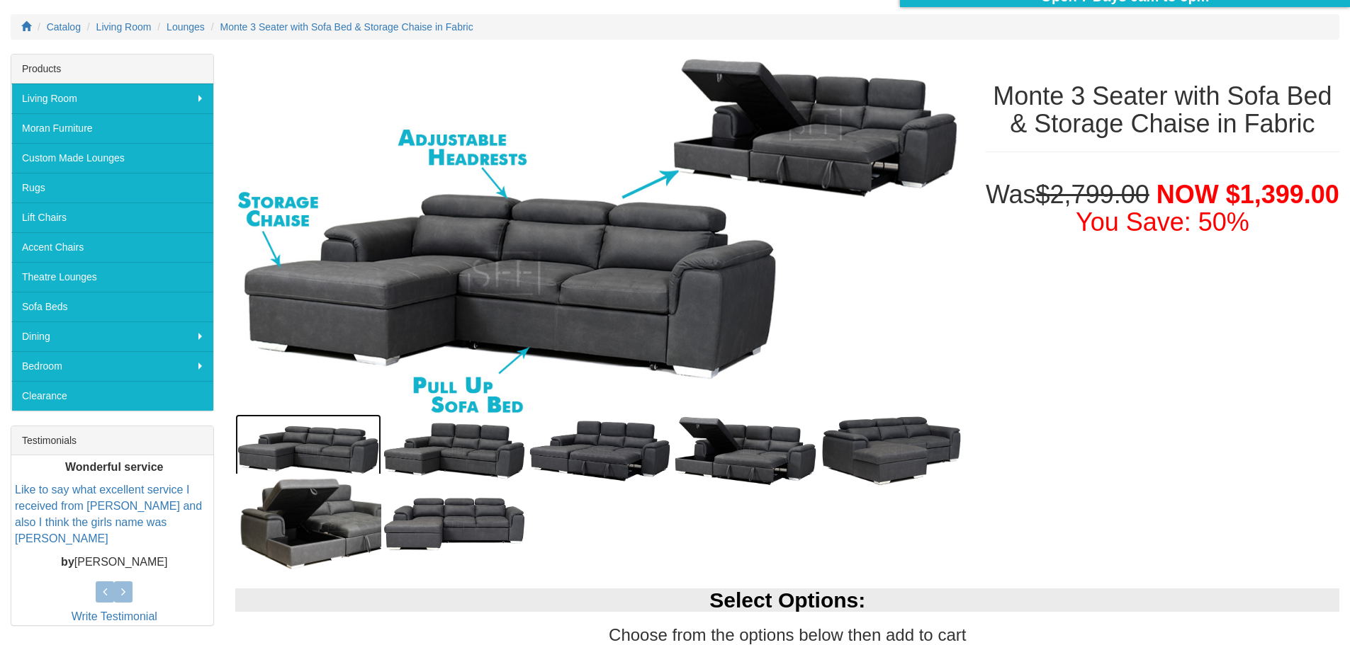
click at [312, 447] on img at bounding box center [308, 450] width 146 height 73
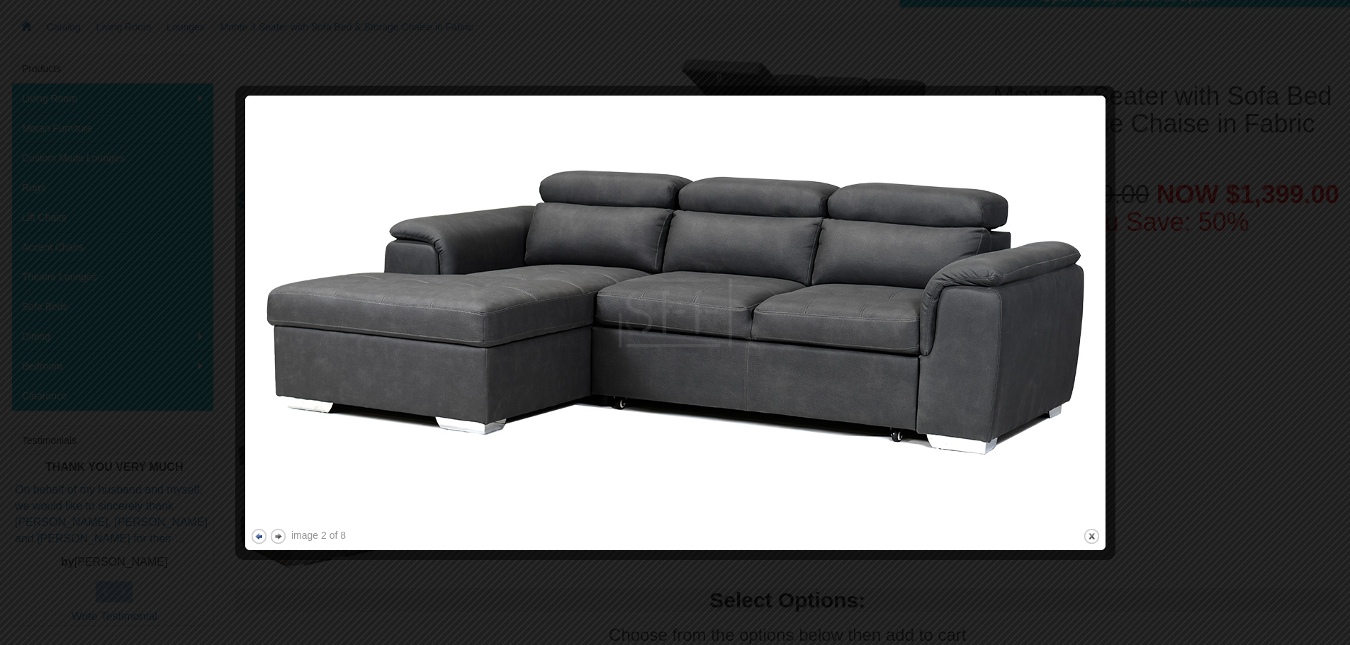
click at [260, 538] on button "previous" at bounding box center [259, 537] width 18 height 18
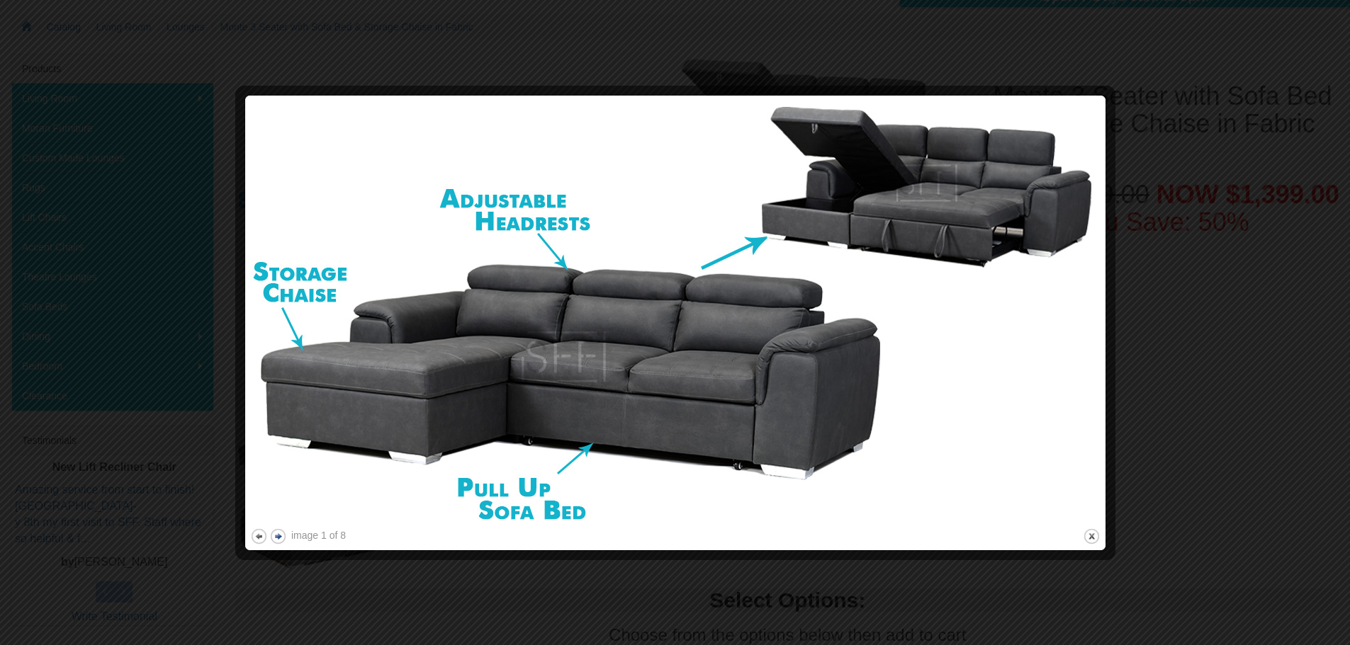
click at [276, 535] on button "next" at bounding box center [278, 537] width 18 height 18
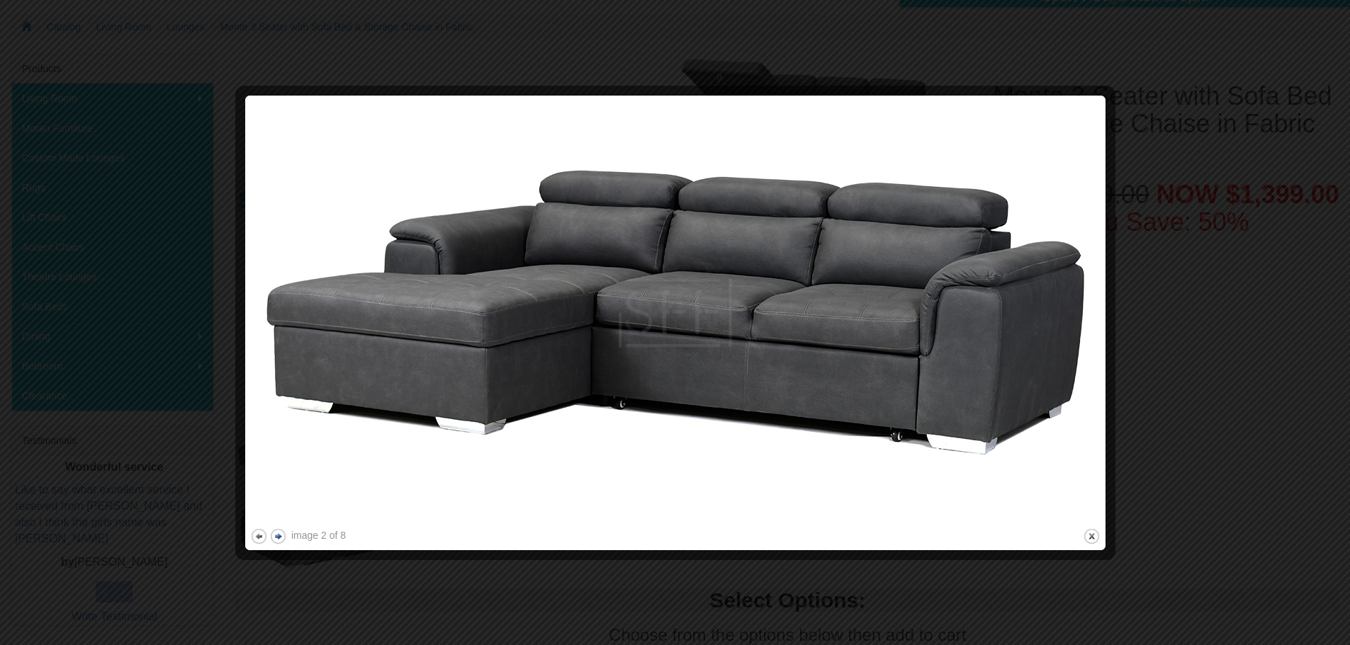
click at [272, 536] on button "next" at bounding box center [278, 537] width 18 height 18
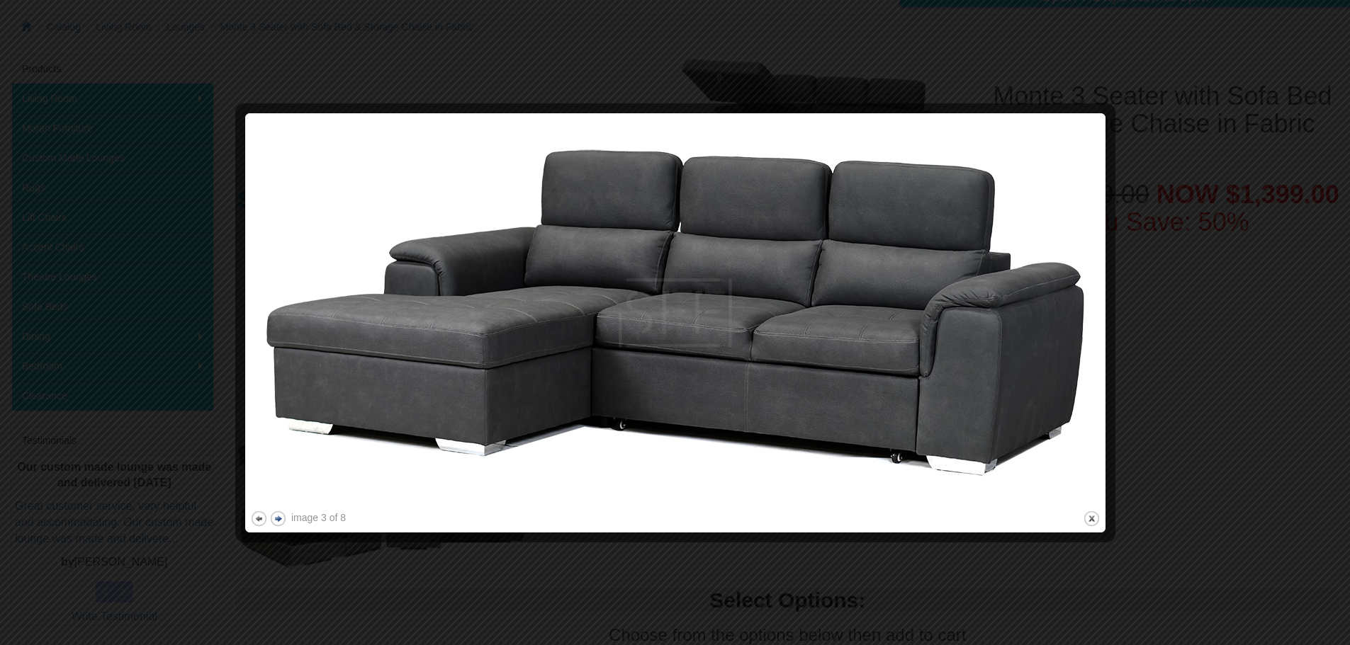
click at [276, 516] on button "next" at bounding box center [278, 519] width 18 height 18
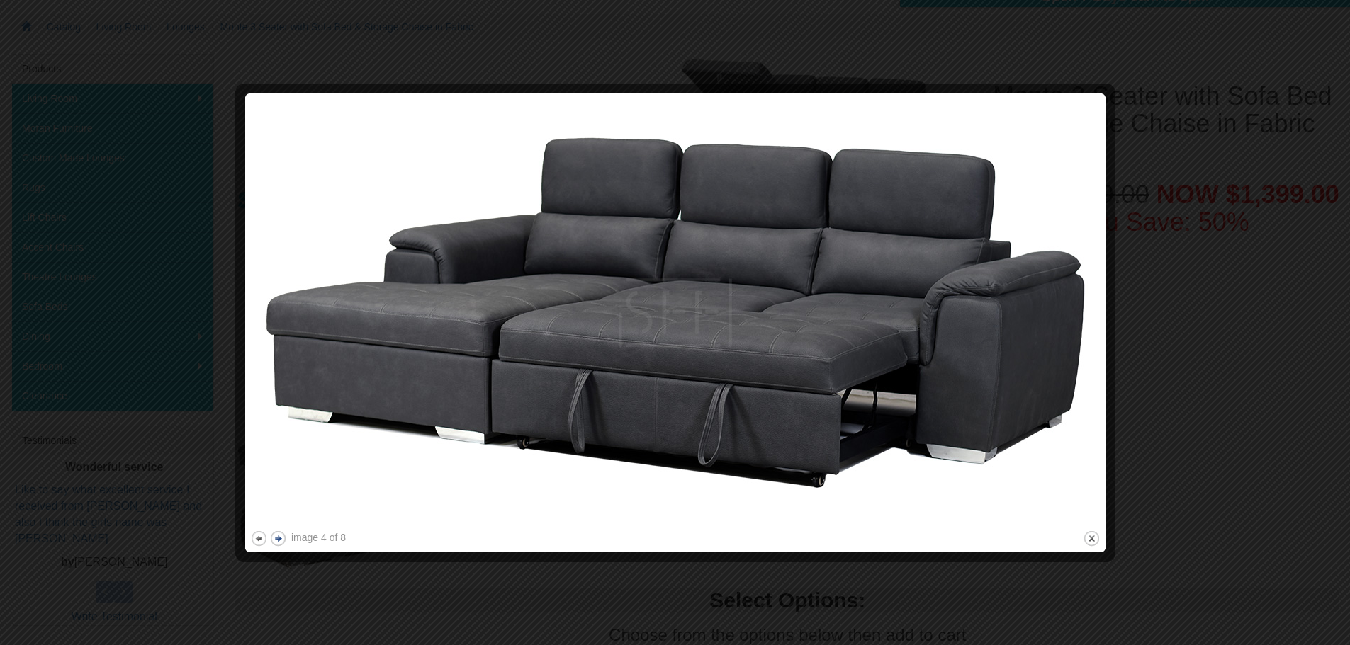
click at [276, 540] on button "next" at bounding box center [278, 539] width 18 height 18
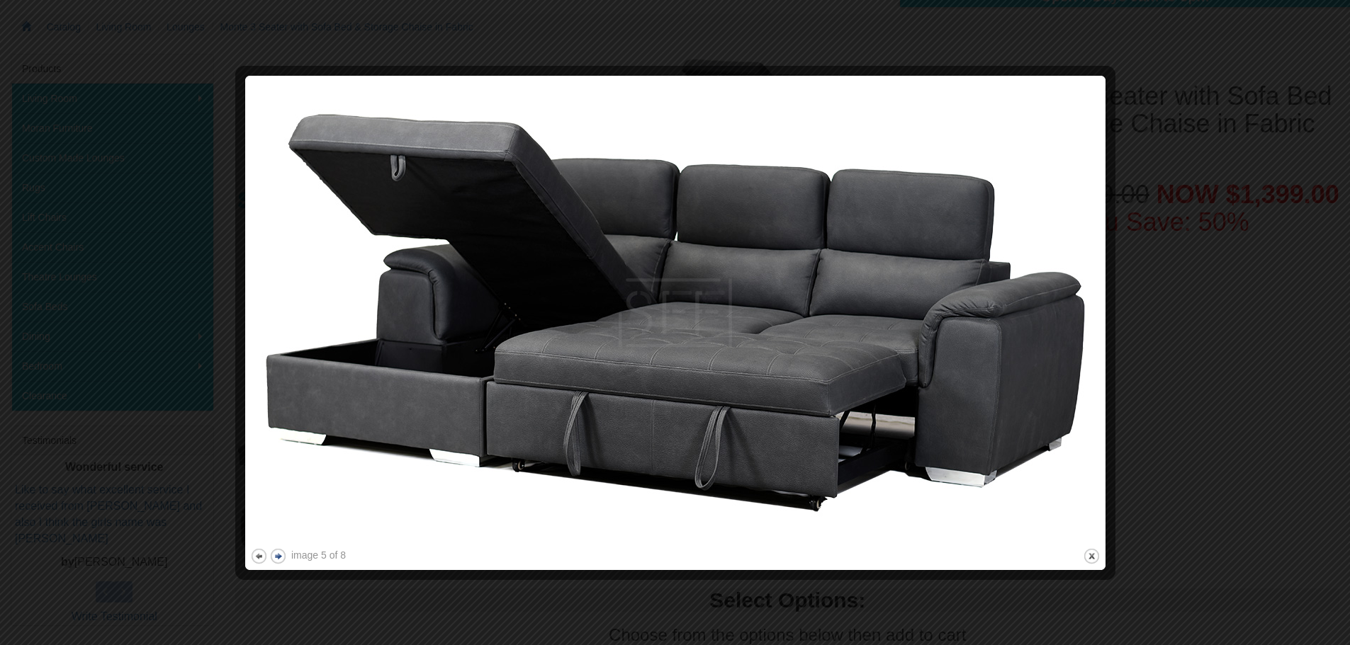
click at [276, 558] on button "next" at bounding box center [278, 557] width 18 height 18
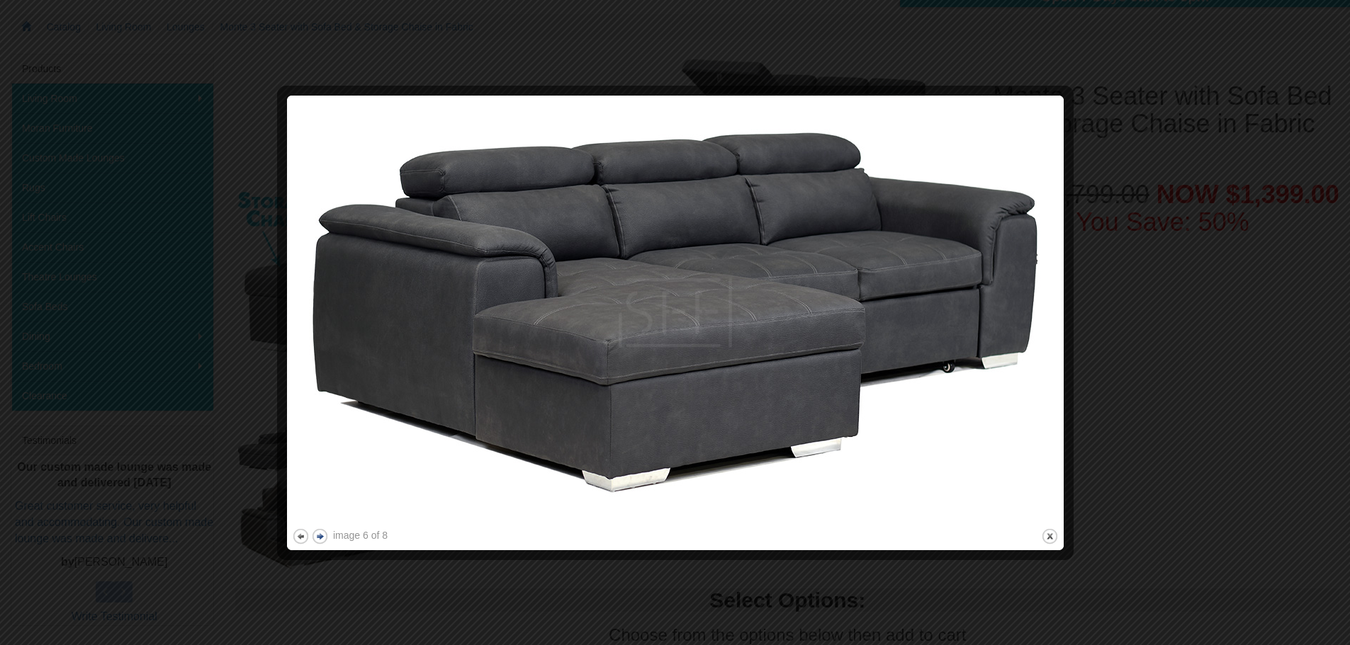
click at [319, 536] on button "next" at bounding box center [320, 537] width 18 height 18
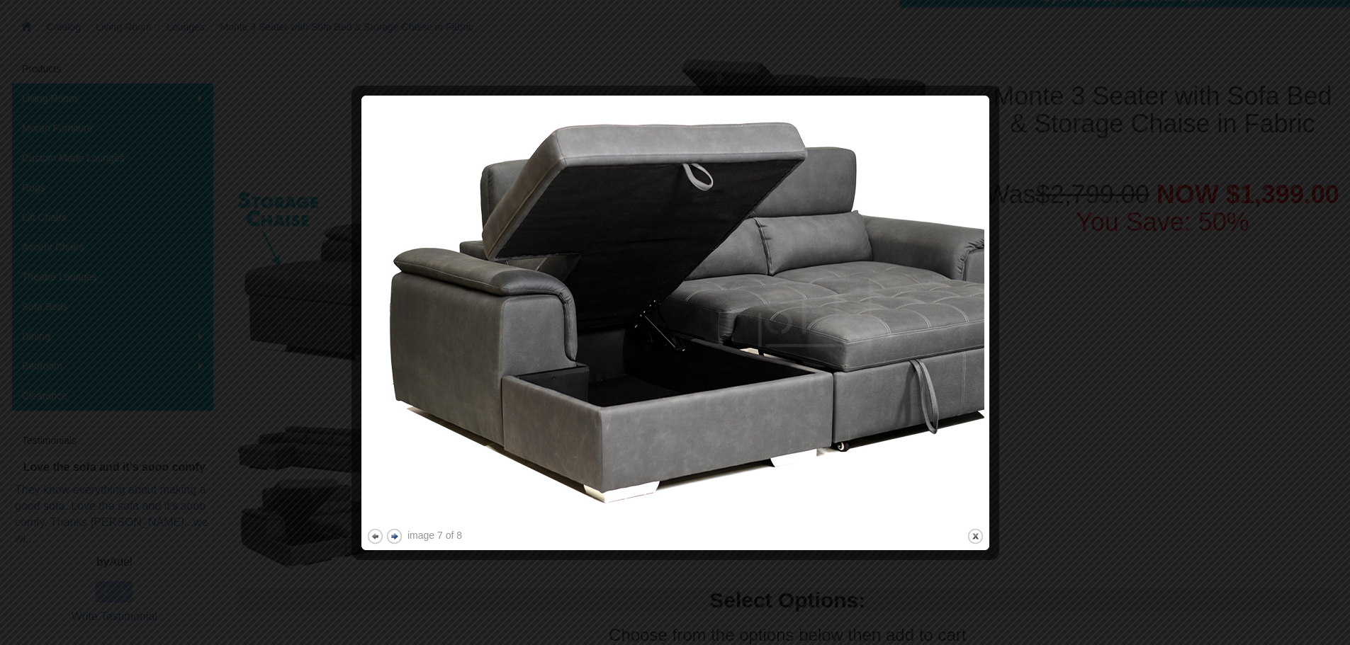
click at [395, 538] on button "next" at bounding box center [394, 537] width 18 height 18
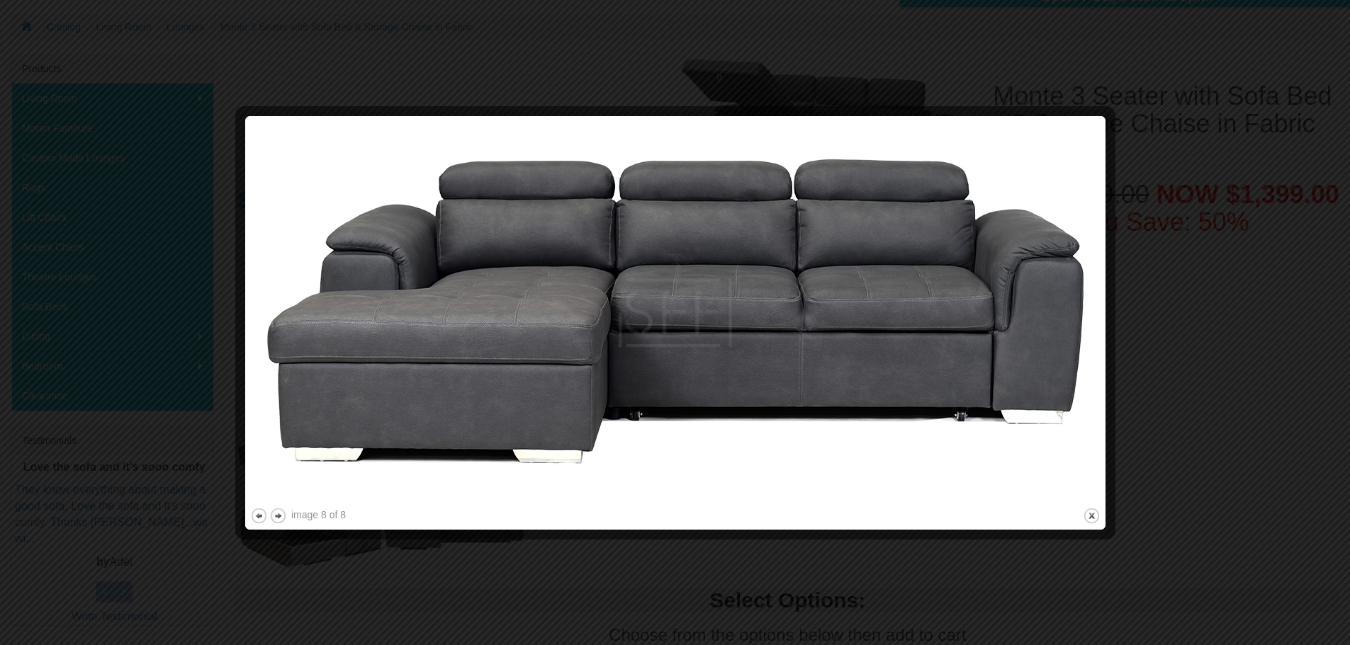
click at [1206, 550] on div at bounding box center [675, 322] width 1350 height 645
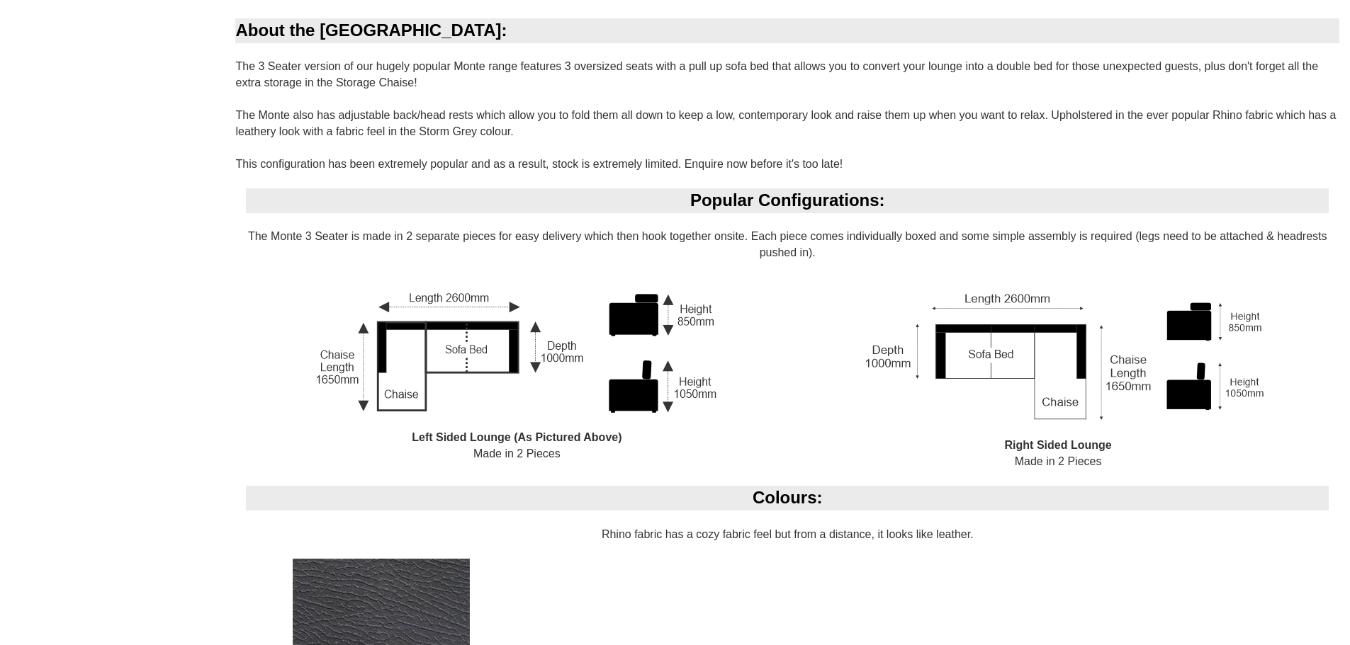
scroll to position [1097, 0]
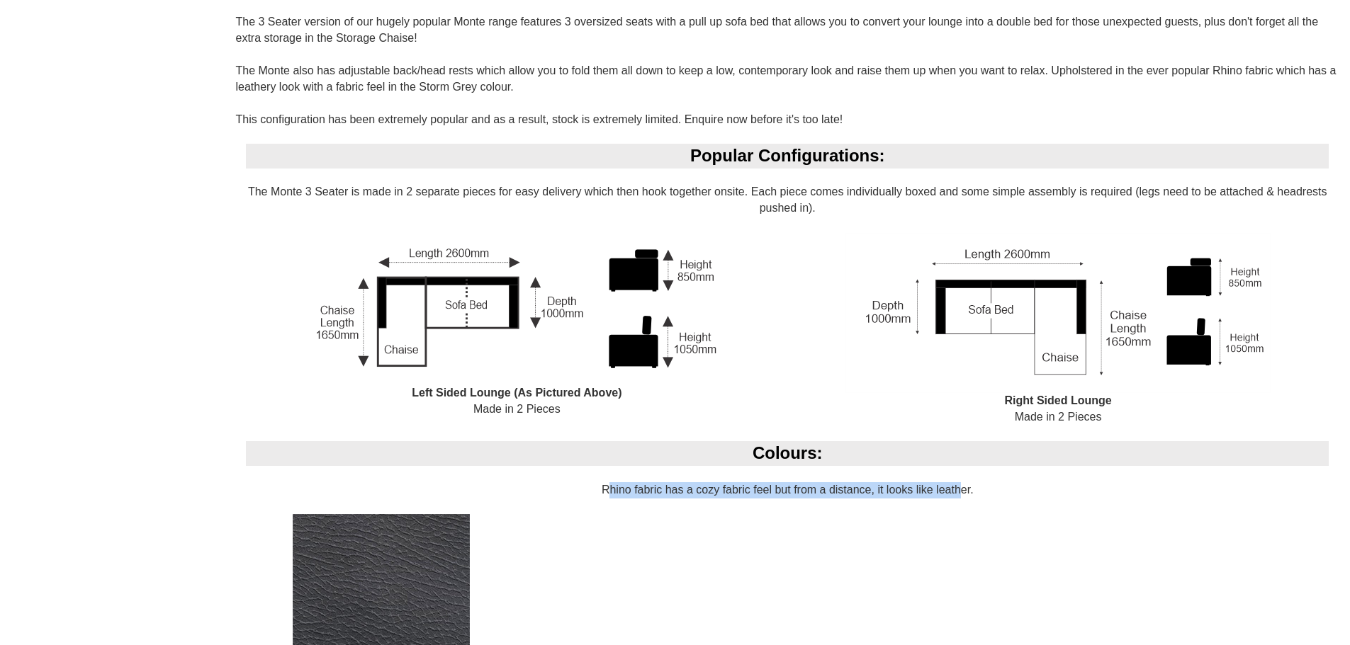
drag, startPoint x: 601, startPoint y: 494, endPoint x: 956, endPoint y: 494, distance: 354.9
click at [956, 494] on div "Colours: Rhino fabric has a cozy fabric feel but from a distance, it looks like…" at bounding box center [787, 590] width 1104 height 298
click at [958, 494] on div "Colours: Rhino fabric has a cozy fabric feel but from a distance, it looks like…" at bounding box center [787, 590] width 1104 height 298
drag, startPoint x: 963, startPoint y: 491, endPoint x: 603, endPoint y: 487, distance: 359.9
click at [603, 487] on div "Colours: Rhino fabric has a cozy fabric feel but from a distance, it looks like…" at bounding box center [787, 590] width 1104 height 298
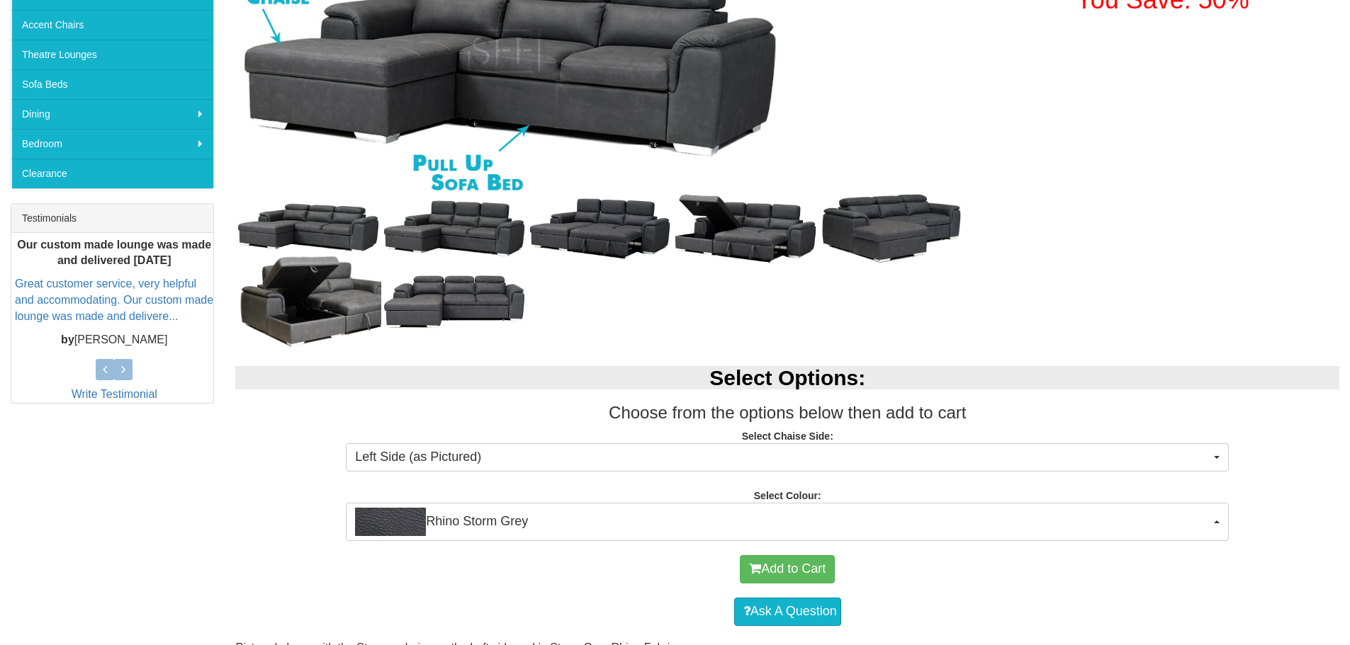
scroll to position [247, 0]
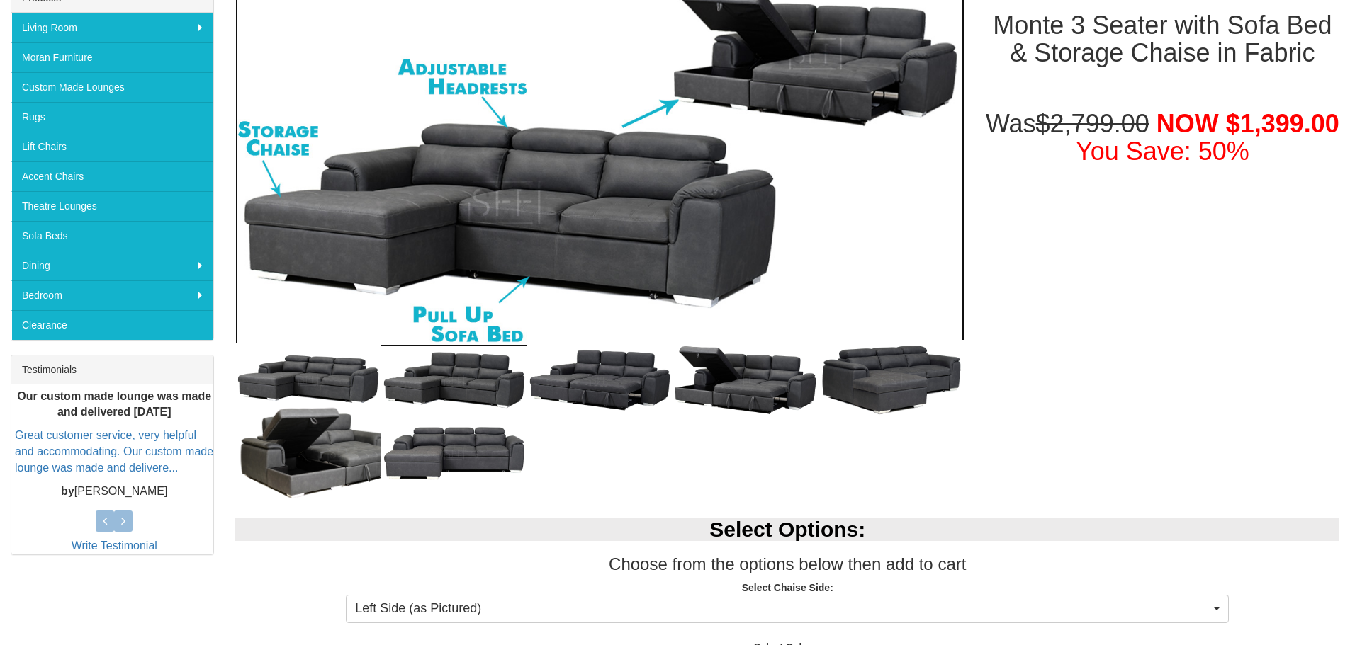
click at [379, 209] on img at bounding box center [599, 165] width 728 height 364
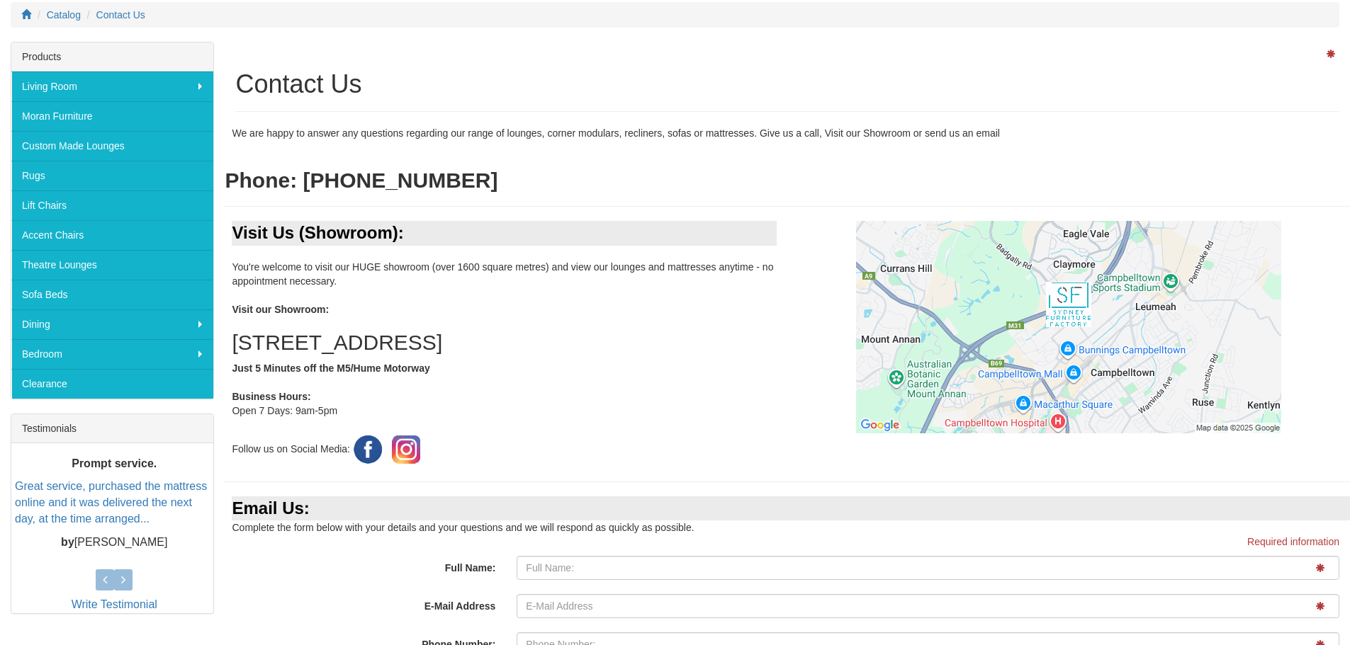
scroll to position [213, 0]
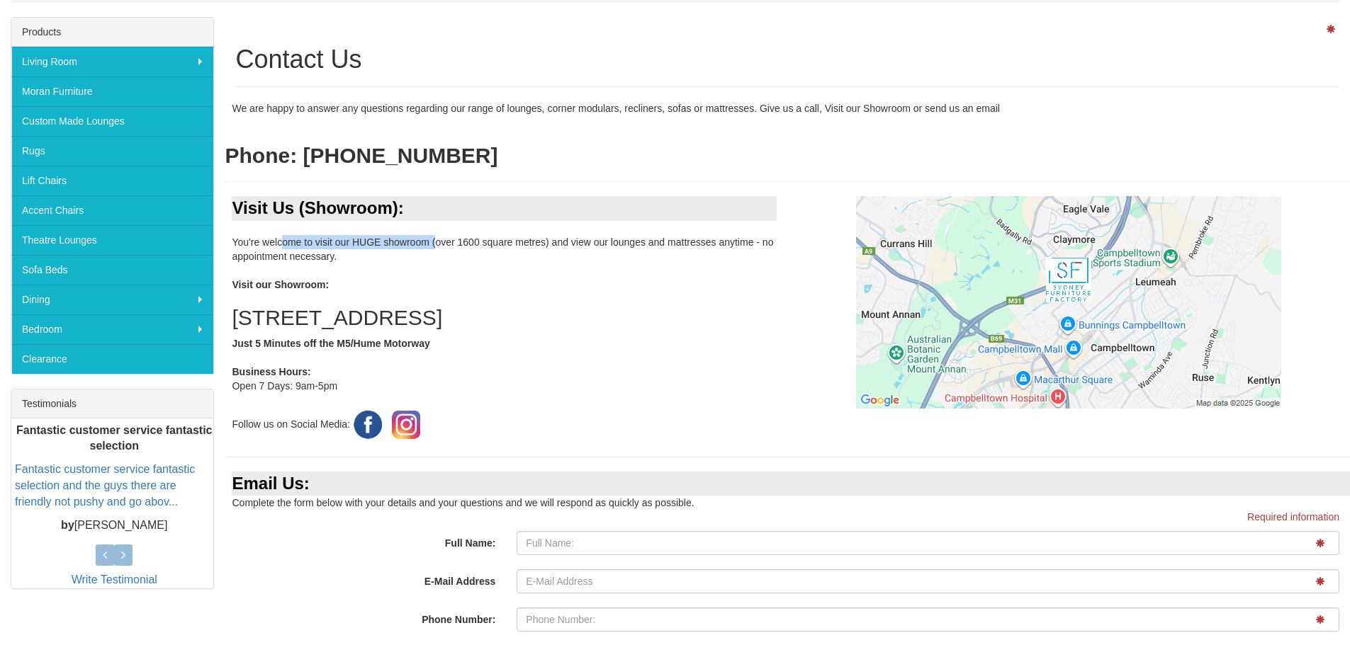
drag, startPoint x: 270, startPoint y: 239, endPoint x: 426, endPoint y: 237, distance: 156.6
click at [425, 237] on div "Visit Us (Showroom): You're welcome to visit our HUGE showroom (over 1600 squar…" at bounding box center [506, 319] width 562 height 246
drag, startPoint x: 695, startPoint y: 243, endPoint x: 653, endPoint y: 242, distance: 41.8
click at [657, 242] on div "Visit Us (Showroom): You're welcome to visit our HUGE showroom (over 1600 squar…" at bounding box center [506, 319] width 562 height 246
click at [280, 252] on div "Visit Us (Showroom): You're welcome to visit our HUGE showroom (over 1600 squar…" at bounding box center [506, 319] width 562 height 246
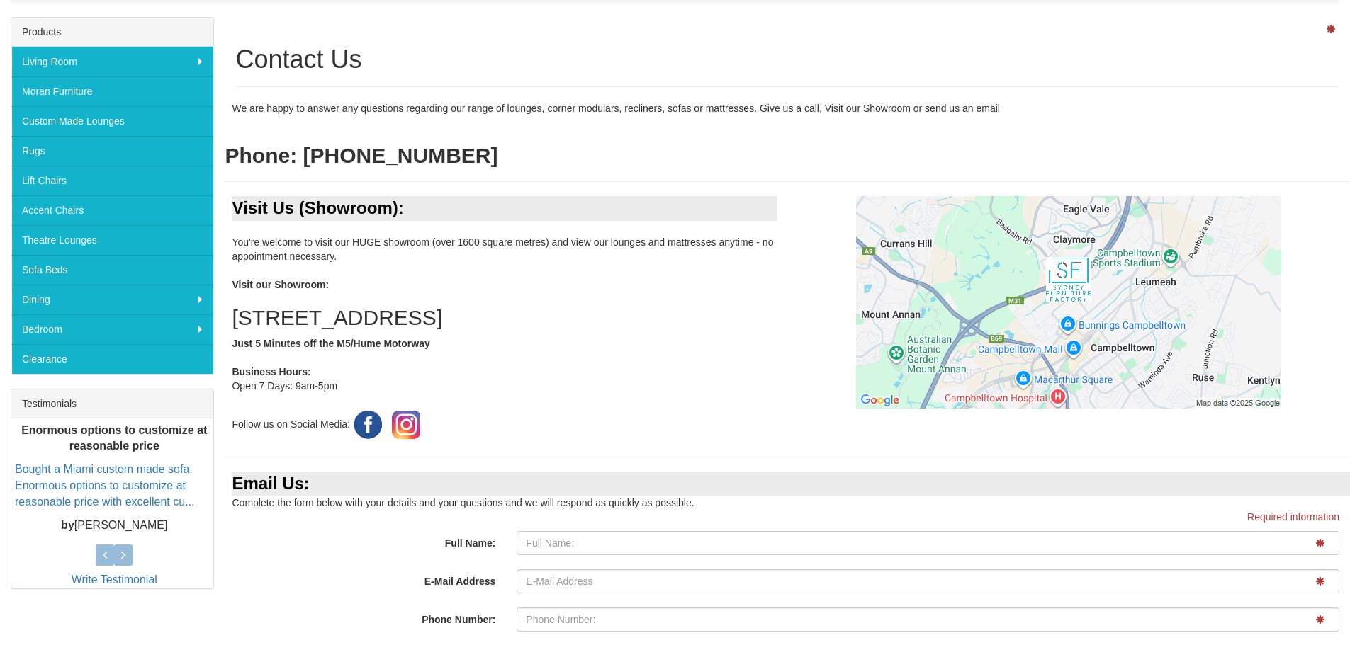
drag, startPoint x: 233, startPoint y: 373, endPoint x: 332, endPoint y: 384, distance: 99.8
click at [332, 384] on div "Visit Us (Showroom): You're welcome to visit our HUGE showroom (over 1600 squar…" at bounding box center [506, 319] width 562 height 246
drag, startPoint x: 329, startPoint y: 384, endPoint x: 381, endPoint y: 359, distance: 57.4
click at [330, 384] on div "Visit Us (Showroom): You're welcome to visit our HUGE showroom (over 1600 squar…" at bounding box center [506, 319] width 562 height 246
drag, startPoint x: 637, startPoint y: 322, endPoint x: 225, endPoint y: 324, distance: 411.6
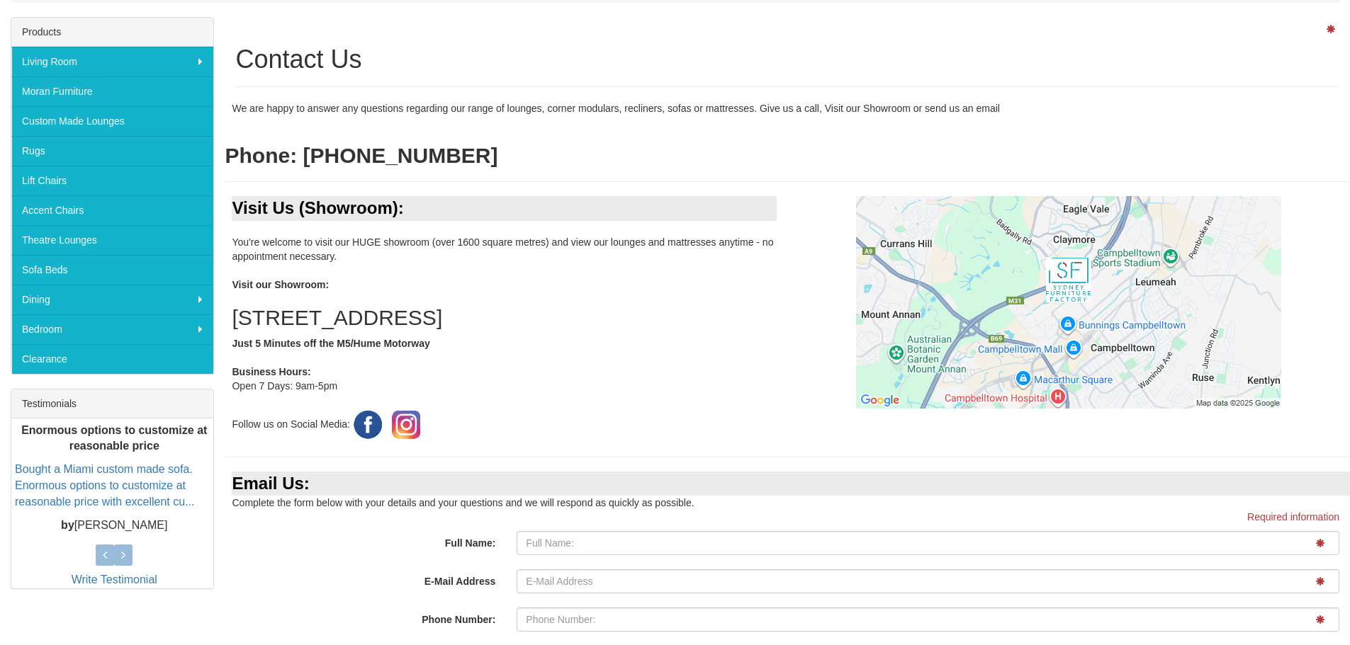
click at [225, 325] on div "Visit Us (Showroom): You're welcome to visit our HUGE showroom (over 1600 squar…" at bounding box center [506, 319] width 562 height 246
click at [227, 324] on div "Visit Us (Showroom): You're welcome to visit our HUGE showroom (over 1600 squar…" at bounding box center [506, 319] width 562 height 246
click at [346, 310] on h2 "4 Nursery Road, Campbelltown NSW 2560" at bounding box center [504, 317] width 545 height 23
click at [589, 312] on h2 "4 Nursery Road, Campbelltown NSW 2560" at bounding box center [504, 317] width 545 height 23
drag, startPoint x: 638, startPoint y: 319, endPoint x: 234, endPoint y: 315, distance: 403.8
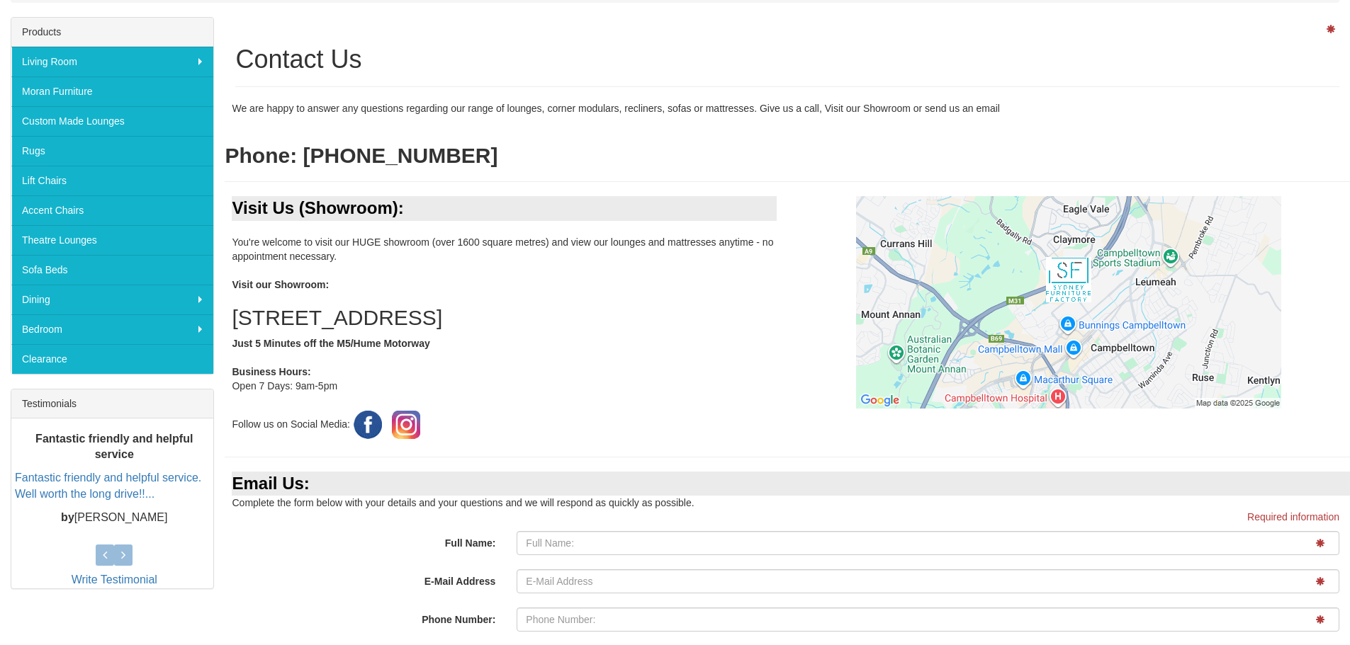
click at [234, 315] on h2 "4 Nursery Road, Campbelltown NSW 2560" at bounding box center [504, 317] width 545 height 23
copy h2 "4 Nursery Road, Campbelltown NSW 2560"
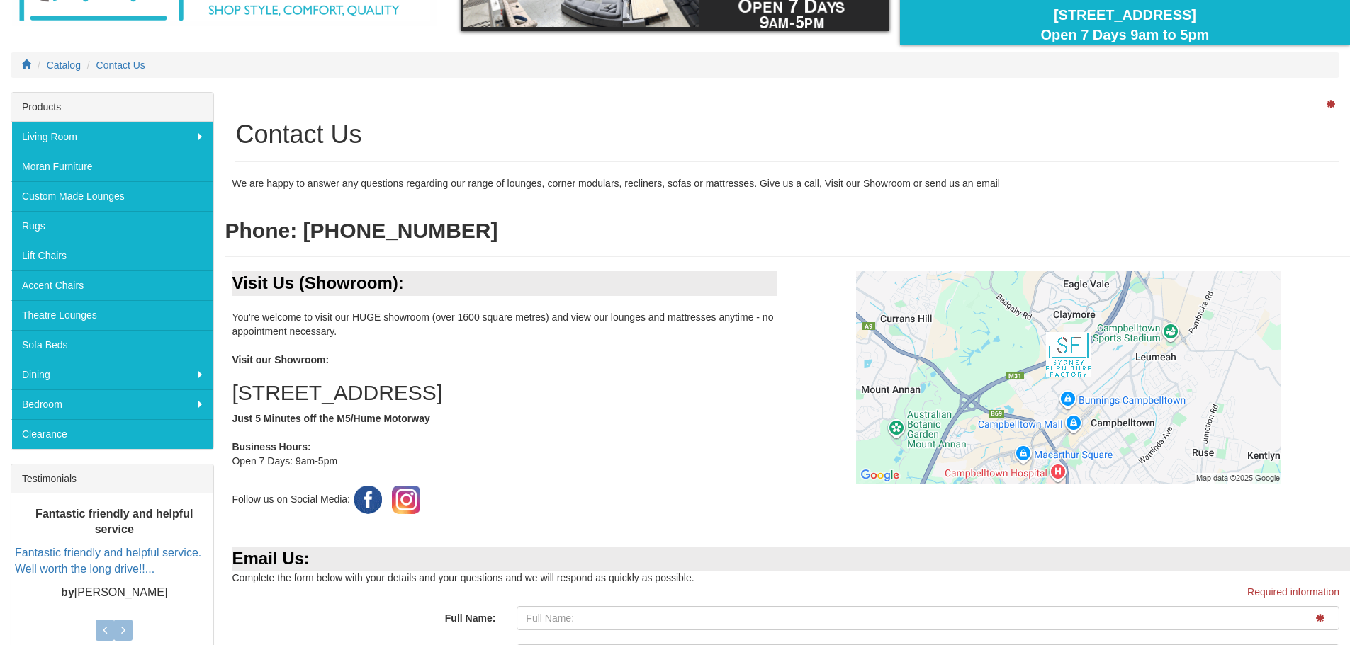
scroll to position [71, 0]
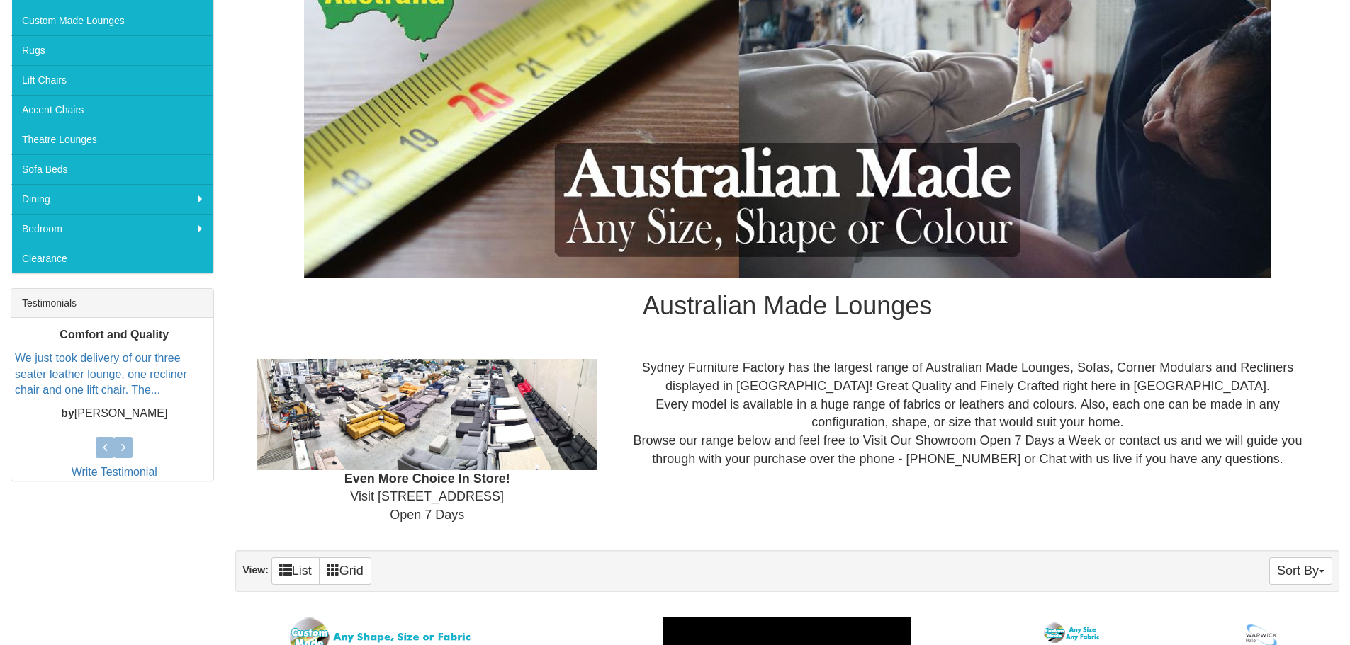
scroll to position [142, 0]
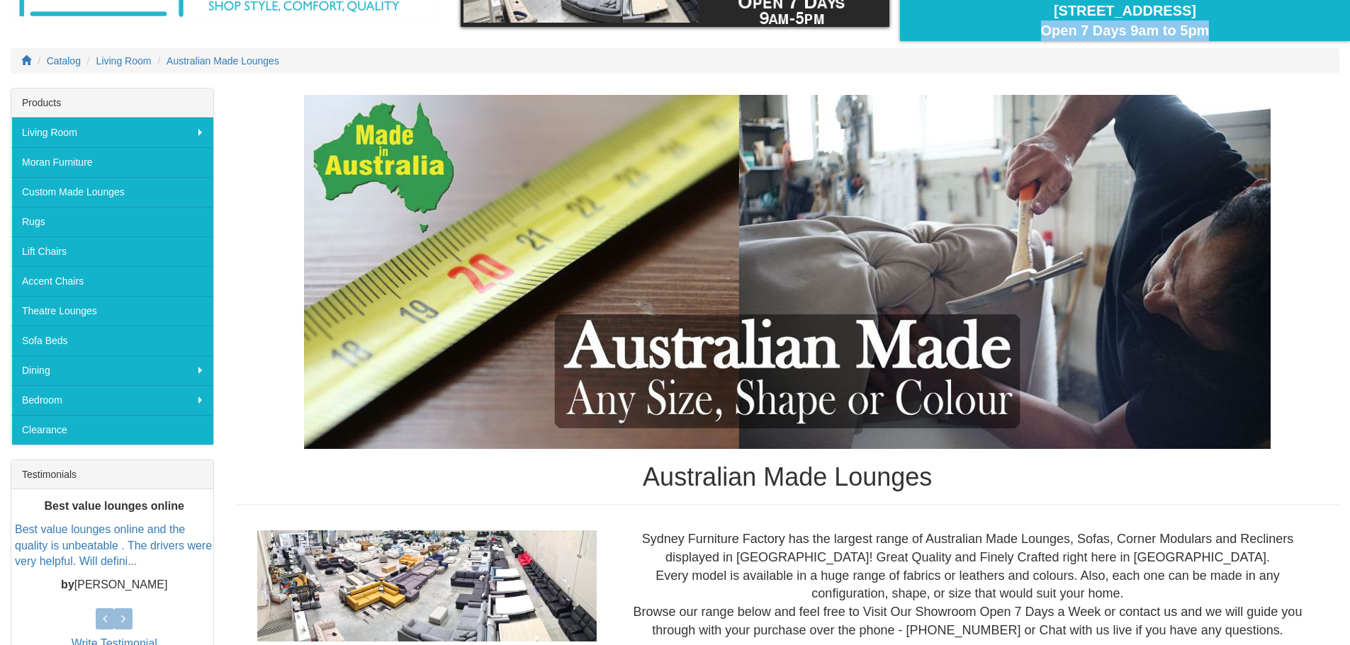
drag, startPoint x: 1039, startPoint y: 29, endPoint x: 1209, endPoint y: 36, distance: 169.5
click at [1209, 36] on div "Visit Our HUGE Showroom [STREET_ADDRESS] Open 7 Days 9am to 5pm" at bounding box center [1124, 10] width 429 height 61
copy div "Open 7 Days 9am to 5pm"
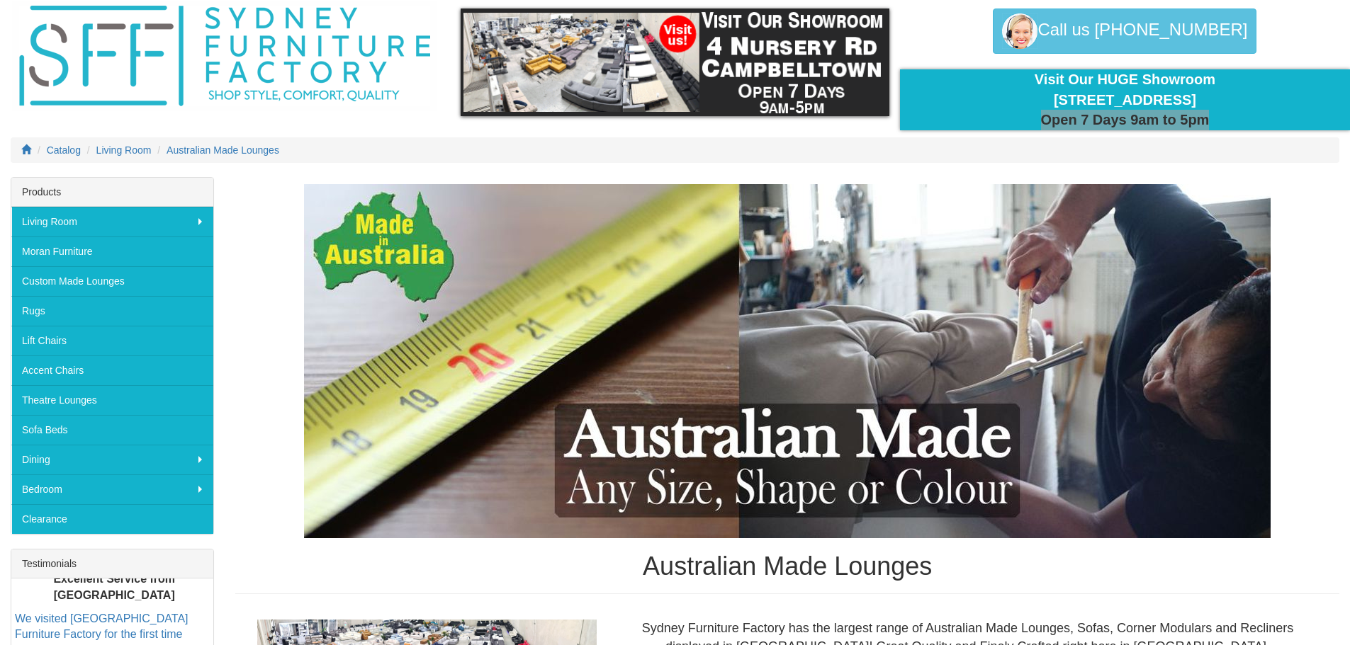
scroll to position [0, 0]
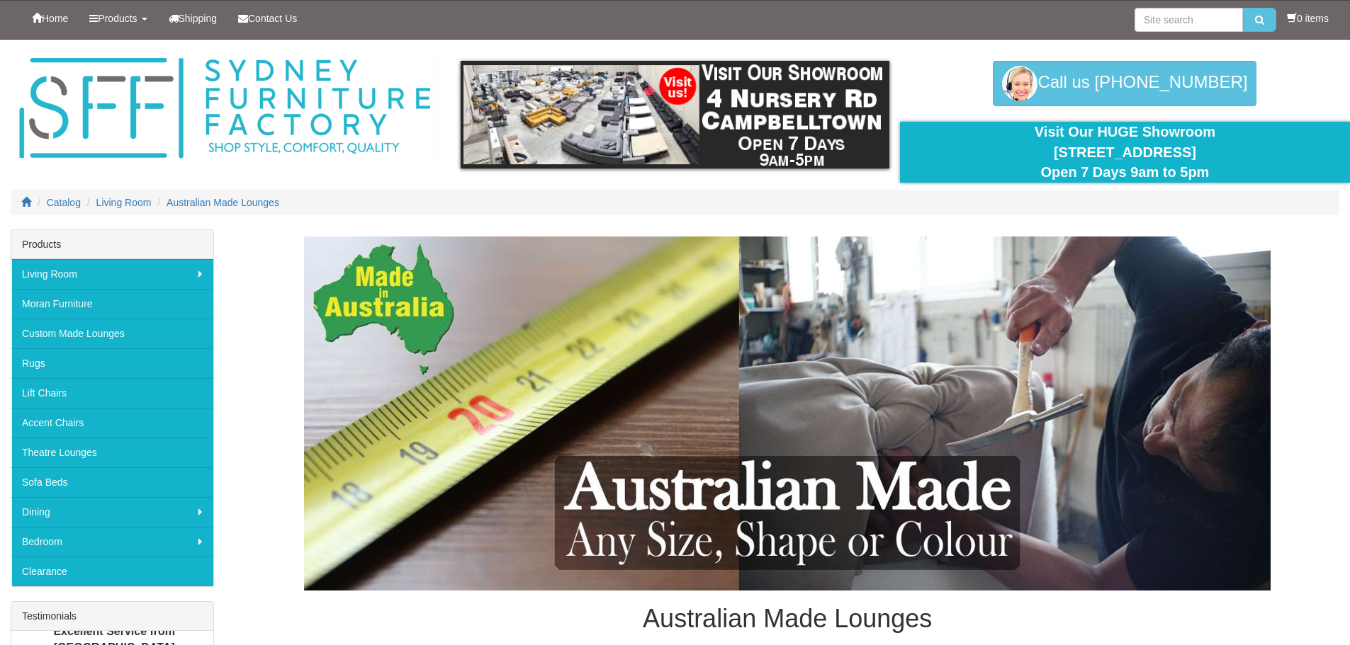
click at [1293, 115] on div at bounding box center [675, 135] width 1350 height 190
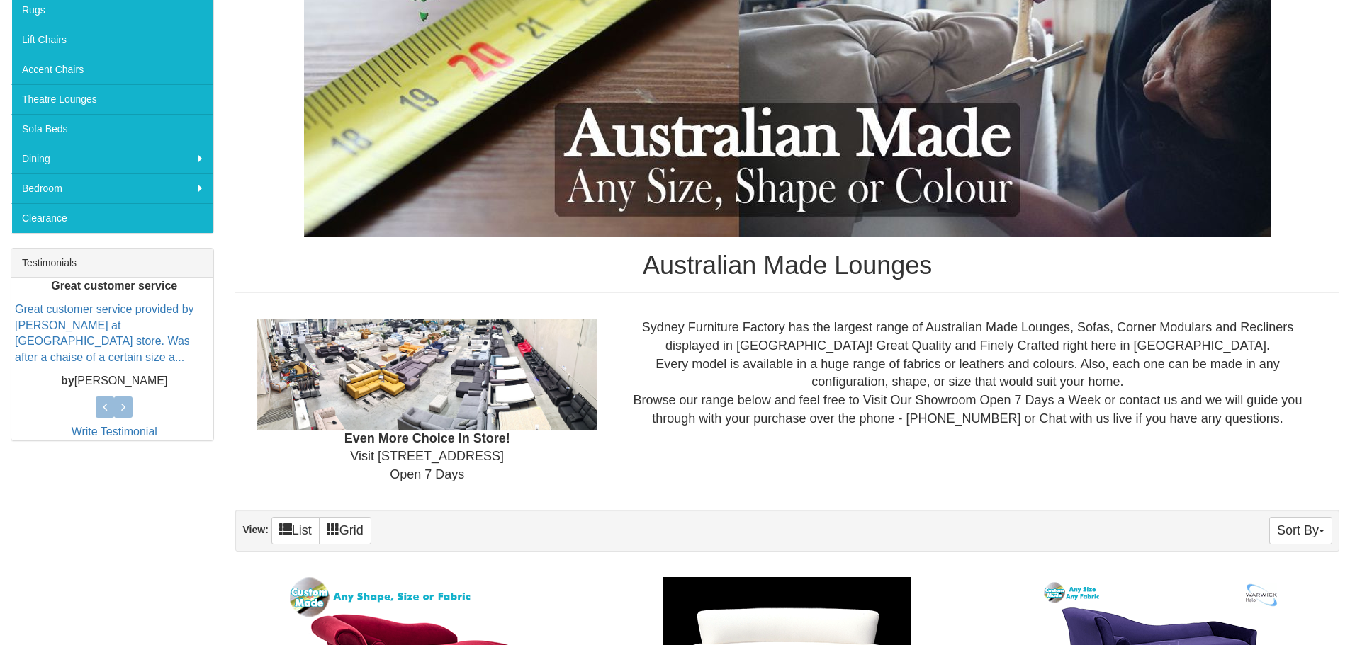
scroll to position [354, 0]
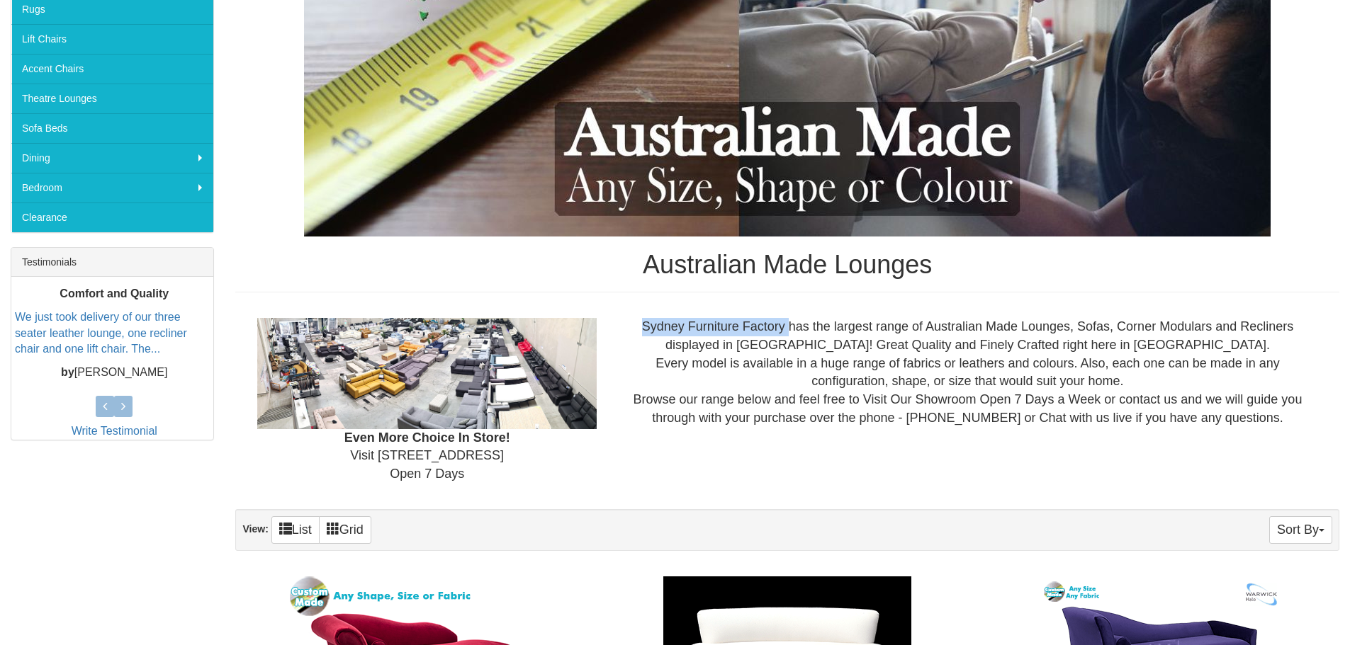
drag, startPoint x: 643, startPoint y: 327, endPoint x: 788, endPoint y: 328, distance: 145.9
click at [788, 328] on div "Sydney Furniture Factory has the largest range of Australian Made Lounges, Sofa…" at bounding box center [967, 372] width 720 height 109
copy div "Sydney Furniture Factory"
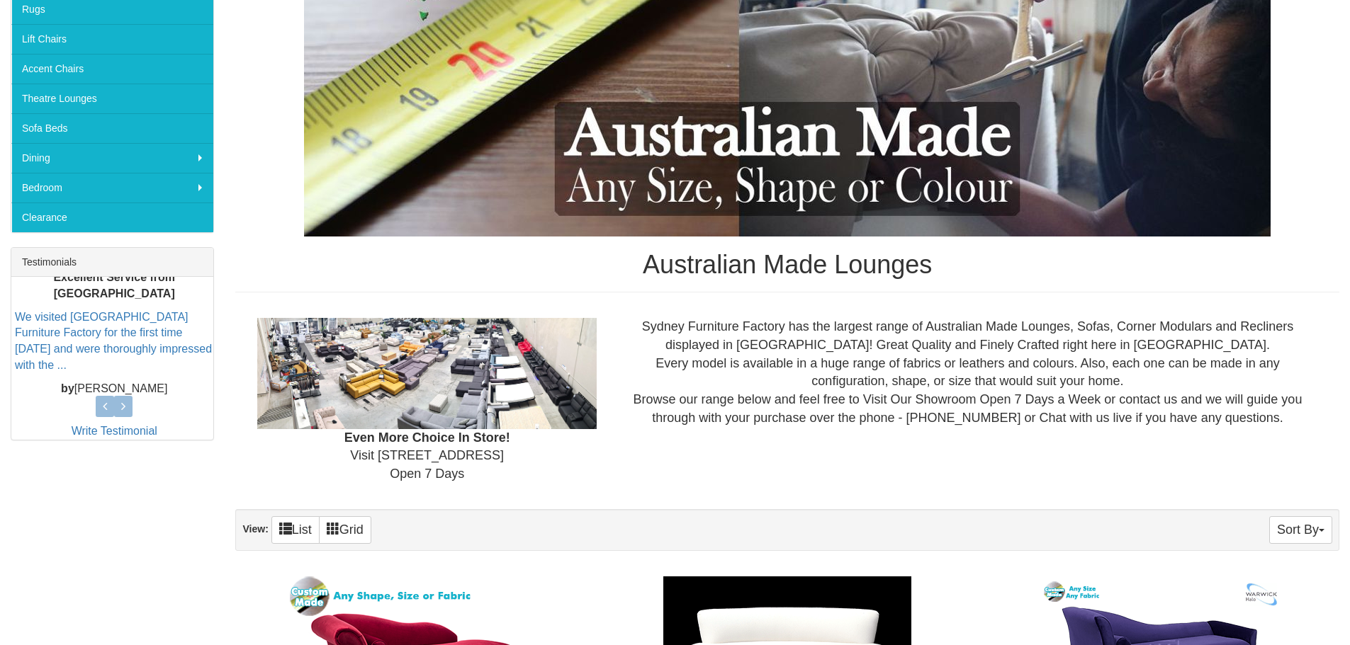
click at [918, 342] on div "Sydney Furniture Factory has the largest range of Australian Made Lounges, Sofa…" at bounding box center [967, 372] width 720 height 109
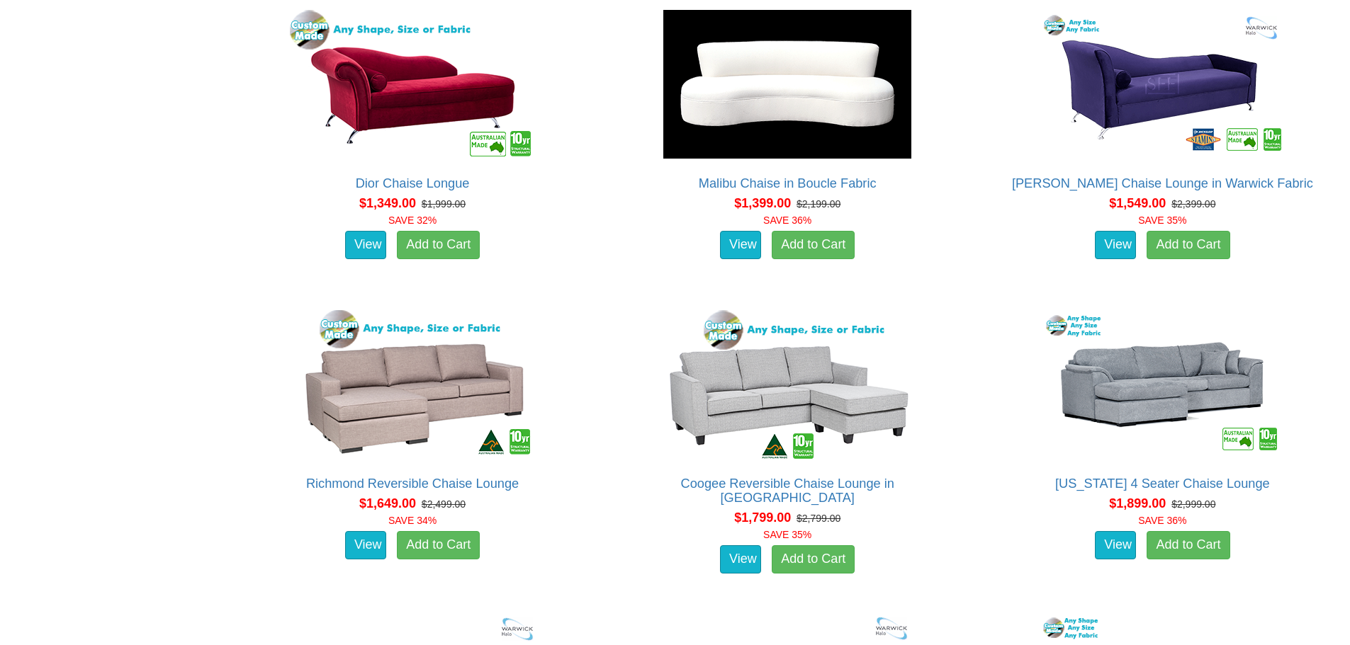
scroll to position [708, 0]
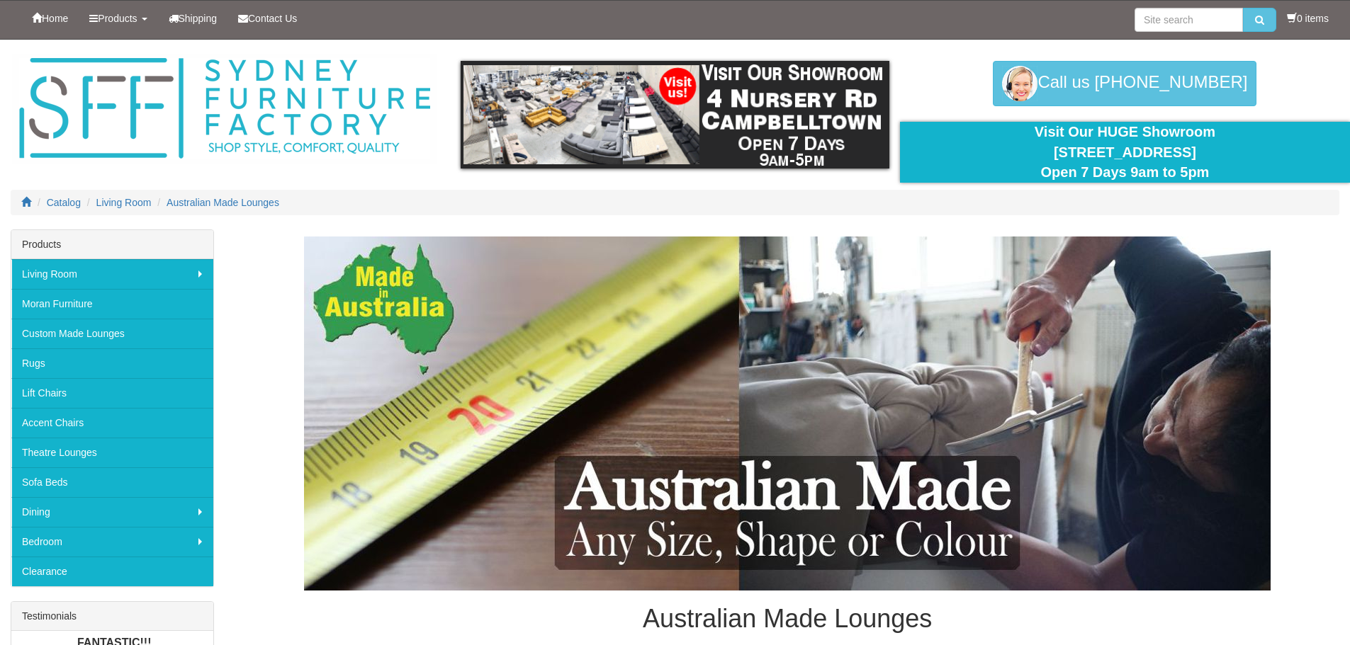
click at [282, 244] on div "Australian Made Lounges" at bounding box center [787, 442] width 1104 height 411
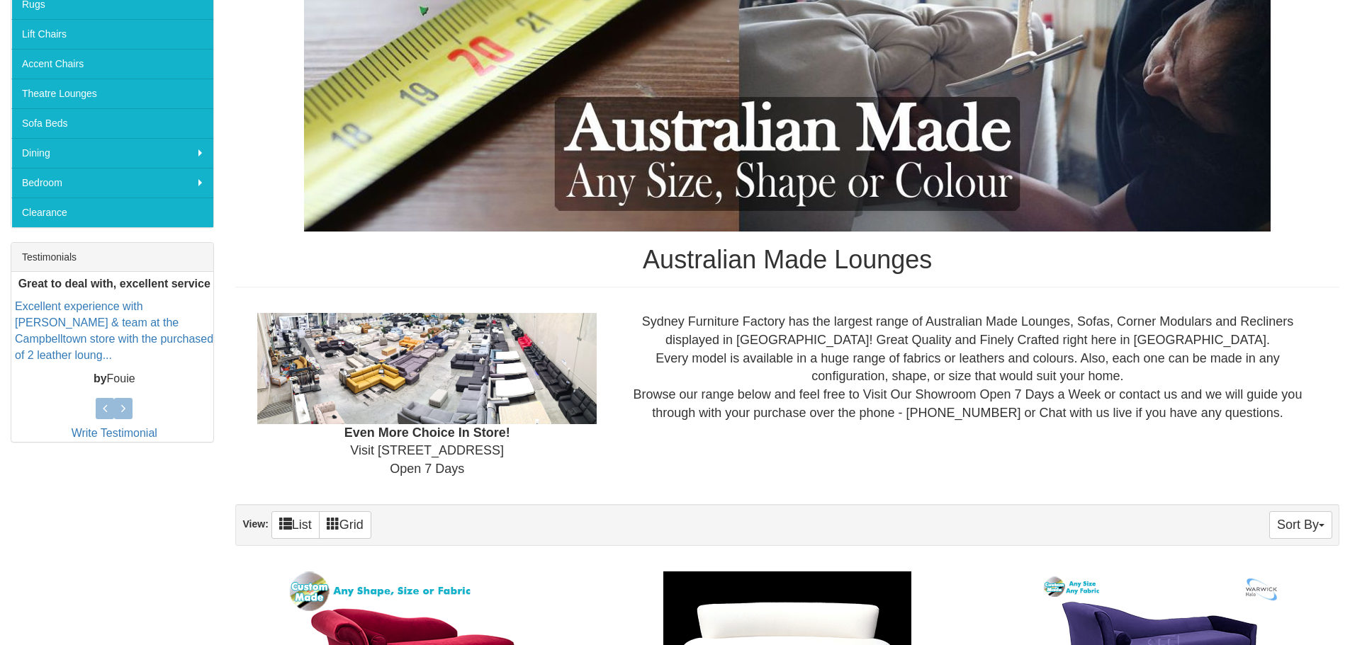
scroll to position [213, 0]
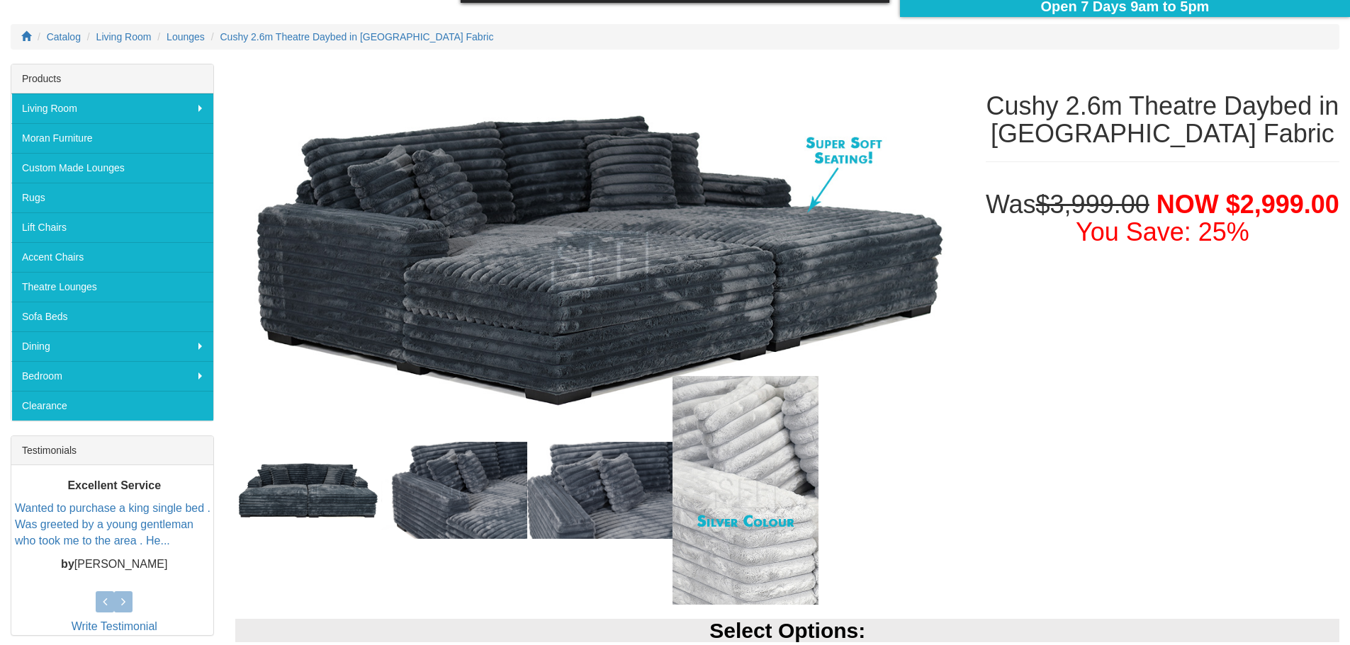
scroll to position [213, 0]
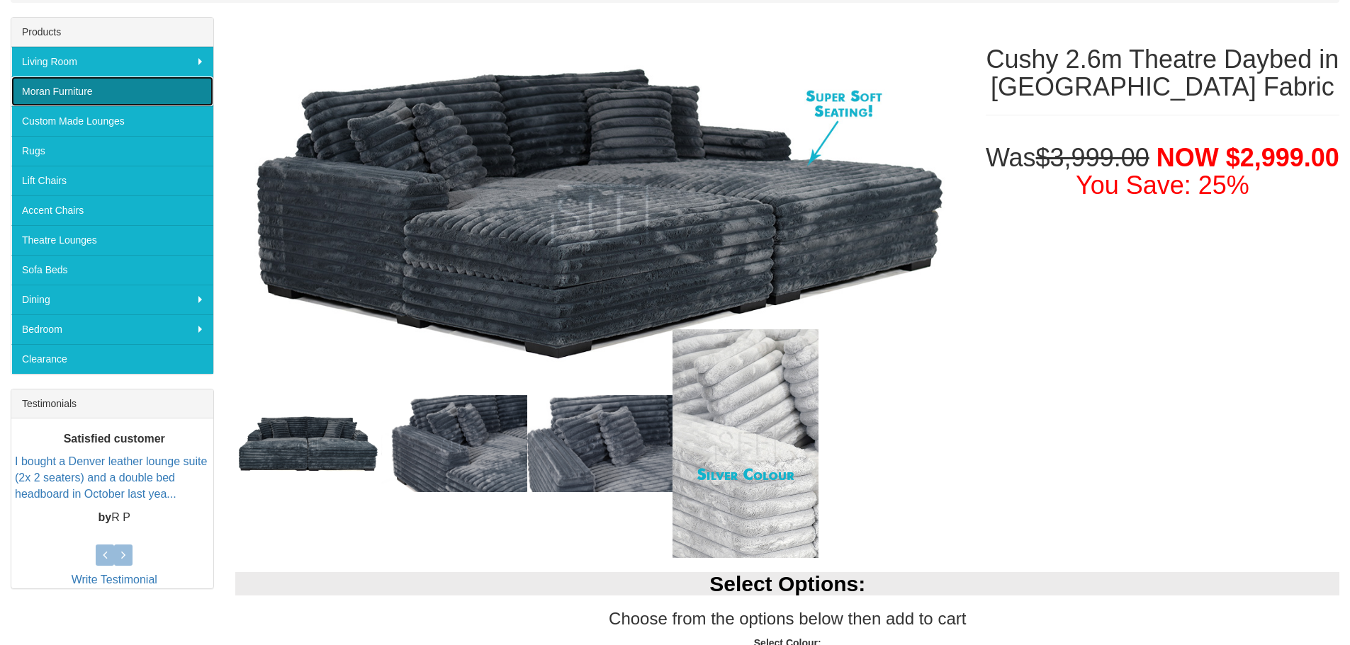
click at [97, 91] on link "Moran Furniture" at bounding box center [112, 92] width 202 height 30
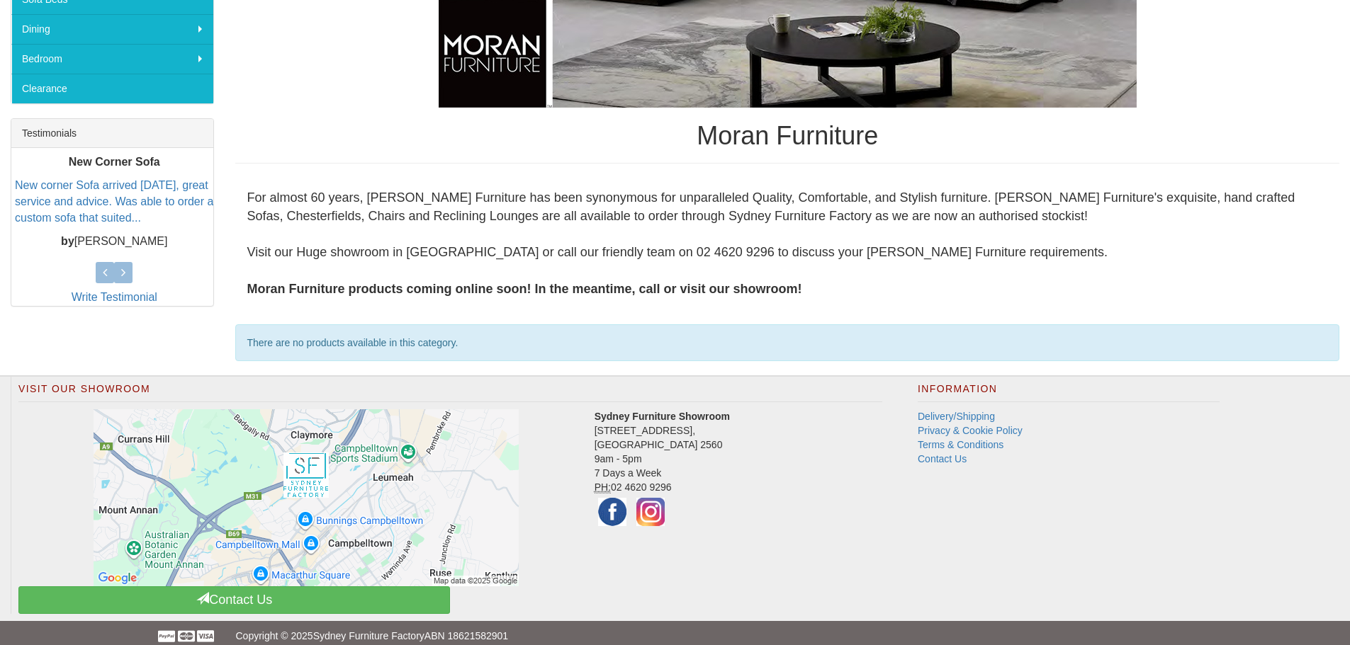
scroll to position [496, 0]
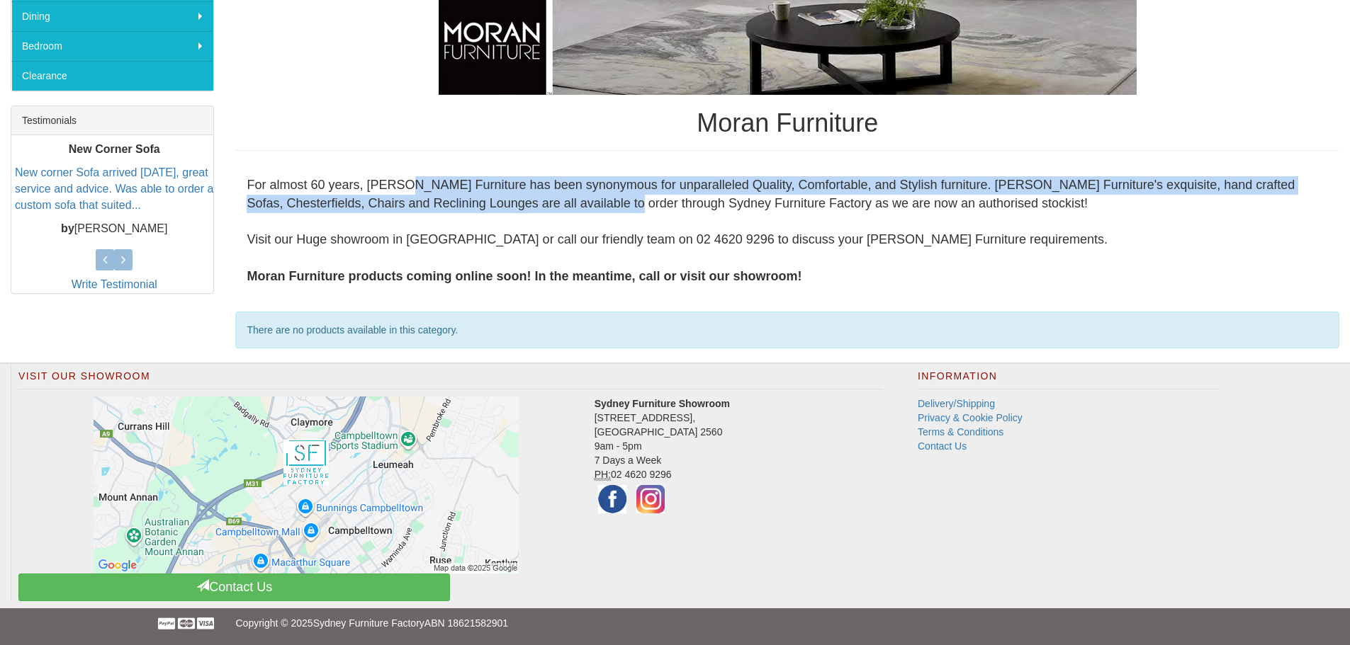
drag, startPoint x: 425, startPoint y: 182, endPoint x: 572, endPoint y: 200, distance: 147.7
click at [572, 200] on div "For almost 60 years, Moran Furniture has been synonymous for unparalleled Quali…" at bounding box center [787, 231] width 1104 height 132
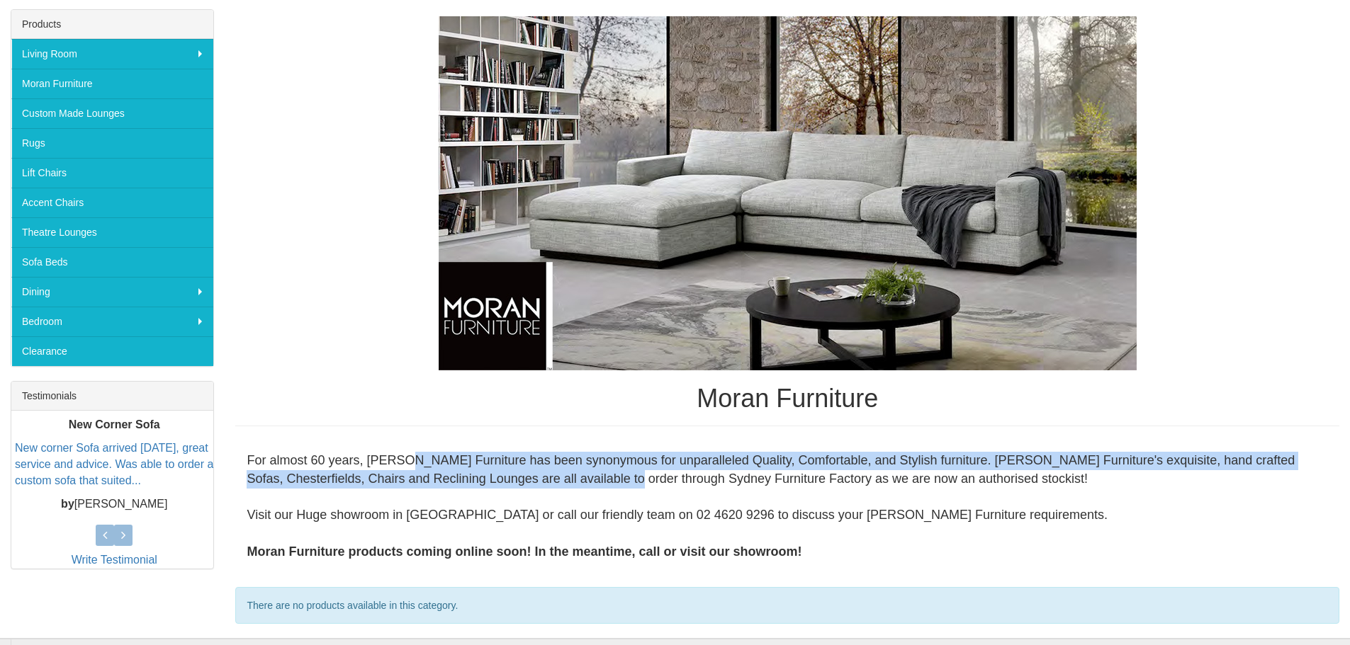
scroll to position [142, 0]
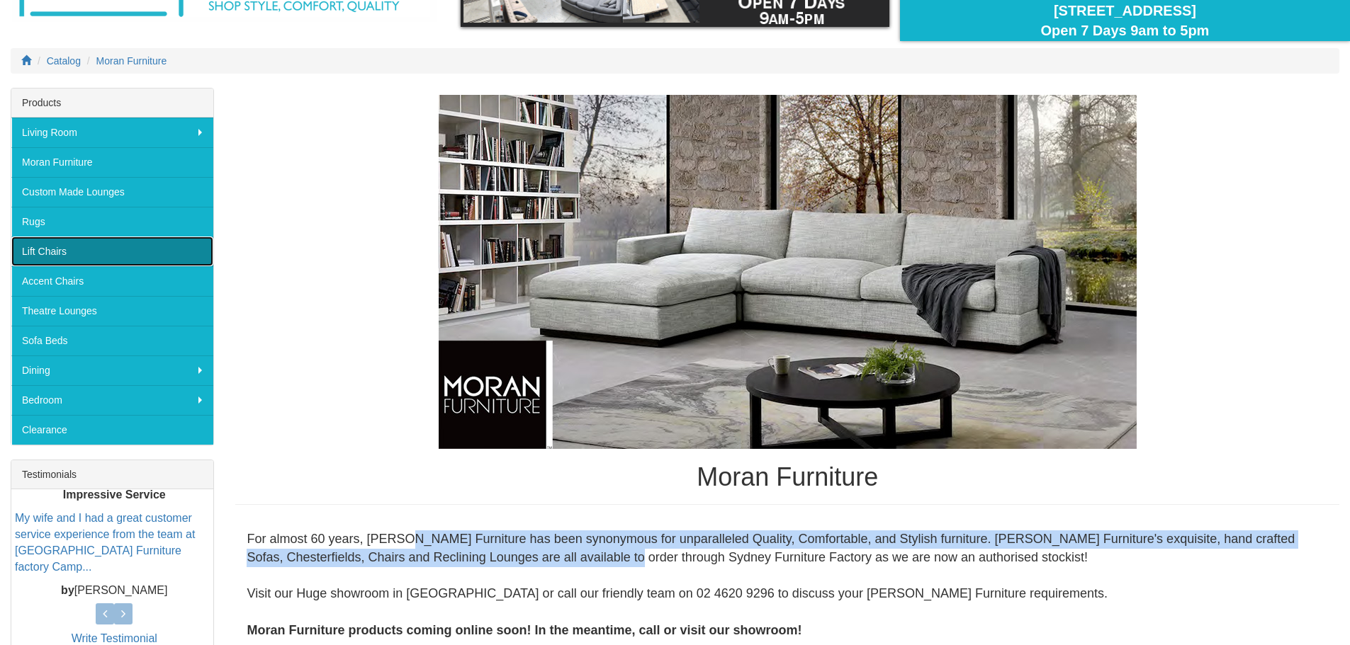
click at [91, 254] on link "Lift Chairs" at bounding box center [112, 252] width 202 height 30
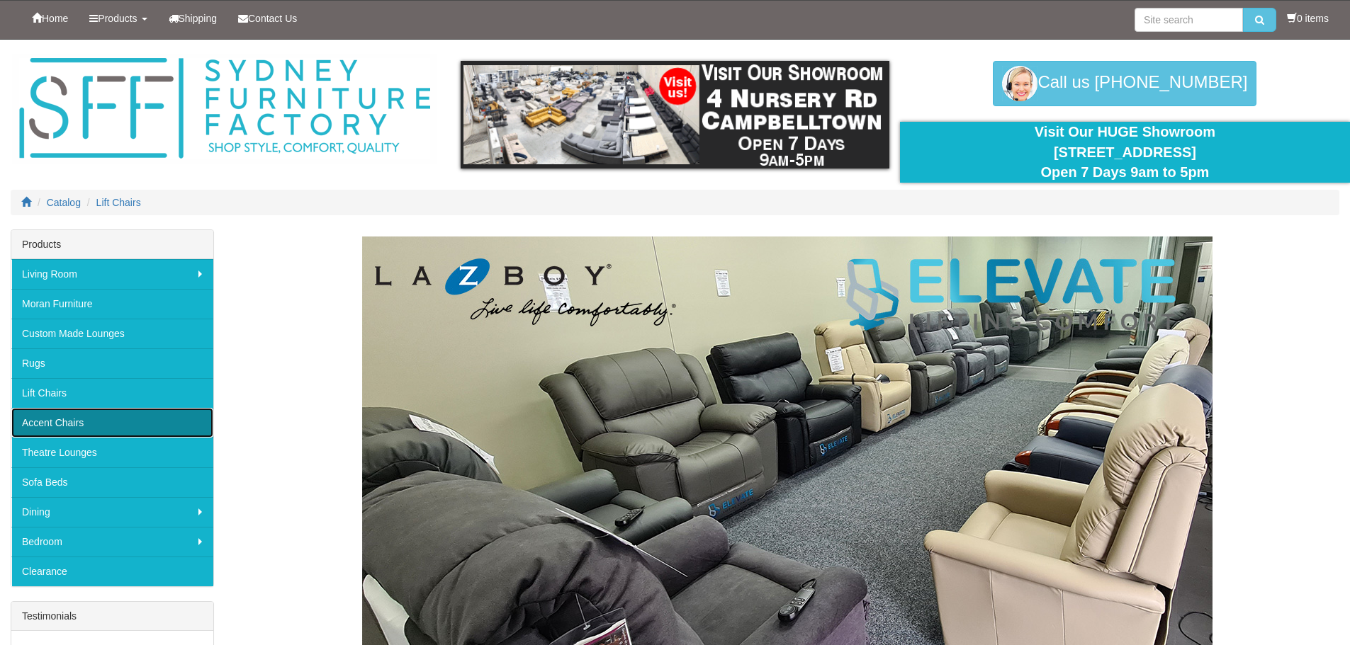
click at [69, 422] on link "Accent Chairs" at bounding box center [112, 423] width 202 height 30
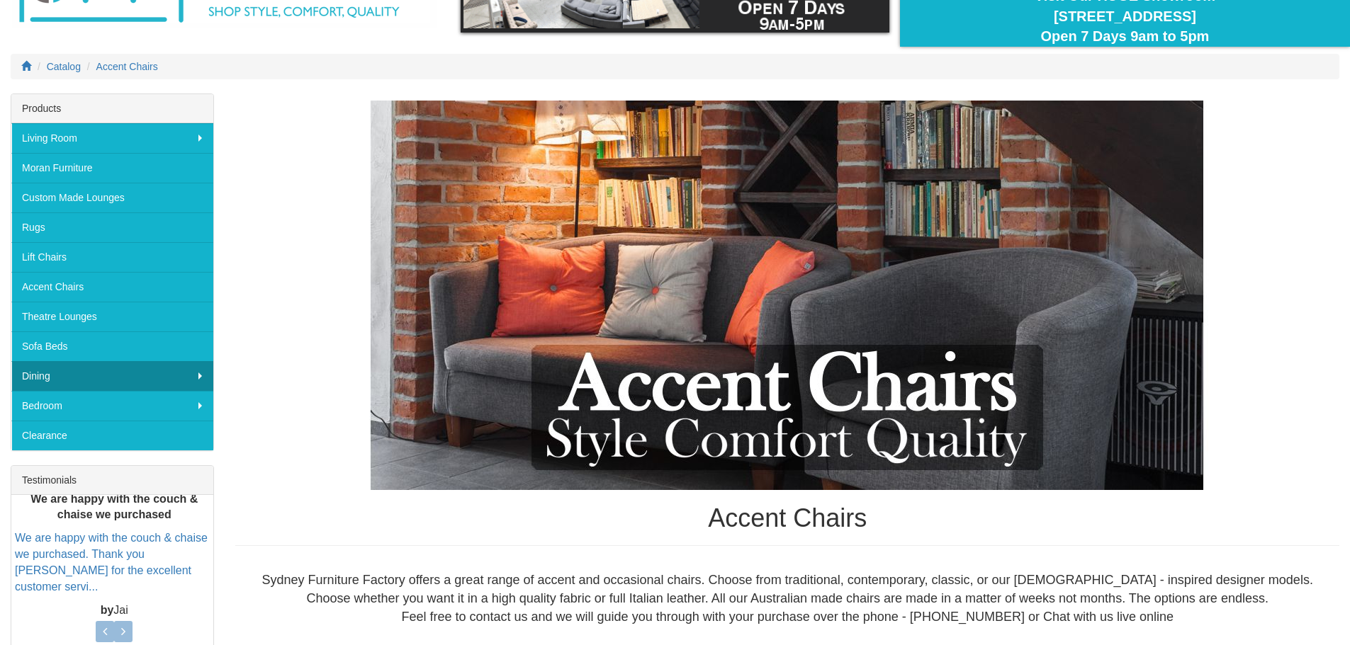
scroll to position [142, 0]
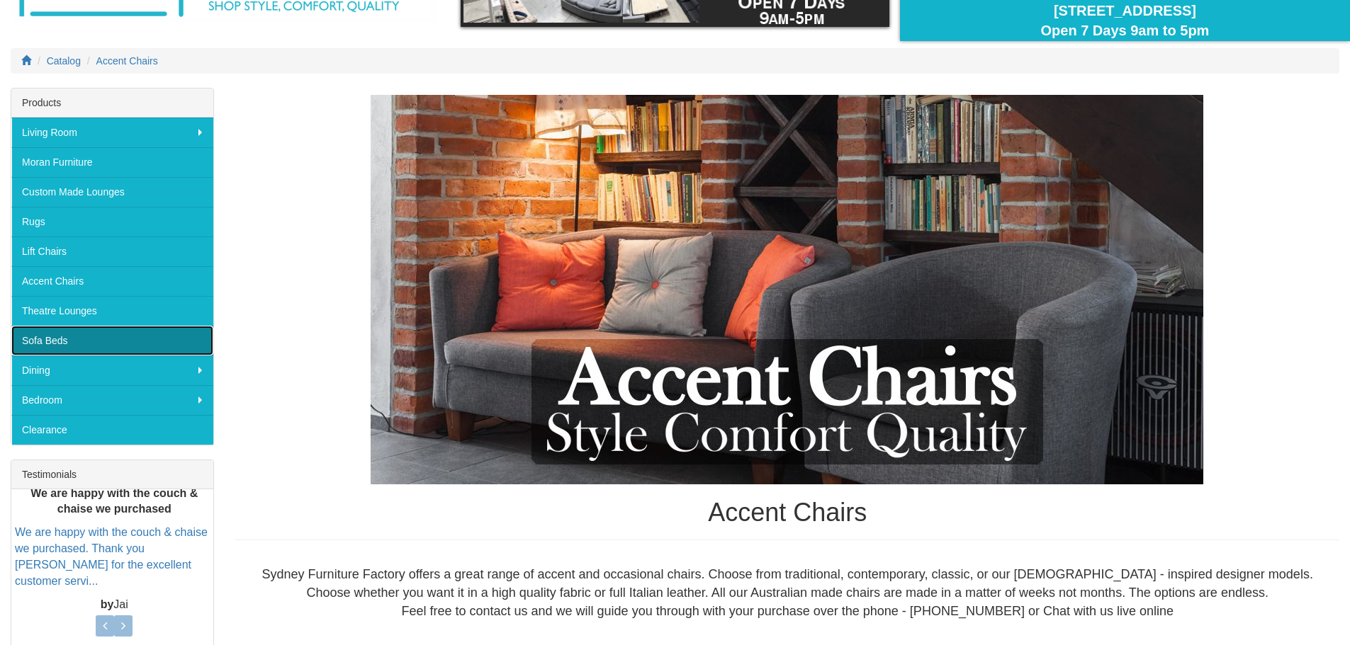
click at [67, 341] on link "Sofa Beds" at bounding box center [112, 341] width 202 height 30
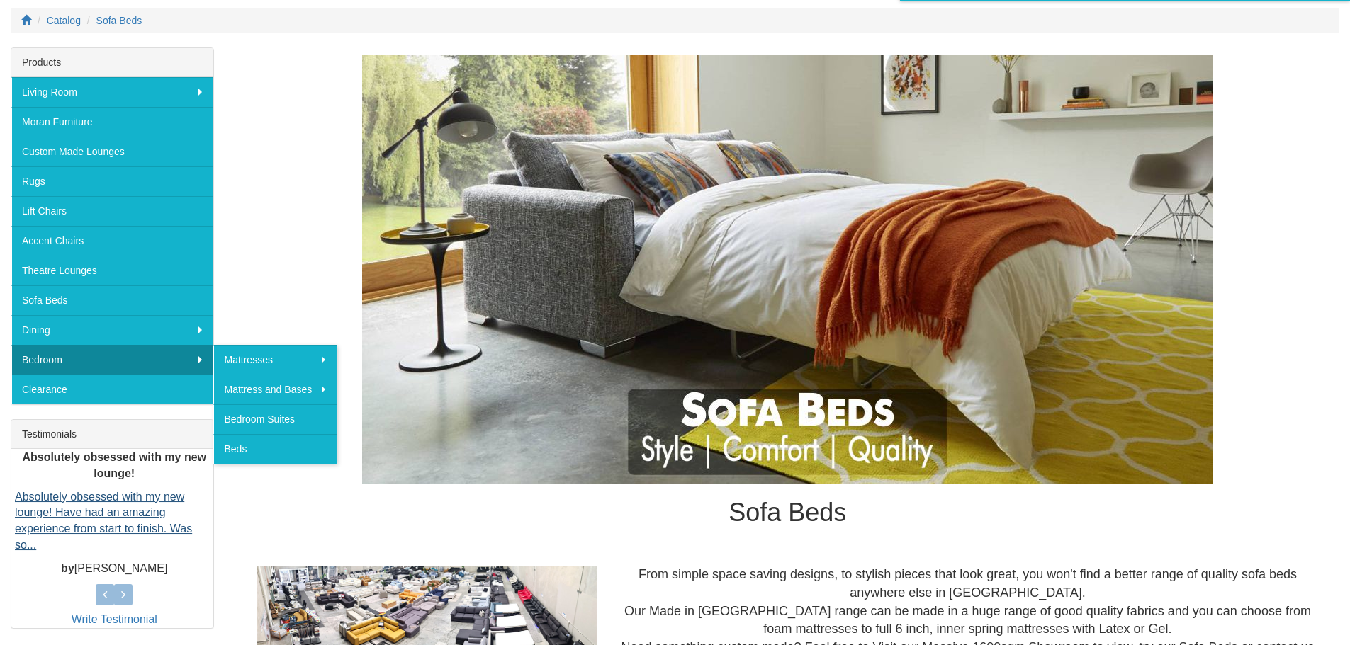
scroll to position [213, 0]
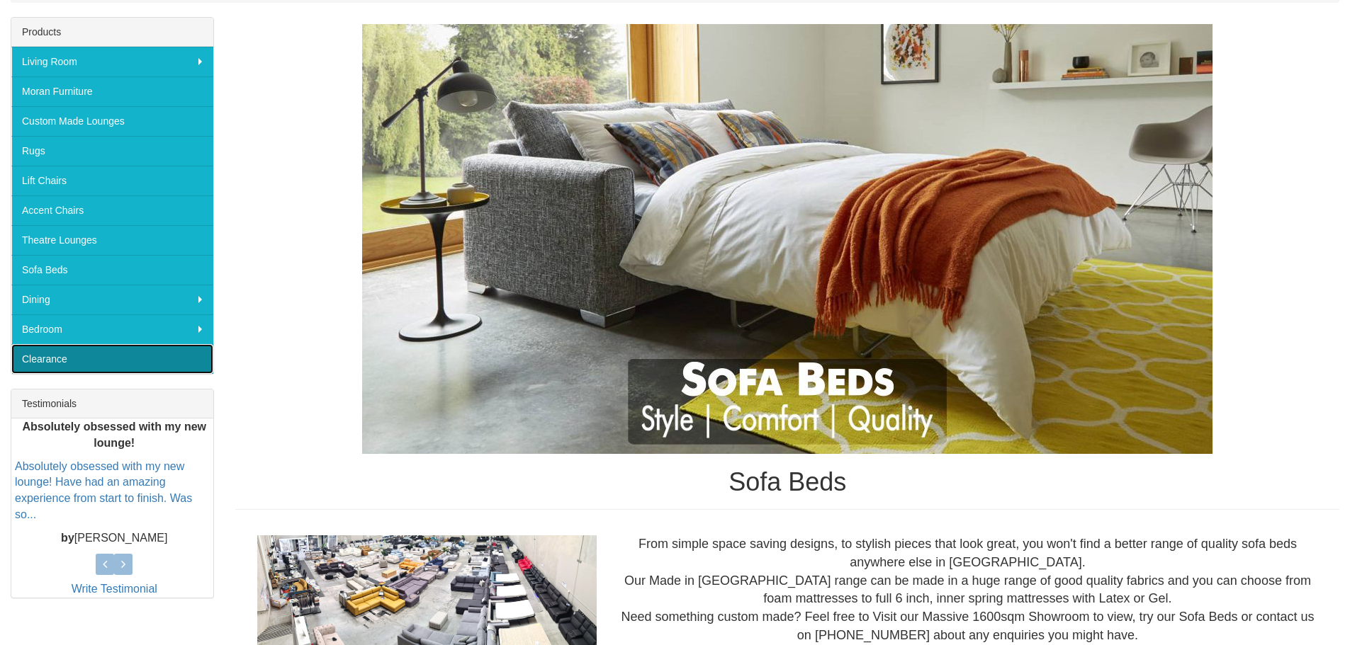
click at [112, 363] on link "Clearance" at bounding box center [112, 359] width 202 height 30
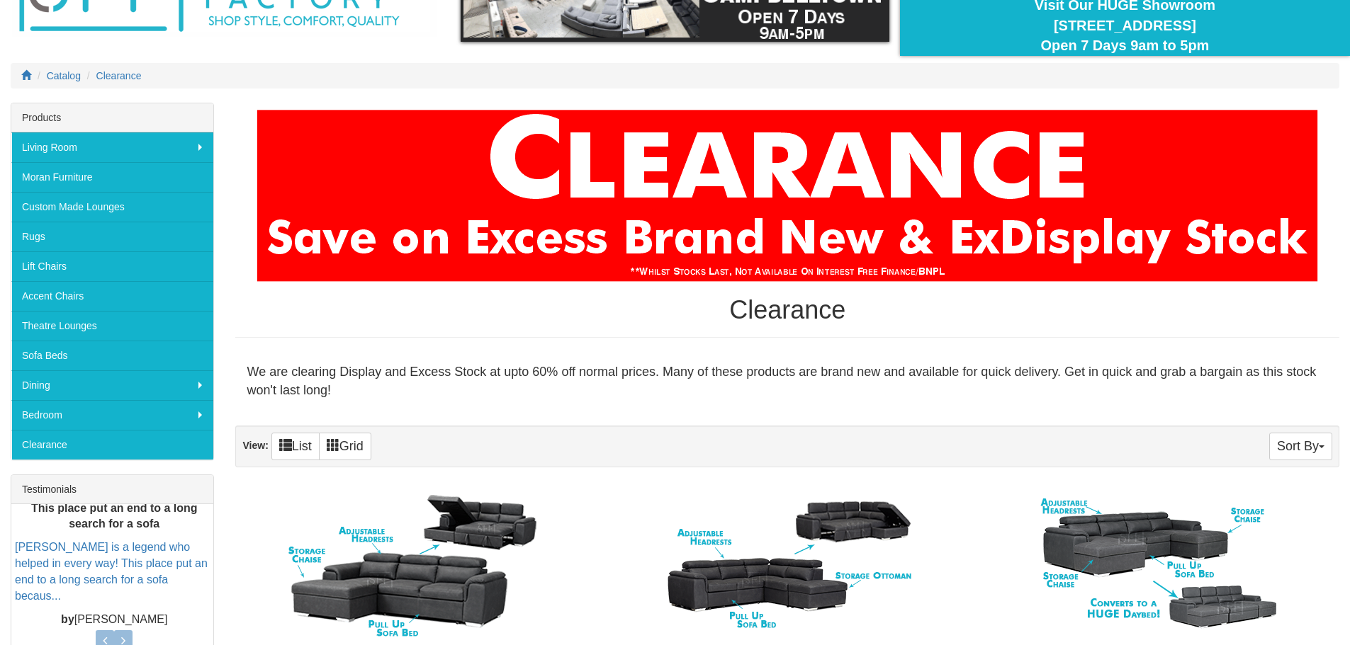
scroll to position [354, 0]
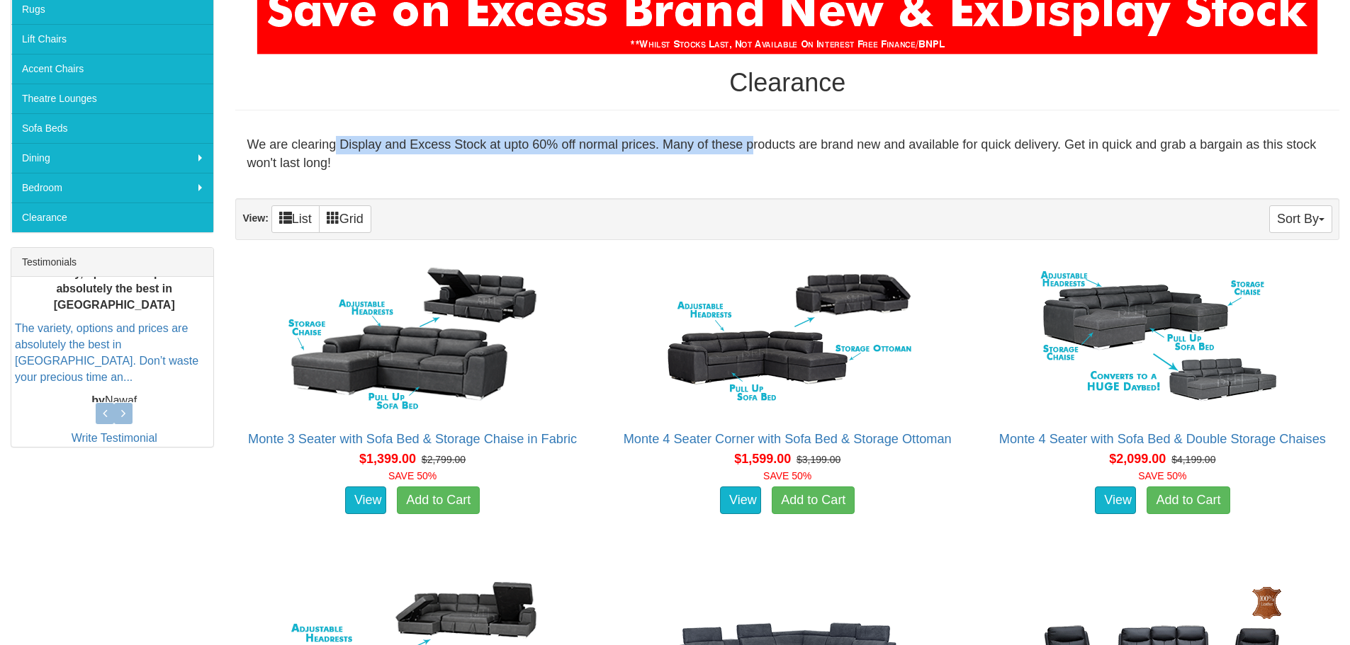
drag, startPoint x: 336, startPoint y: 142, endPoint x: 827, endPoint y: 157, distance: 490.5
click at [752, 147] on div "We are clearing Display and Excess Stock at upto 60% off normal prices. Many of…" at bounding box center [787, 154] width 1104 height 59
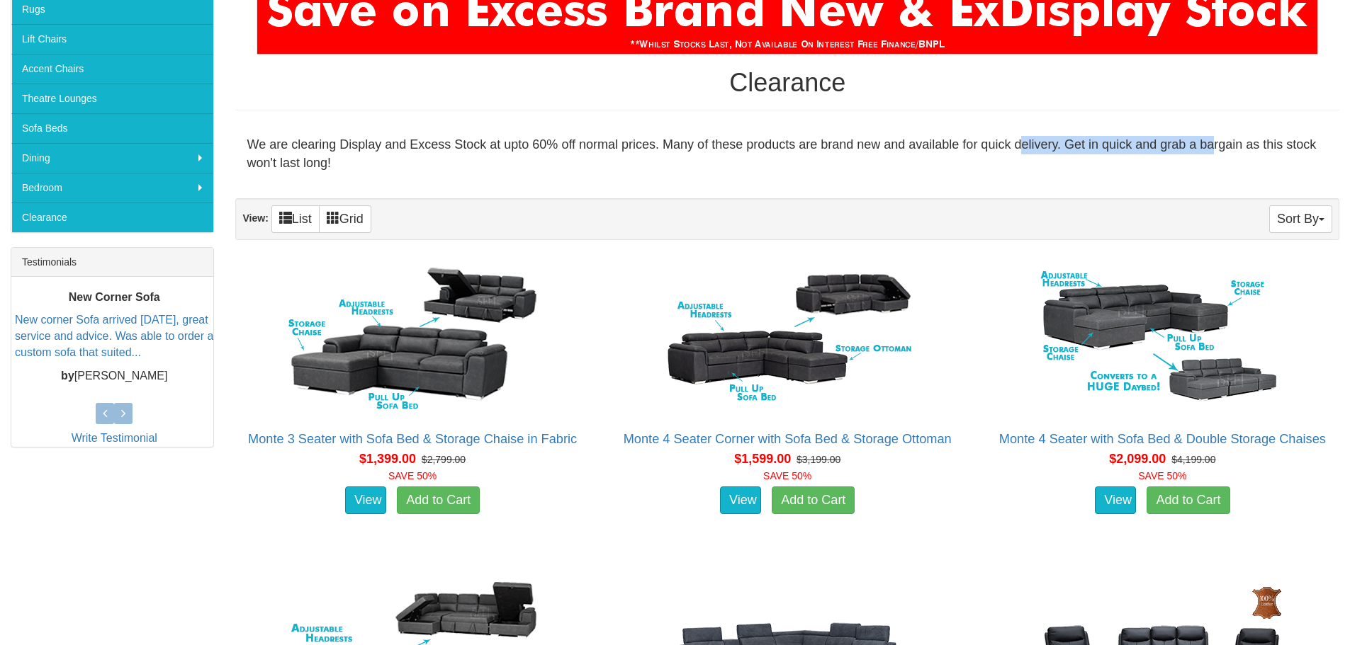
drag, startPoint x: 1211, startPoint y: 146, endPoint x: 1023, endPoint y: 142, distance: 188.5
click at [1023, 144] on div "We are clearing Display and Excess Stock at upto 60% off normal prices. Many of…" at bounding box center [787, 154] width 1104 height 59
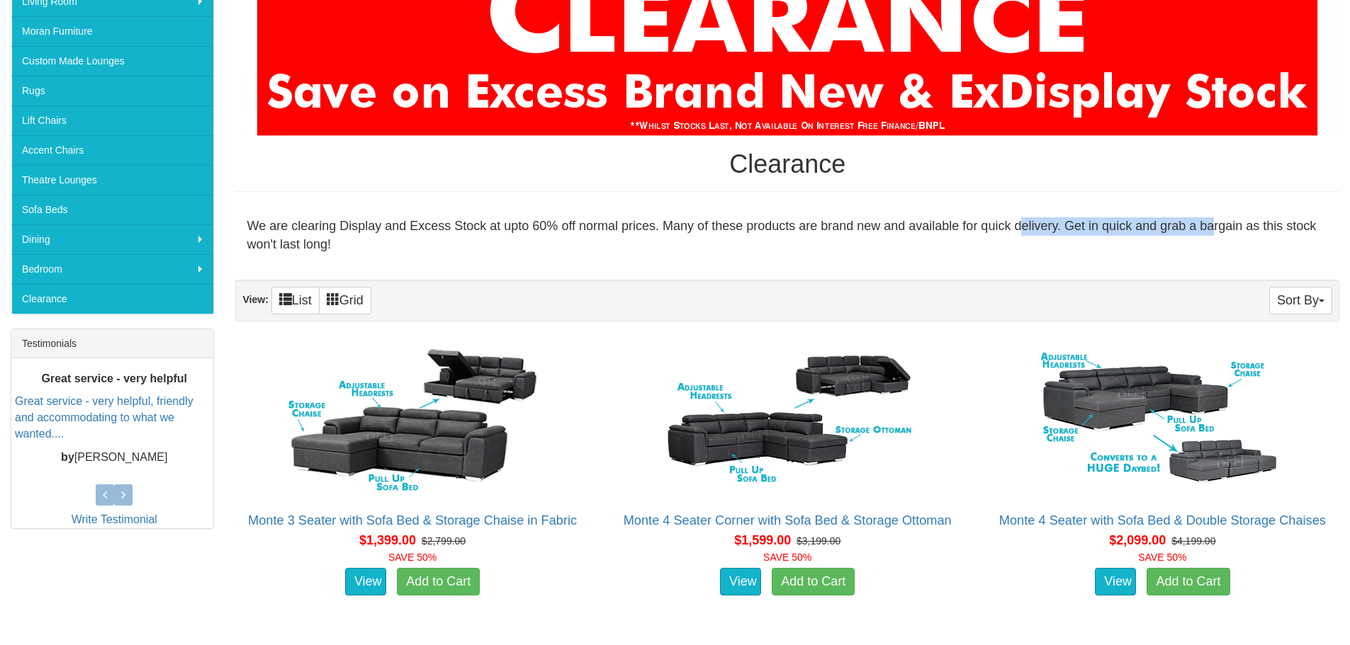
scroll to position [213, 0]
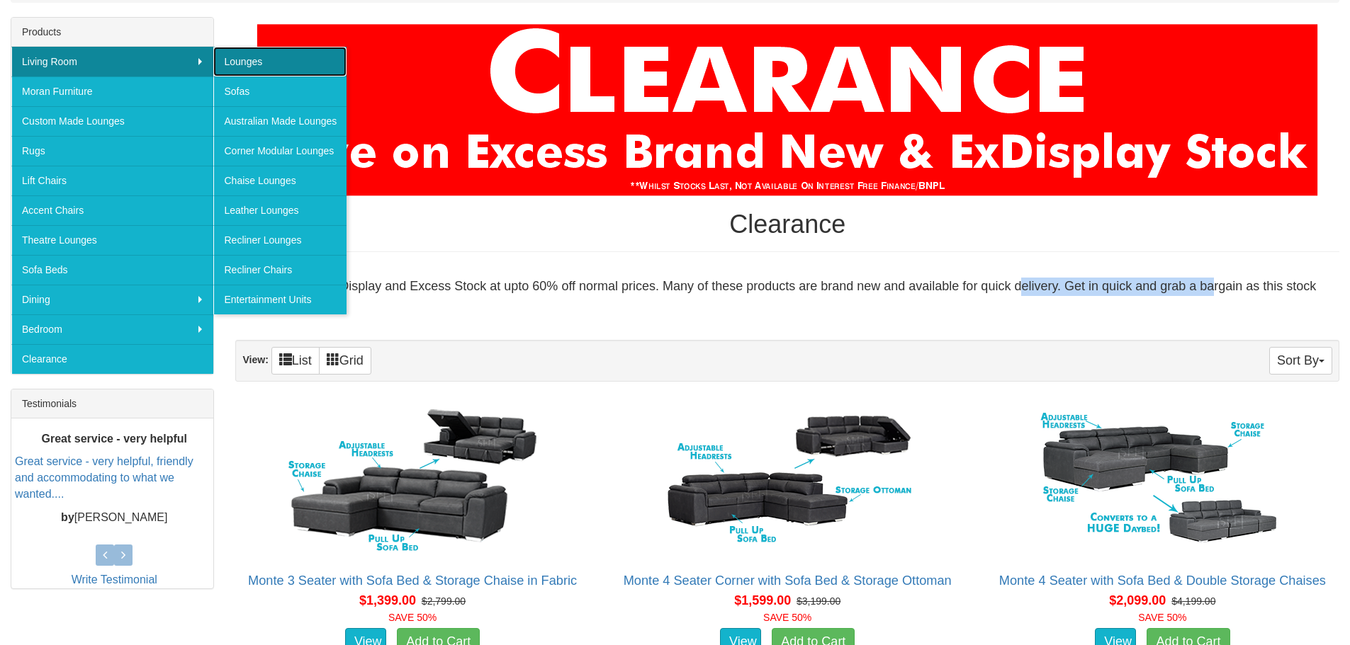
click at [256, 63] on link "Lounges" at bounding box center [279, 62] width 133 height 30
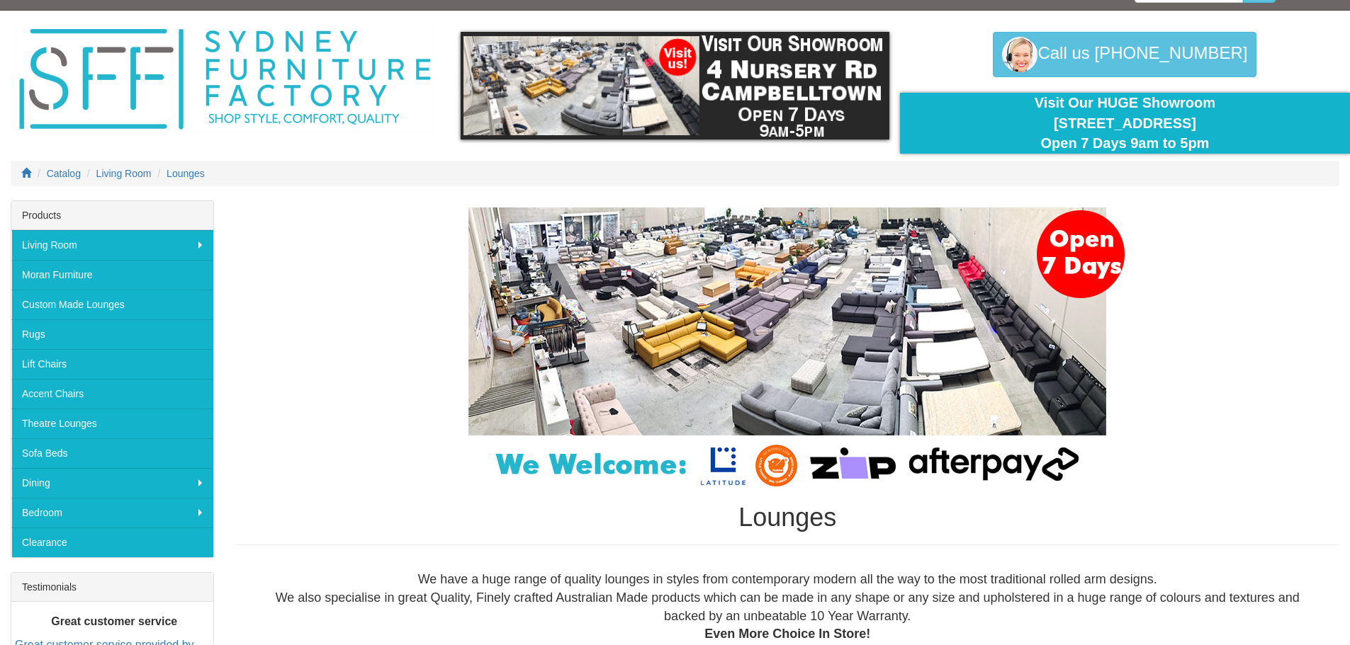
scroll to position [15, 0]
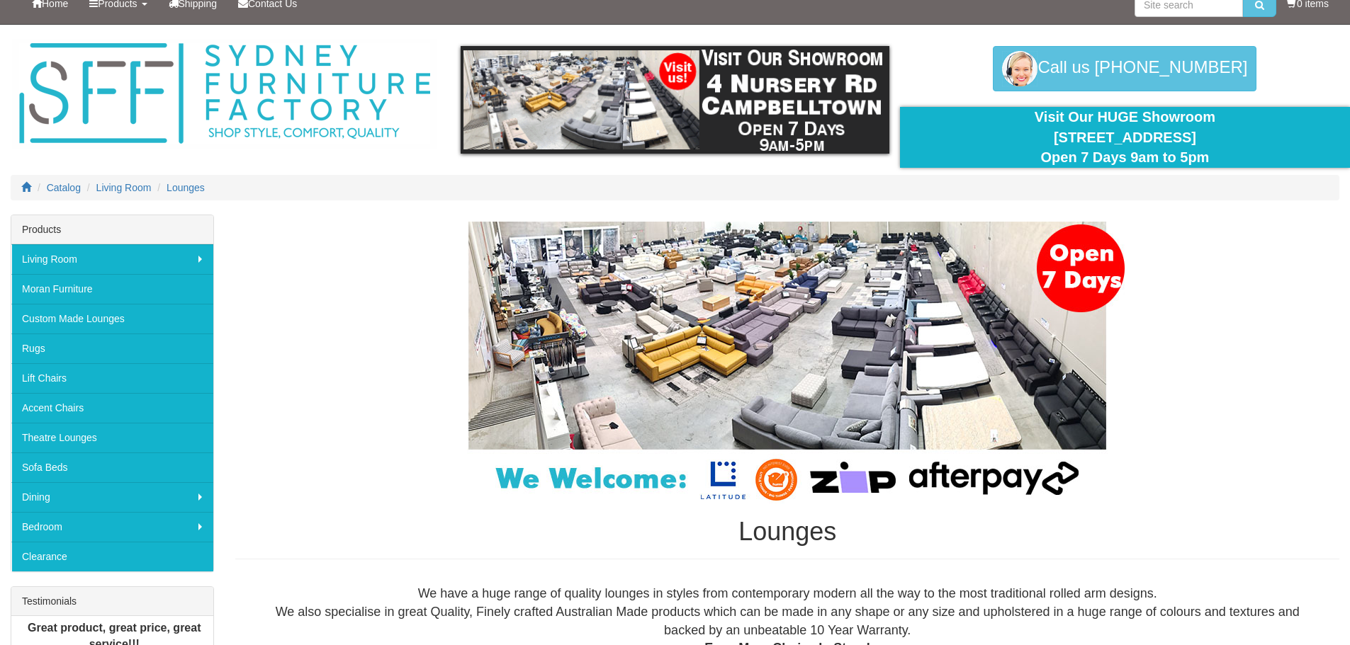
drag, startPoint x: 1026, startPoint y: 140, endPoint x: 1227, endPoint y: 139, distance: 200.5
click at [1227, 139] on div "Visit Our HUGE Showroom 4 Nursery Rd Campbelltown Open 7 Days 9am to 5pm" at bounding box center [1124, 137] width 429 height 61
copy div "[STREET_ADDRESS]"
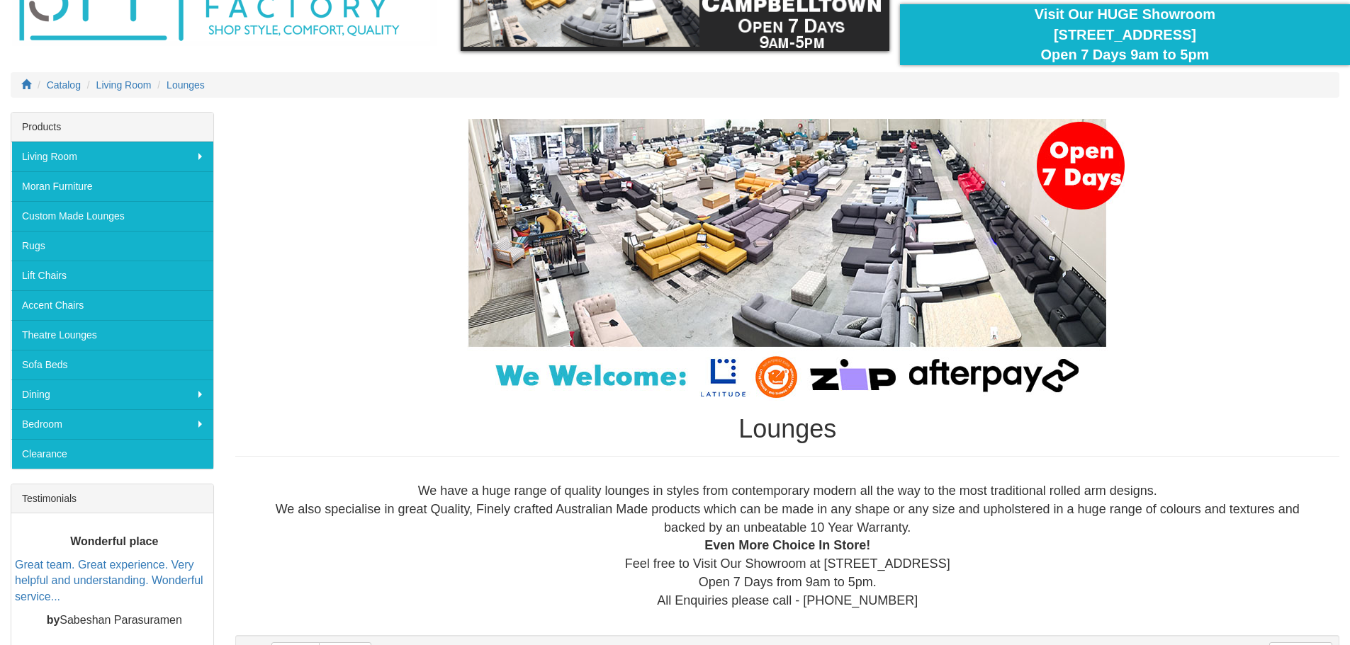
scroll to position [157, 0]
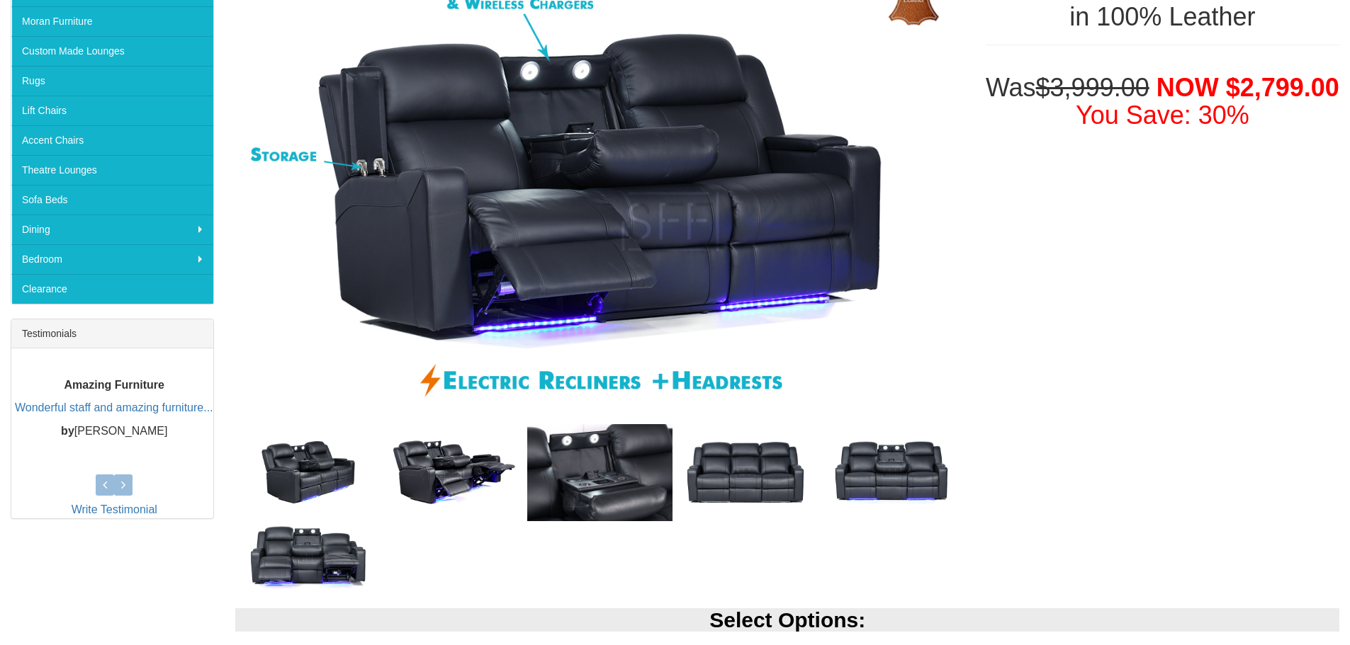
scroll to position [283, 0]
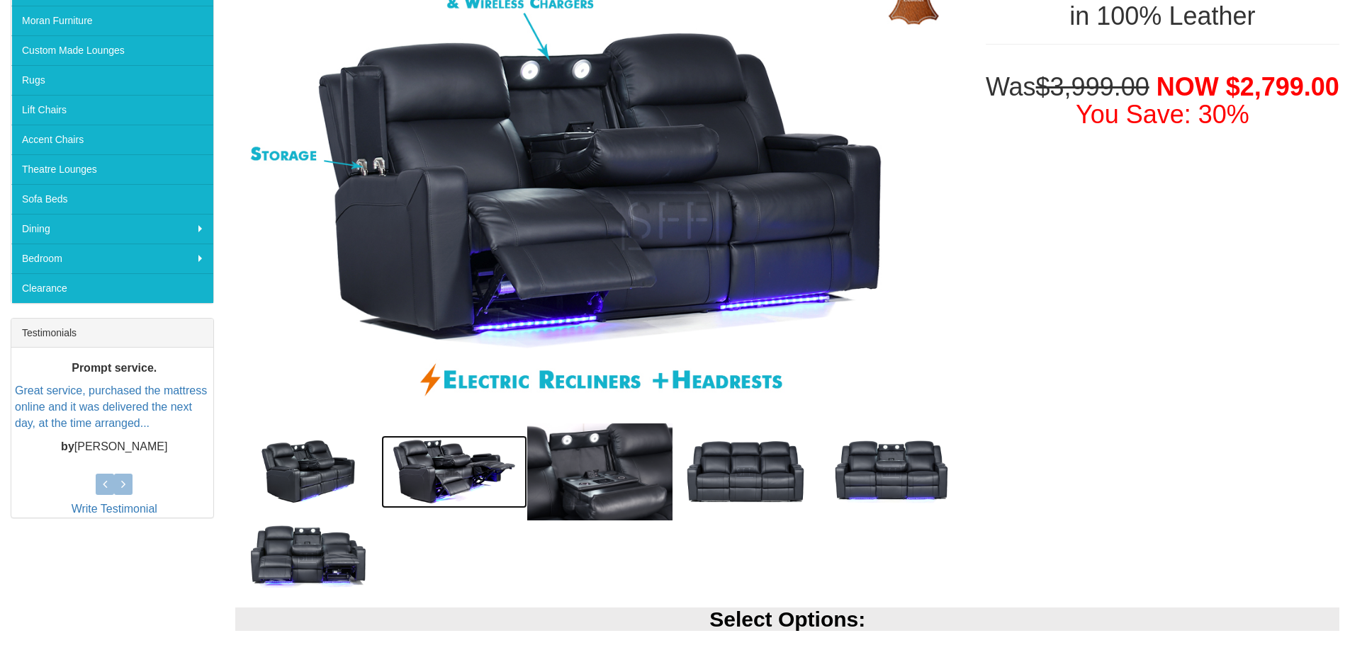
click at [436, 475] on img at bounding box center [454, 472] width 146 height 73
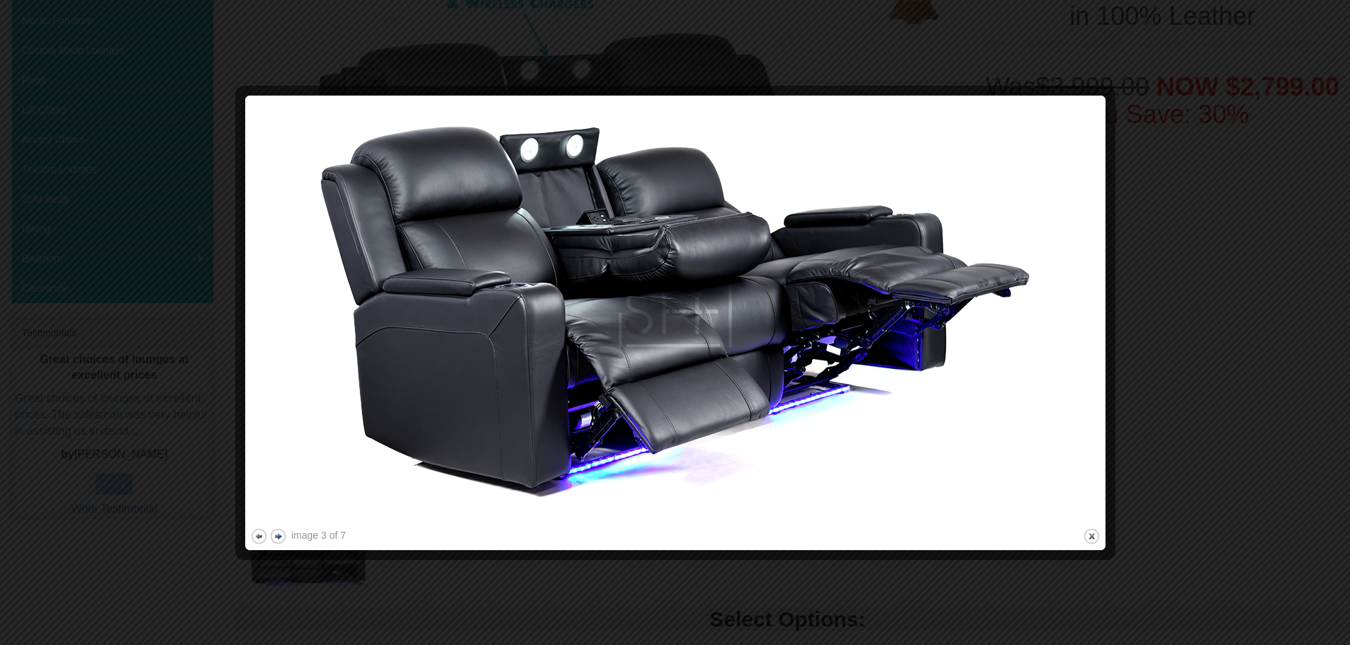
click at [279, 536] on button "next" at bounding box center [278, 537] width 18 height 18
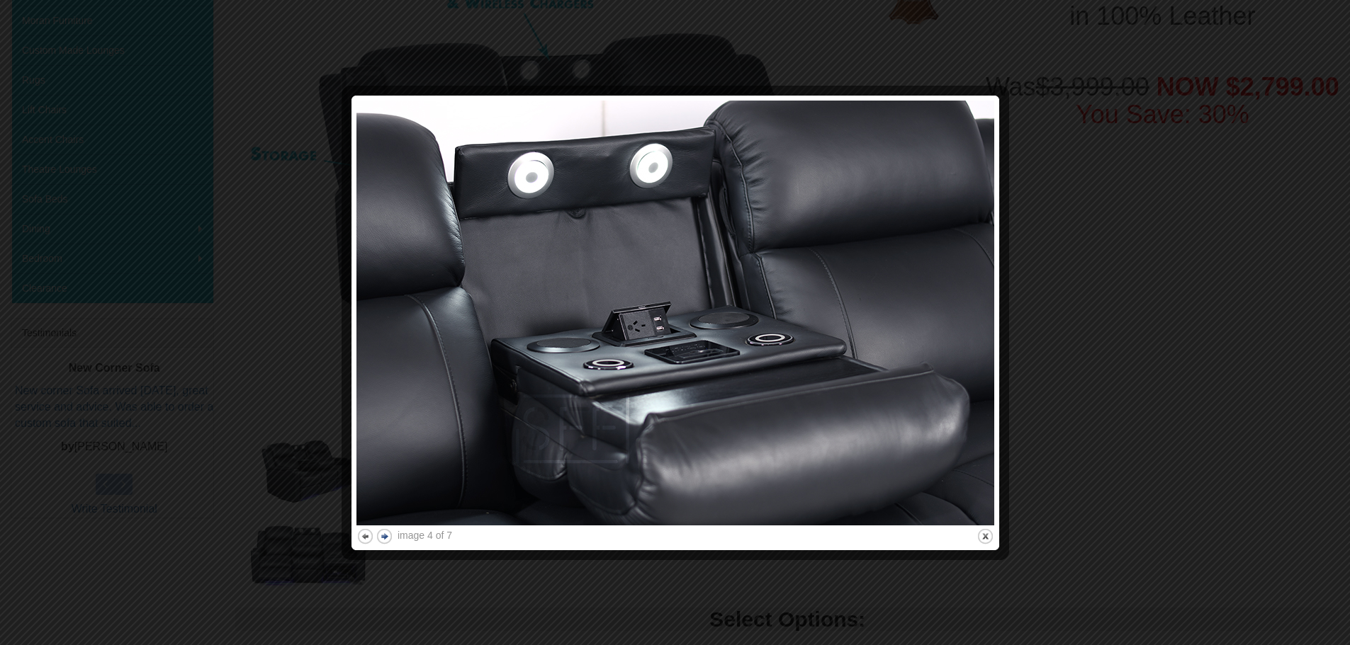
click at [384, 538] on button "next" at bounding box center [384, 537] width 18 height 18
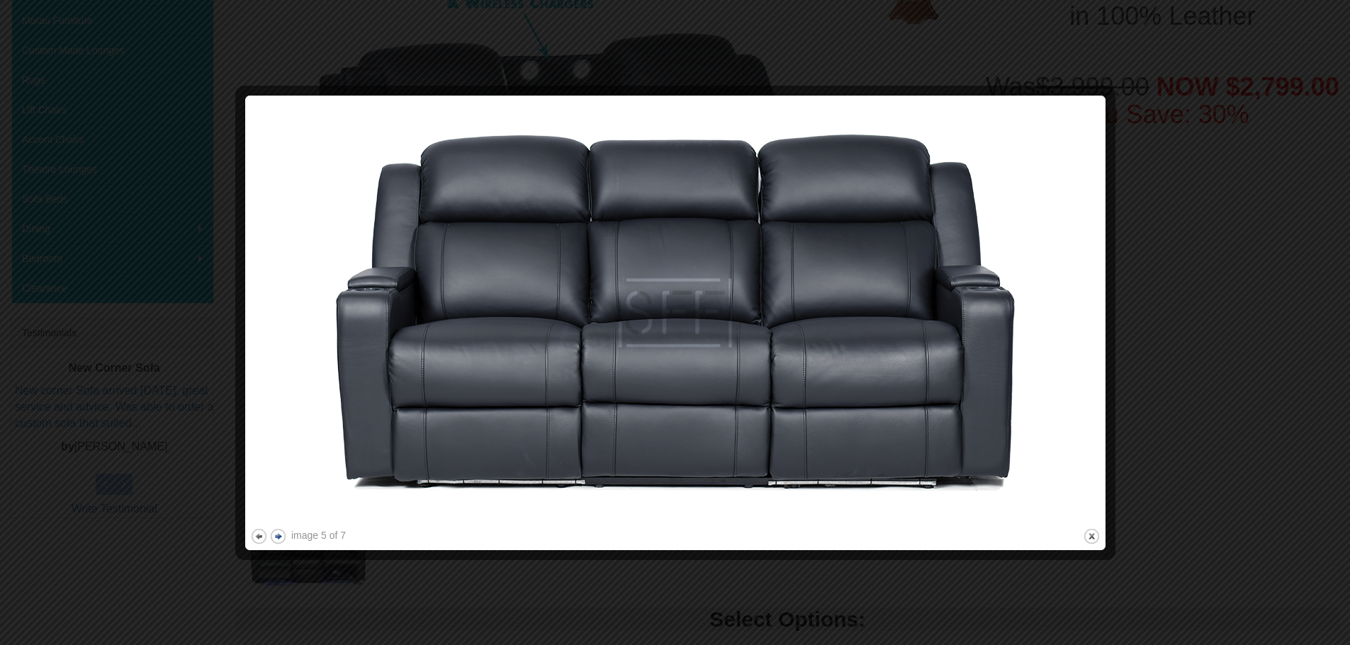
click at [384, 538] on div "image 5 of 7 previous next close" at bounding box center [675, 323] width 850 height 445
click at [281, 538] on button "next" at bounding box center [278, 537] width 18 height 18
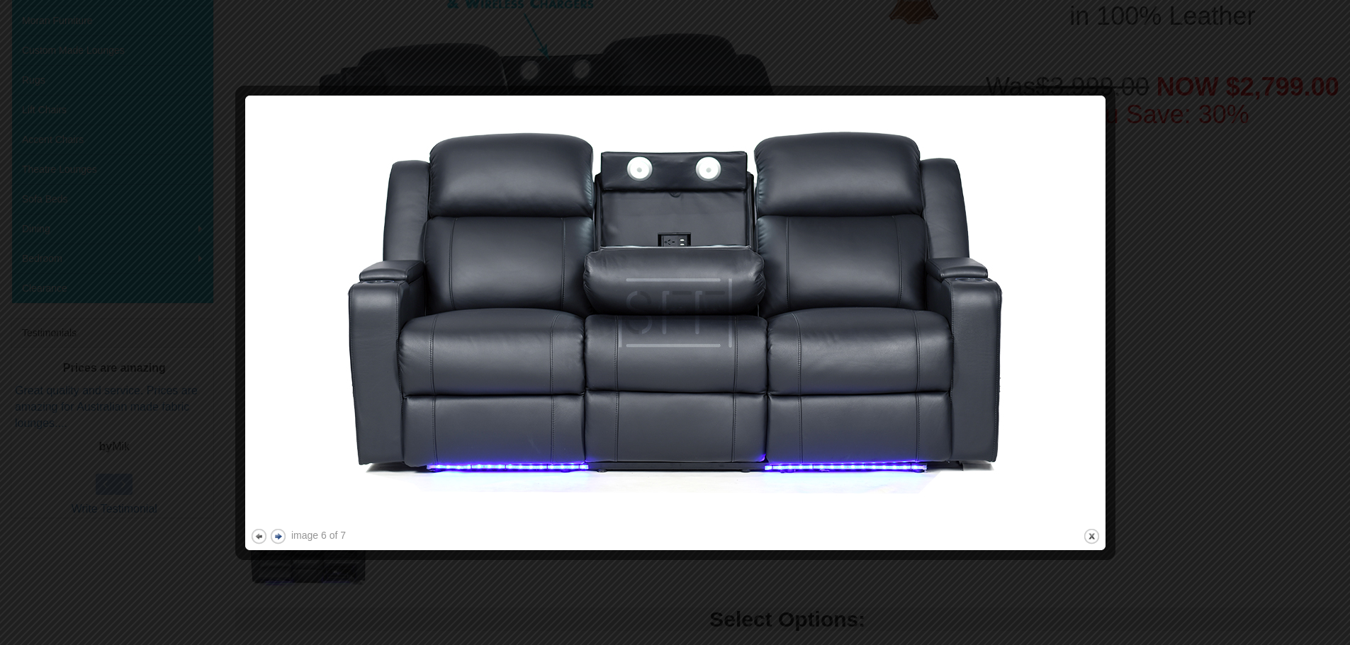
click at [271, 538] on button "next" at bounding box center [278, 537] width 18 height 18
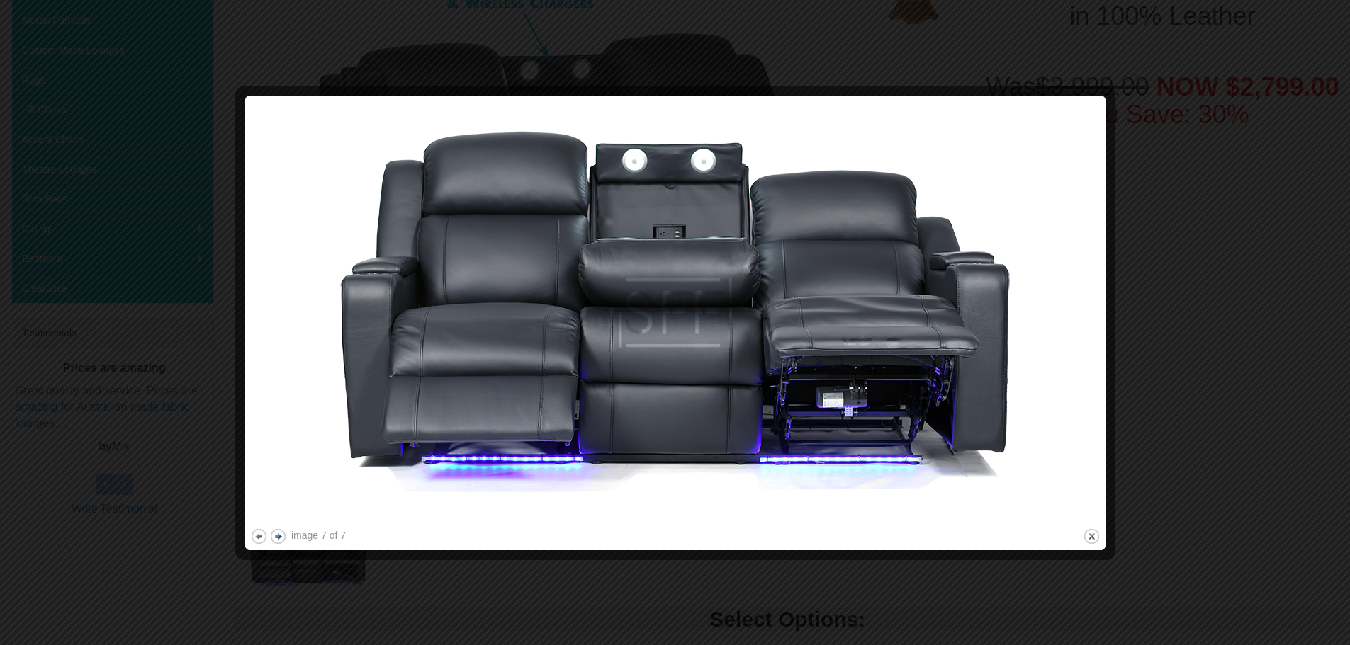
click at [277, 538] on button "next" at bounding box center [278, 537] width 18 height 18
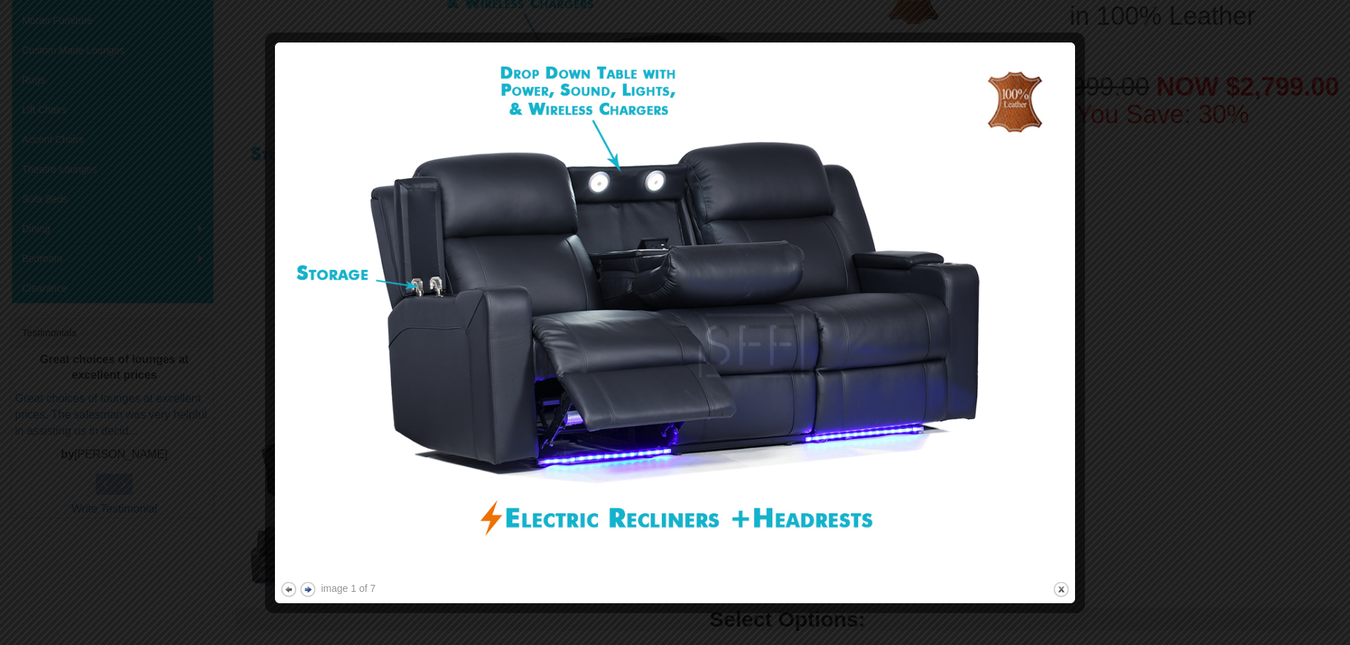
click at [306, 588] on button "next" at bounding box center [308, 590] width 18 height 18
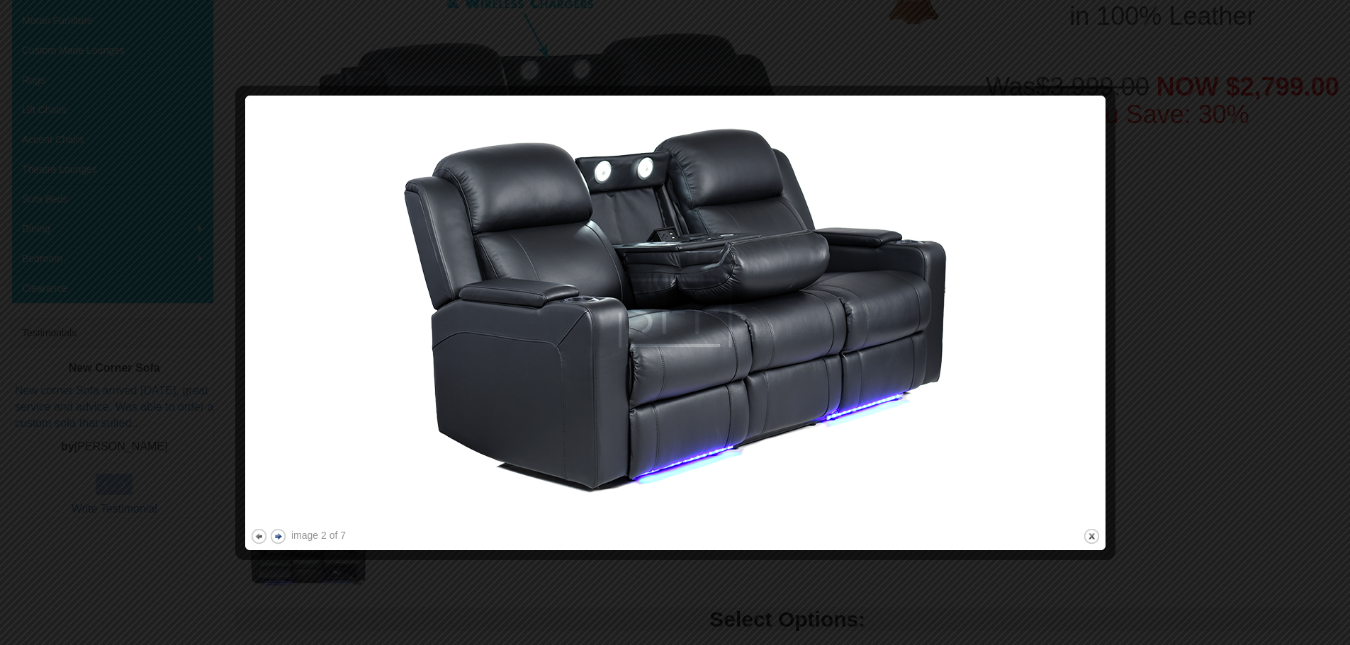
click at [278, 538] on button "next" at bounding box center [278, 537] width 18 height 18
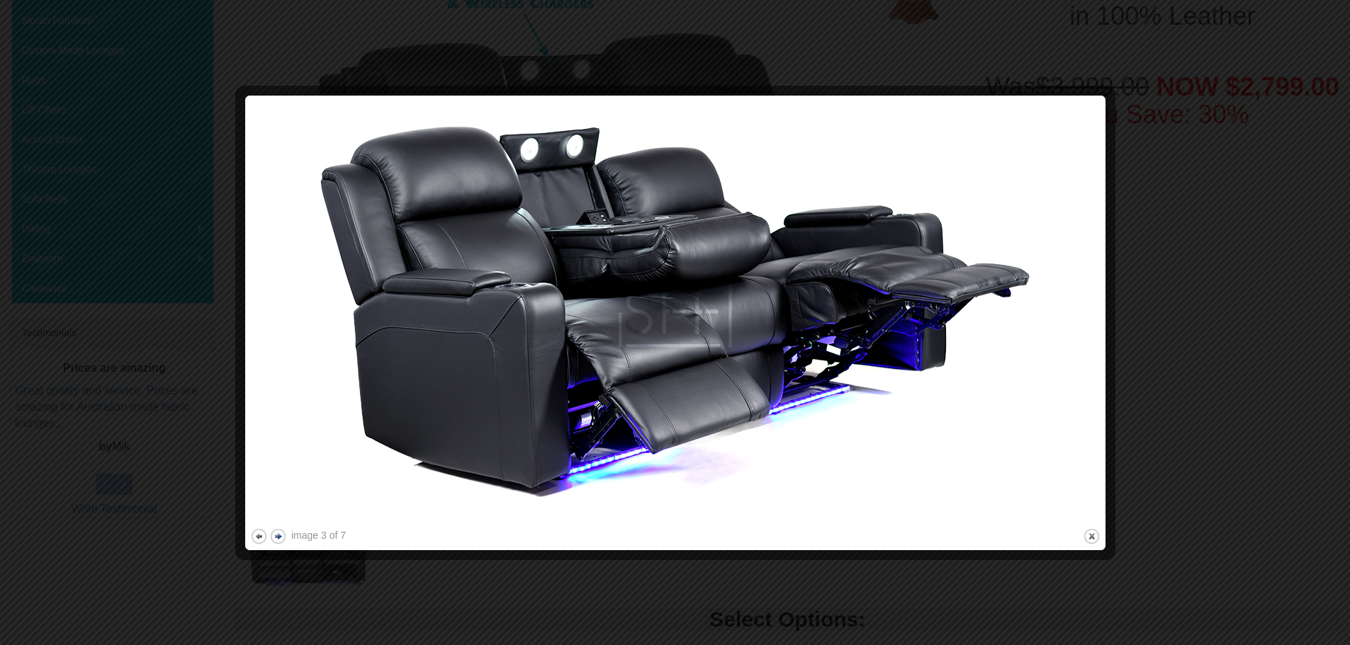
click at [278, 538] on button "next" at bounding box center [278, 537] width 18 height 18
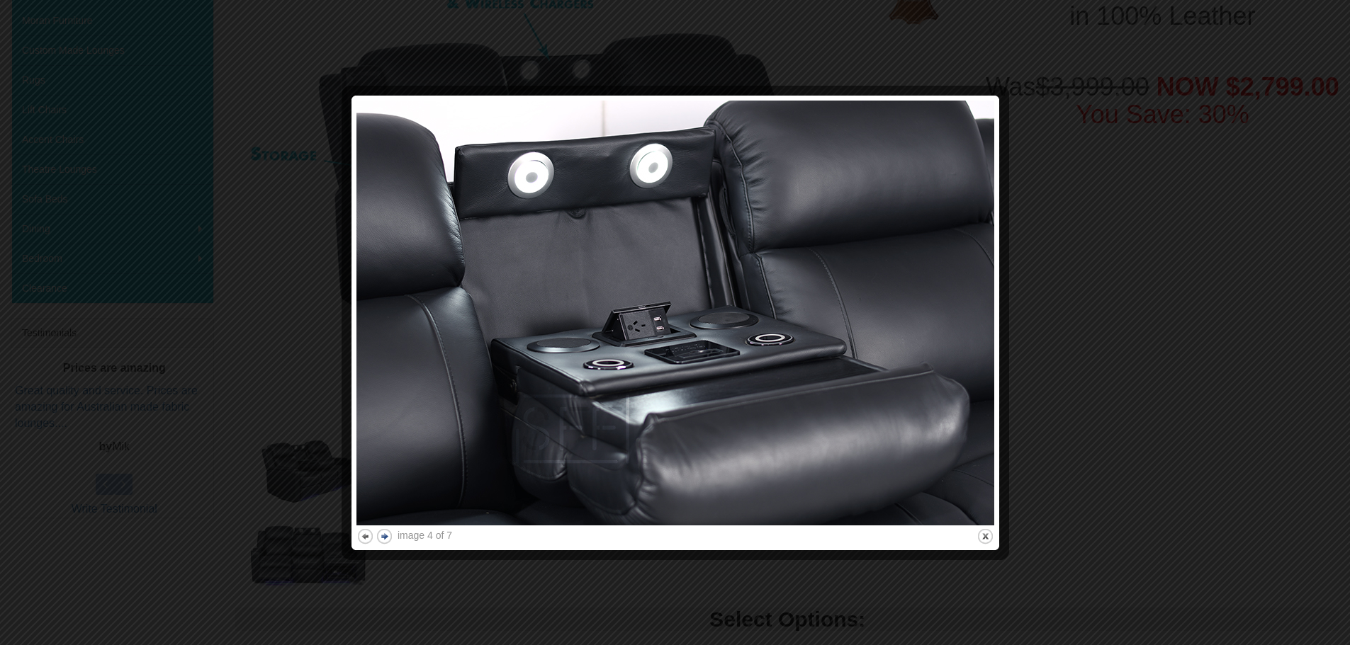
click at [278, 538] on div at bounding box center [675, 322] width 1350 height 645
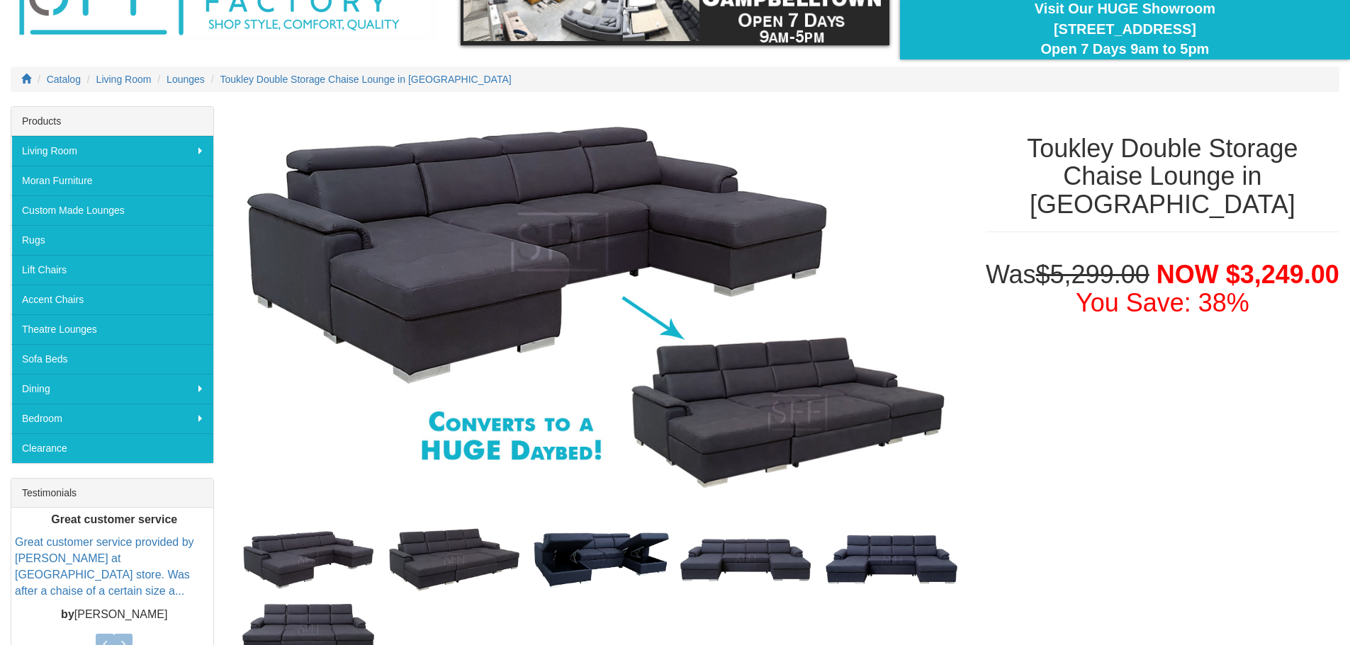
scroll to position [142, 0]
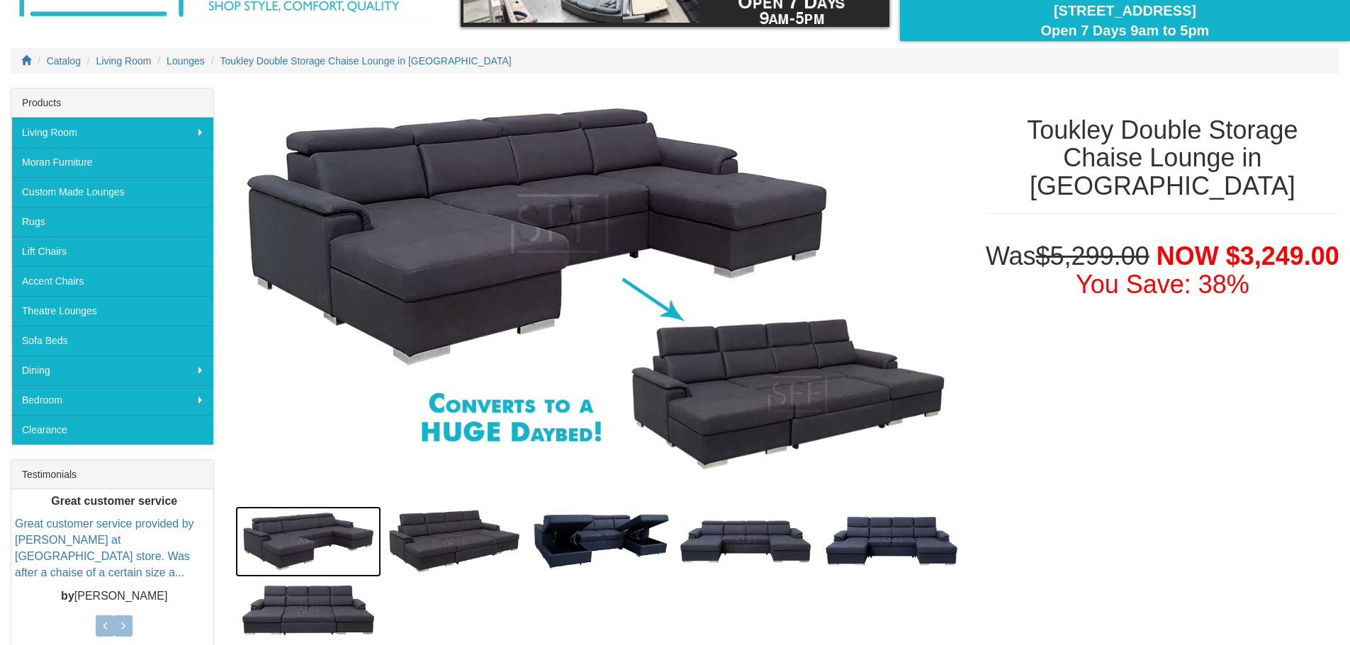
click at [311, 526] on img at bounding box center [308, 542] width 146 height 71
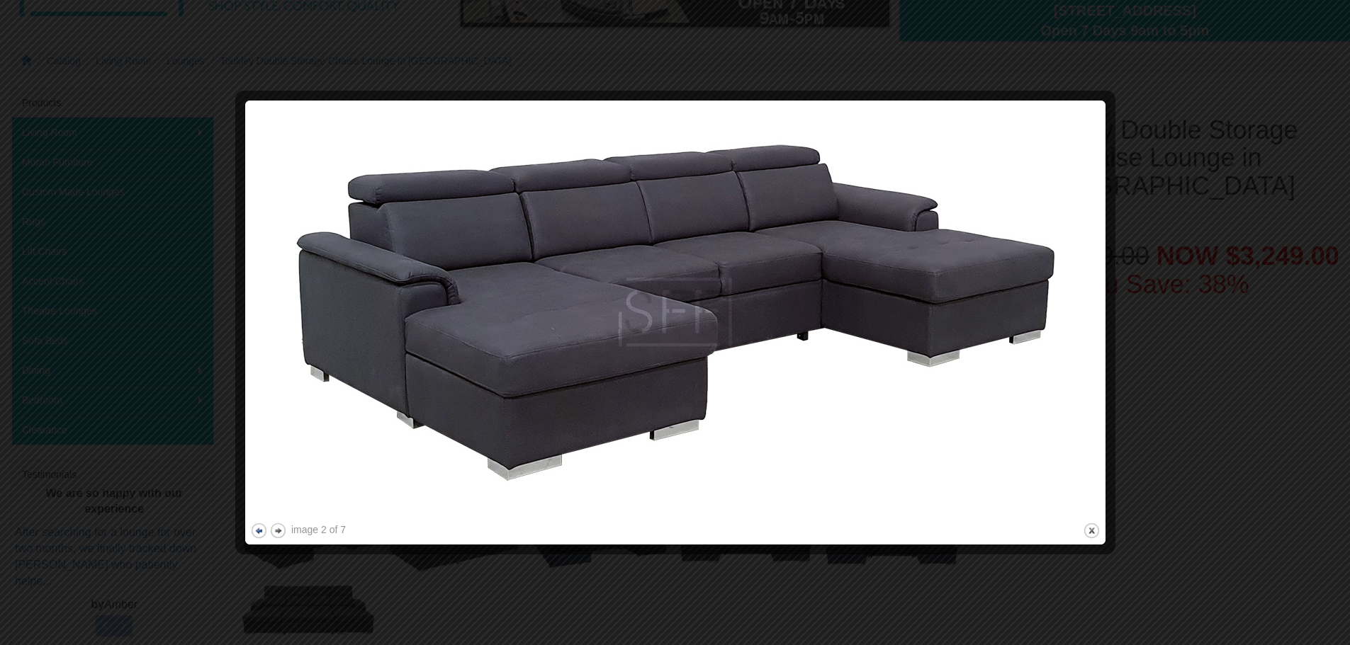
click at [261, 529] on button "previous" at bounding box center [259, 531] width 18 height 18
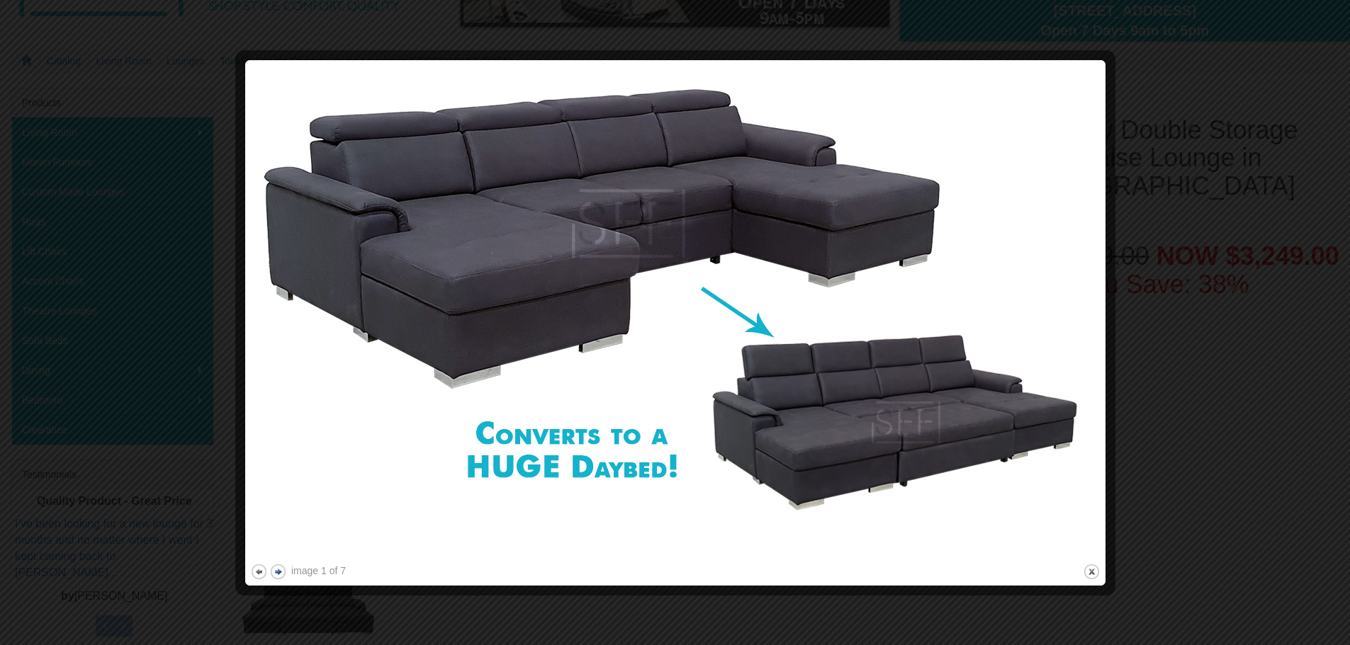
click at [276, 571] on button "next" at bounding box center [278, 572] width 18 height 18
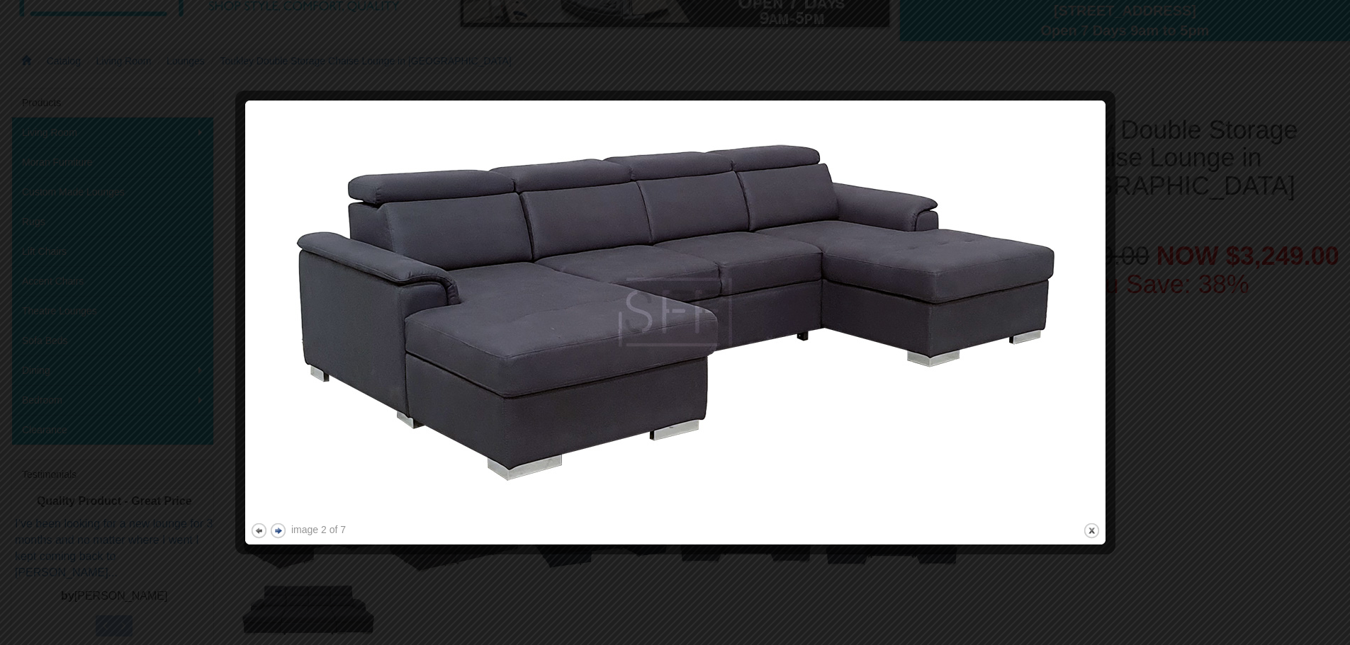
click at [277, 531] on button "next" at bounding box center [278, 531] width 18 height 18
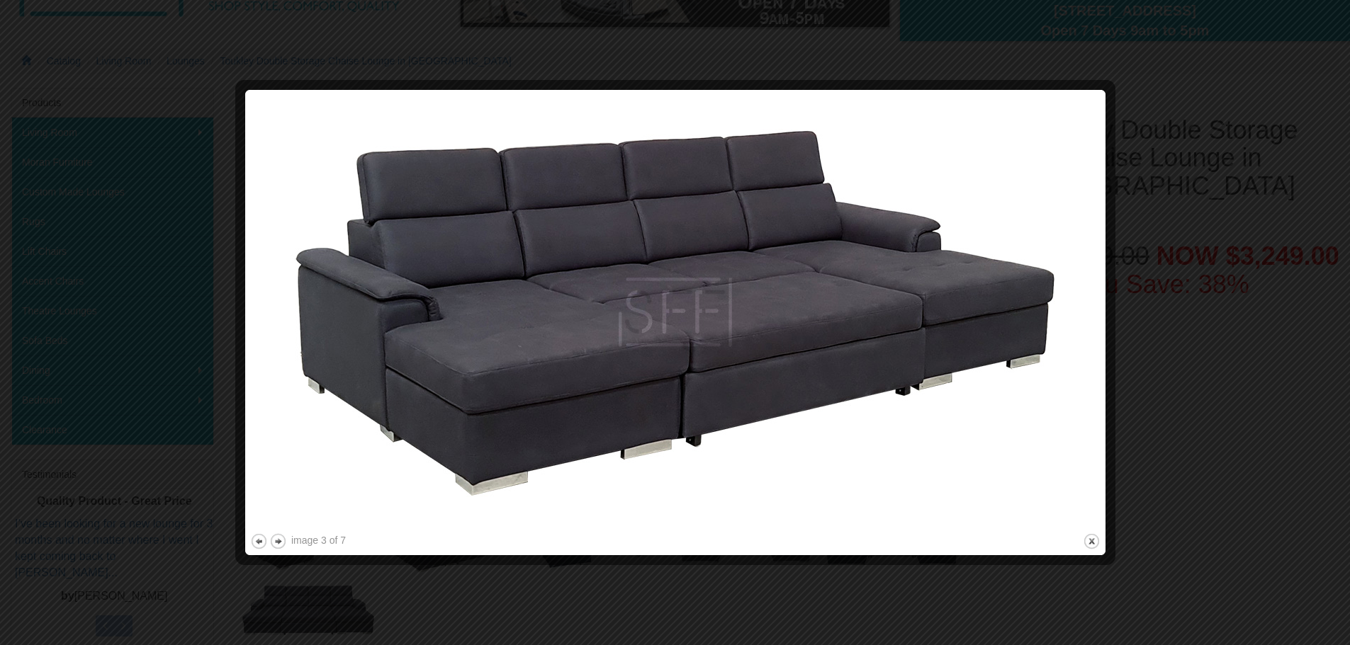
click at [280, 531] on div "image 3 of 7 previous next close" at bounding box center [675, 323] width 850 height 456
click at [283, 543] on button "next" at bounding box center [278, 542] width 18 height 18
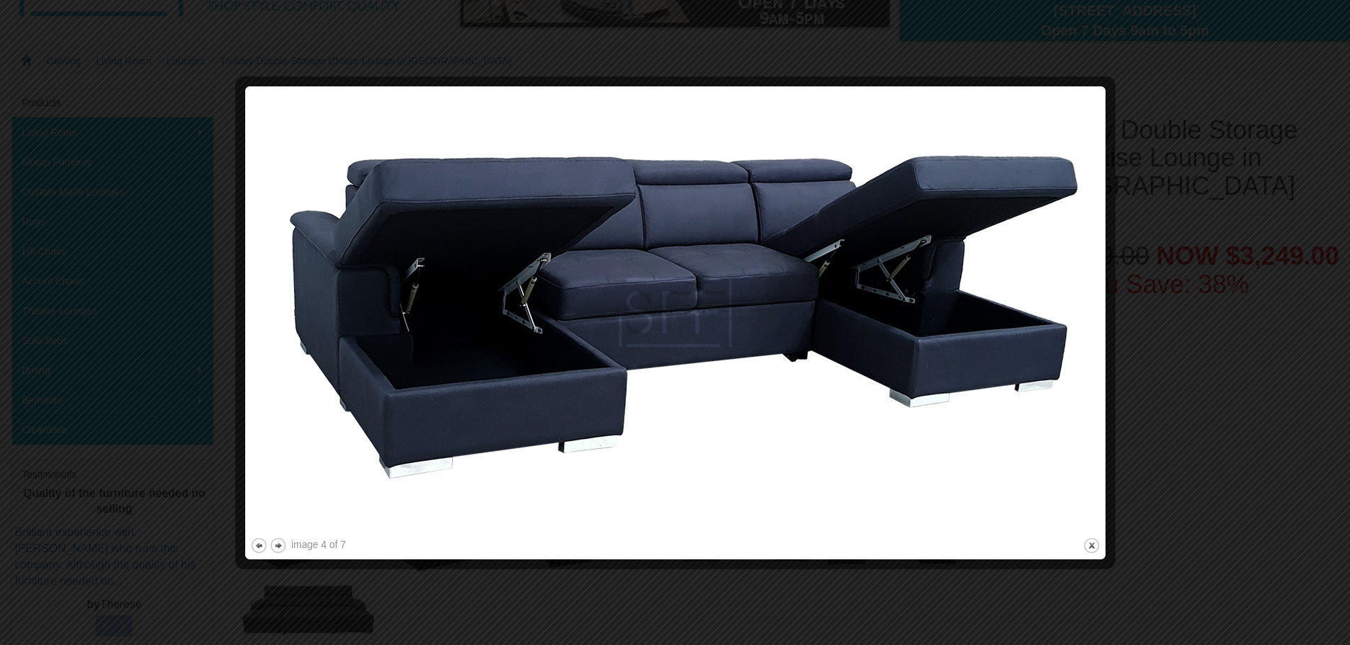
click at [282, 543] on button "next" at bounding box center [278, 546] width 18 height 18
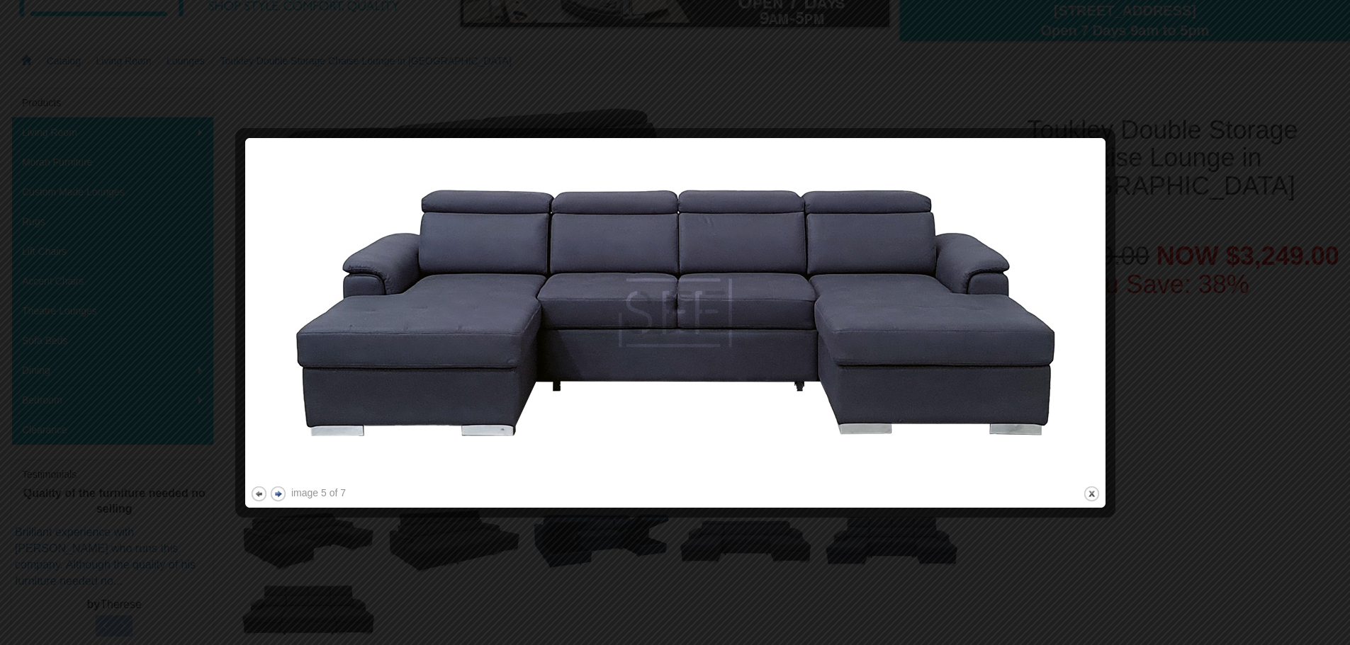
click at [274, 497] on button "next" at bounding box center [278, 494] width 18 height 18
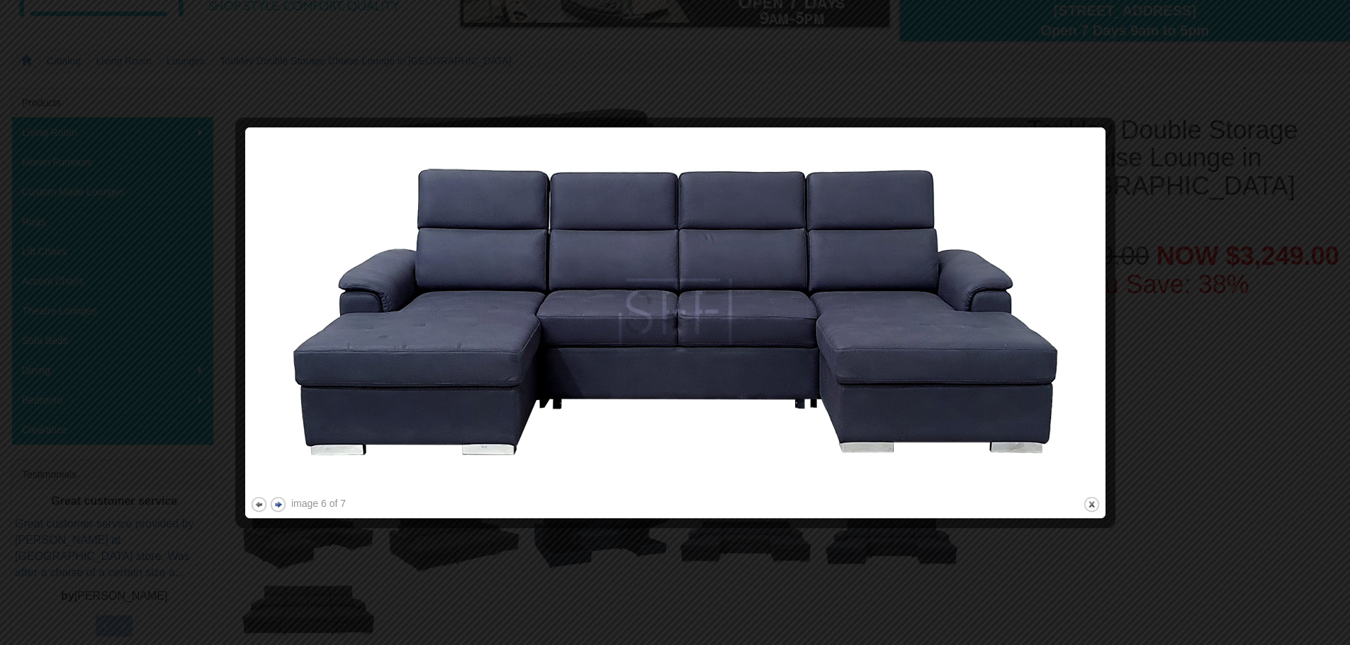
click at [275, 505] on button "next" at bounding box center [278, 505] width 18 height 18
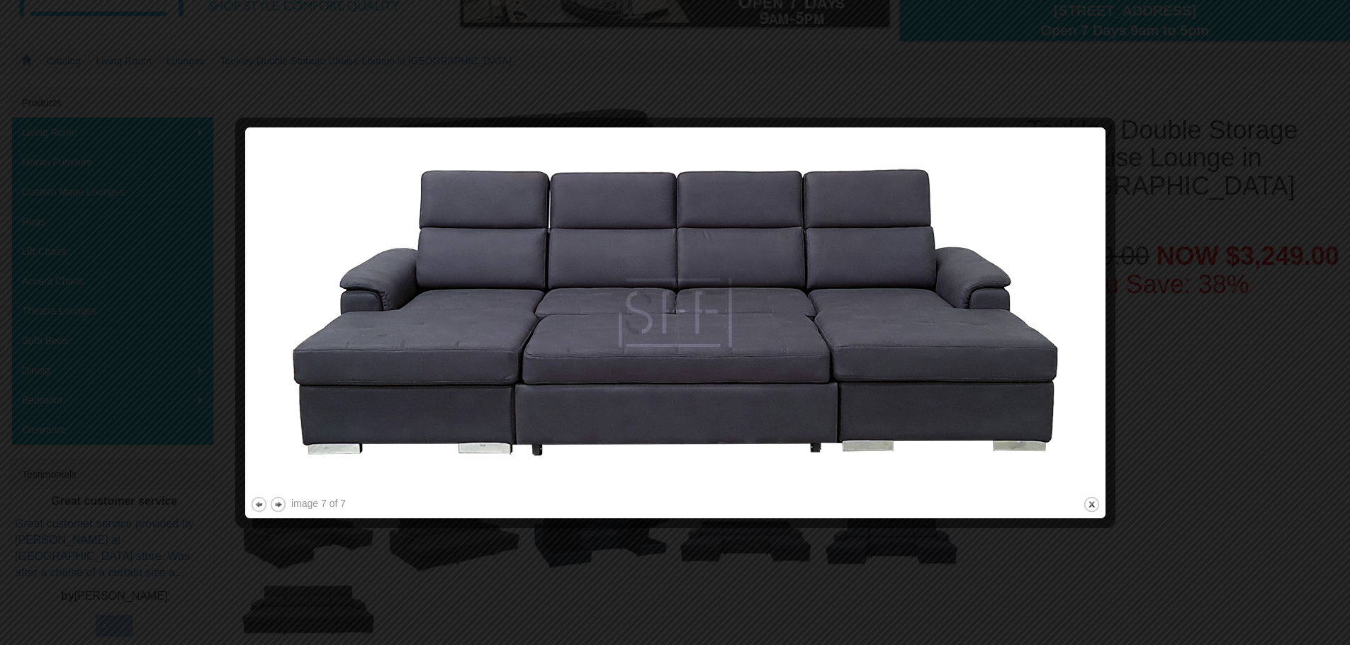
click at [1233, 431] on div at bounding box center [675, 322] width 1350 height 645
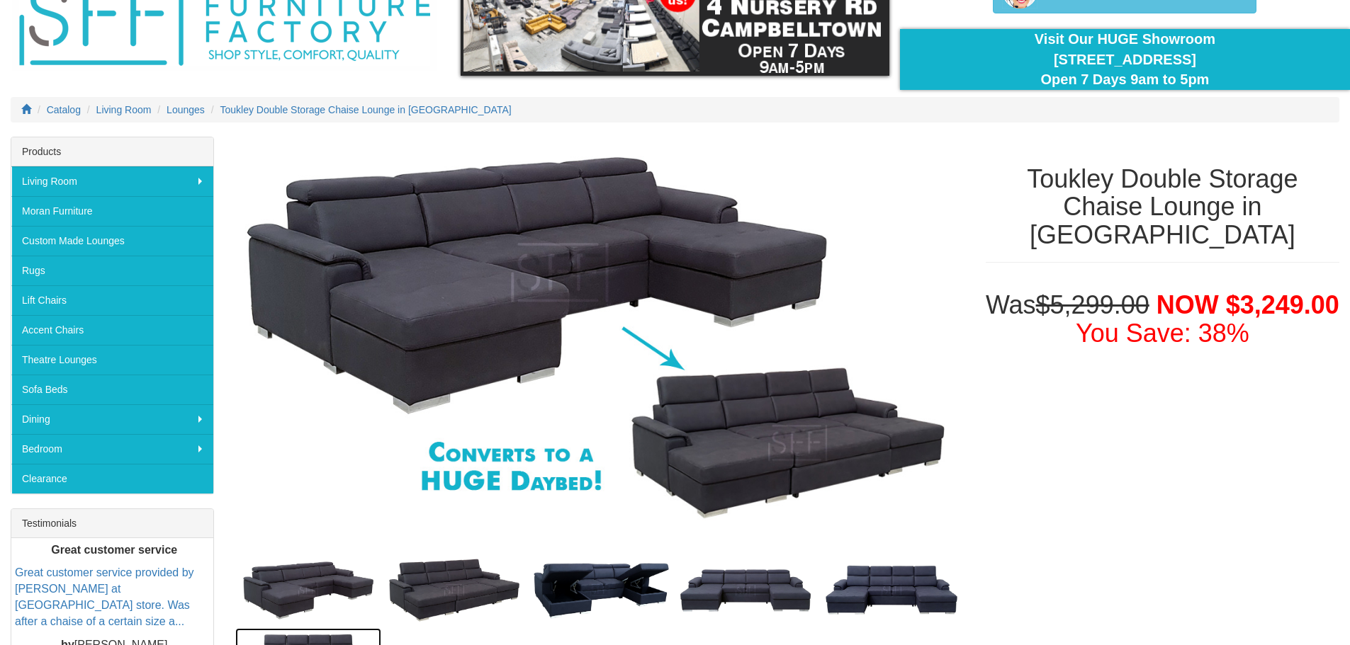
scroll to position [71, 0]
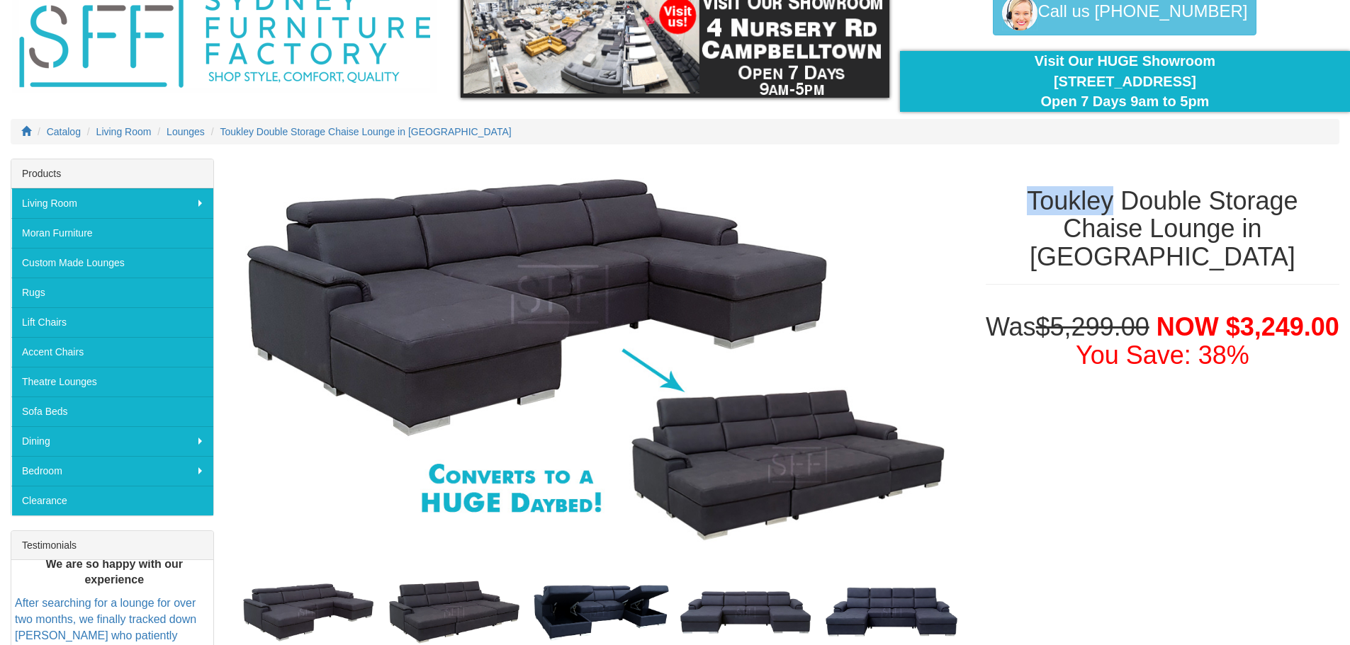
drag, startPoint x: 1028, startPoint y: 197, endPoint x: 1109, endPoint y: 196, distance: 80.8
click at [1114, 198] on h1 "Toukley Double Storage Chaise Lounge in Fabric" at bounding box center [1161, 229] width 353 height 84
copy h1 "Toukley"
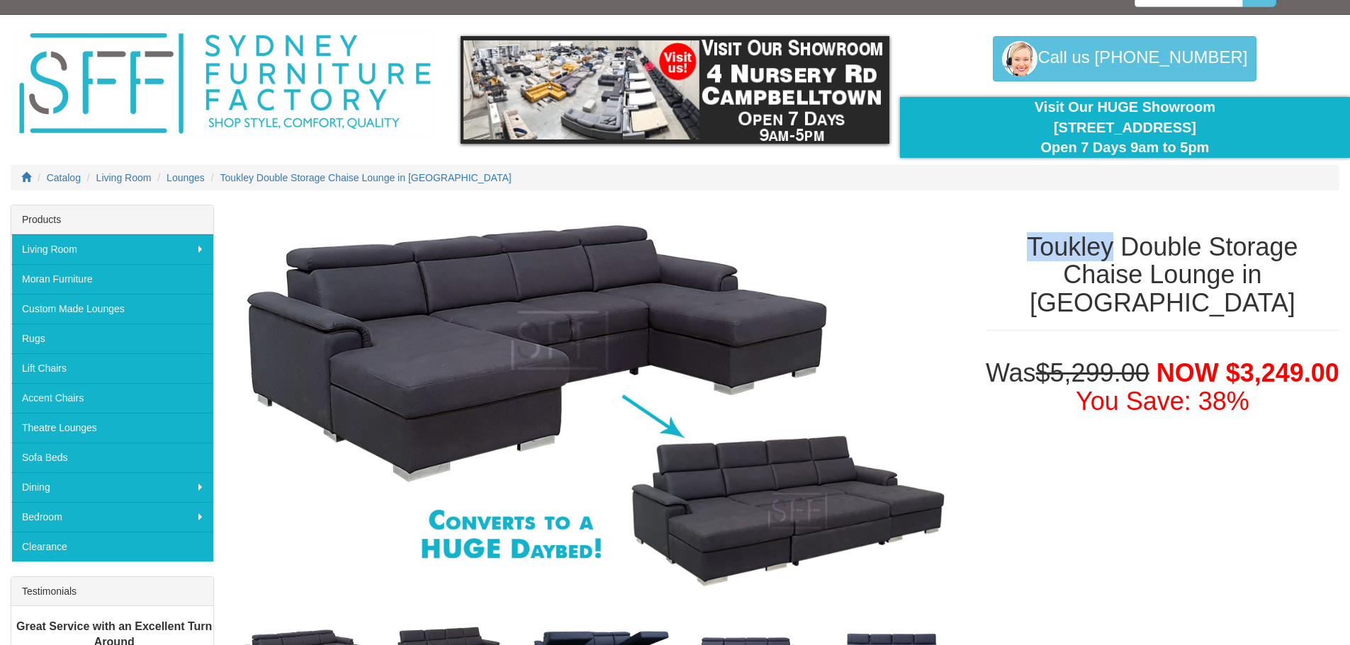
scroll to position [0, 0]
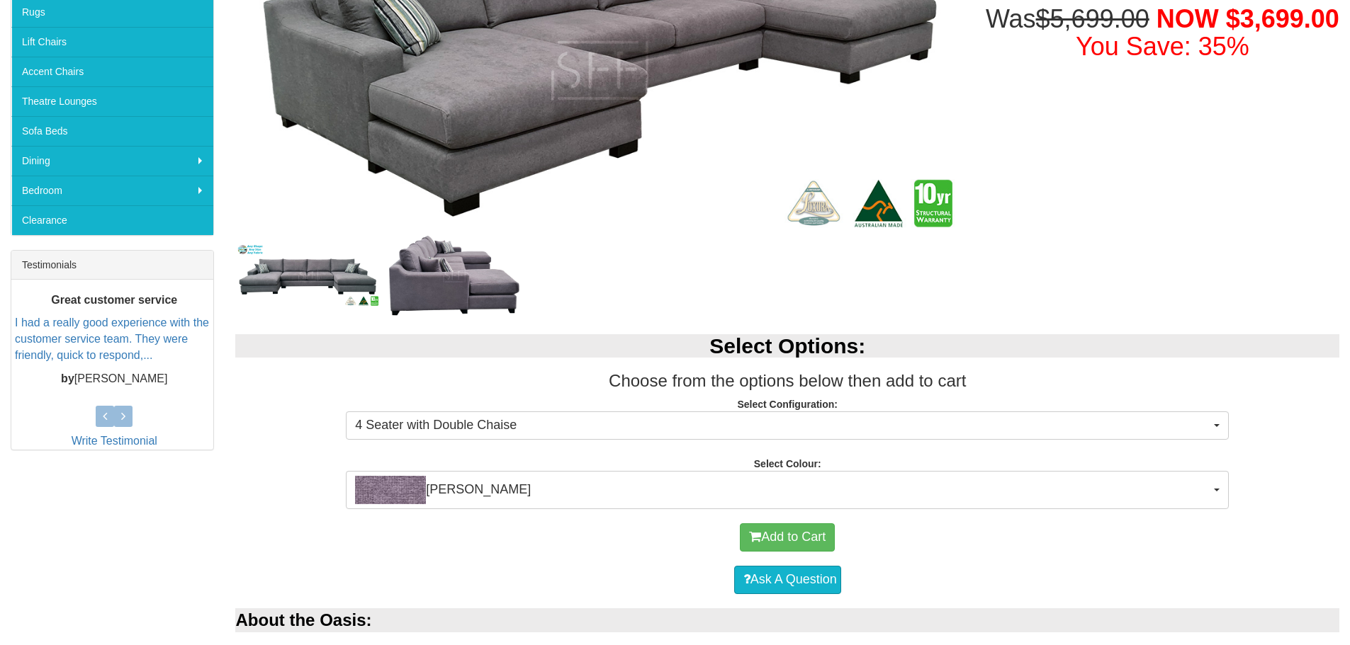
scroll to position [354, 0]
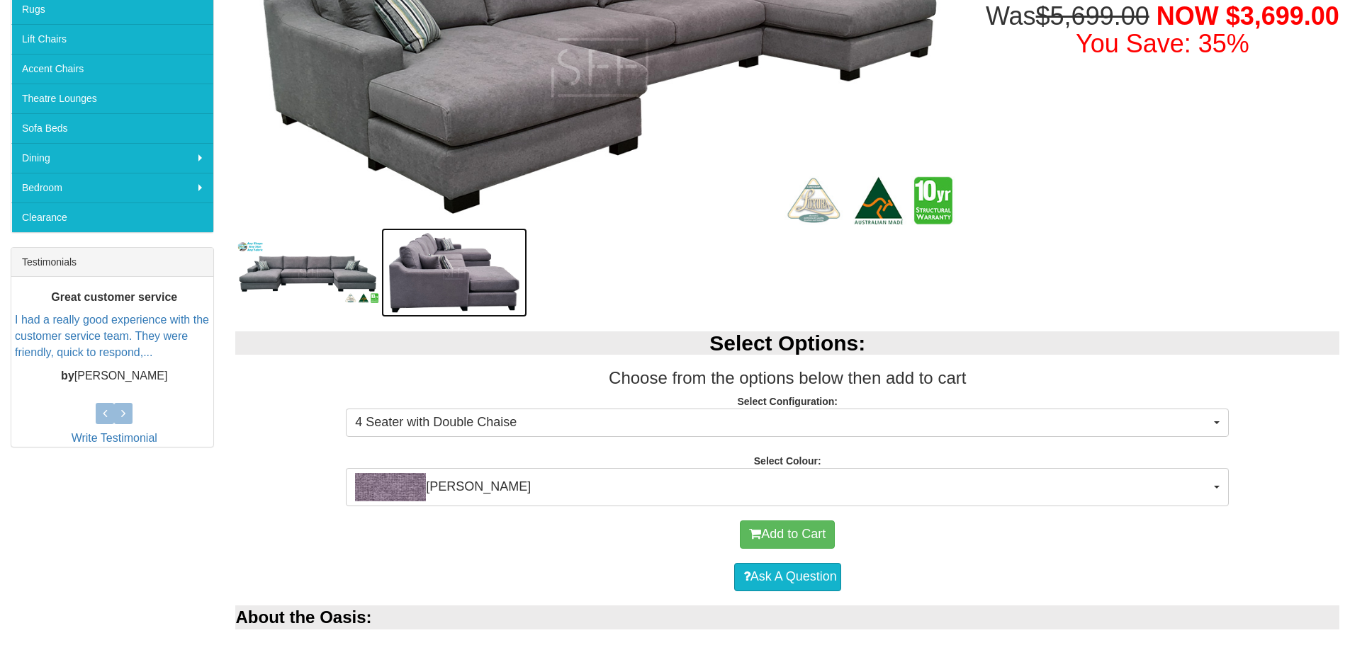
click at [447, 272] on img at bounding box center [454, 272] width 146 height 89
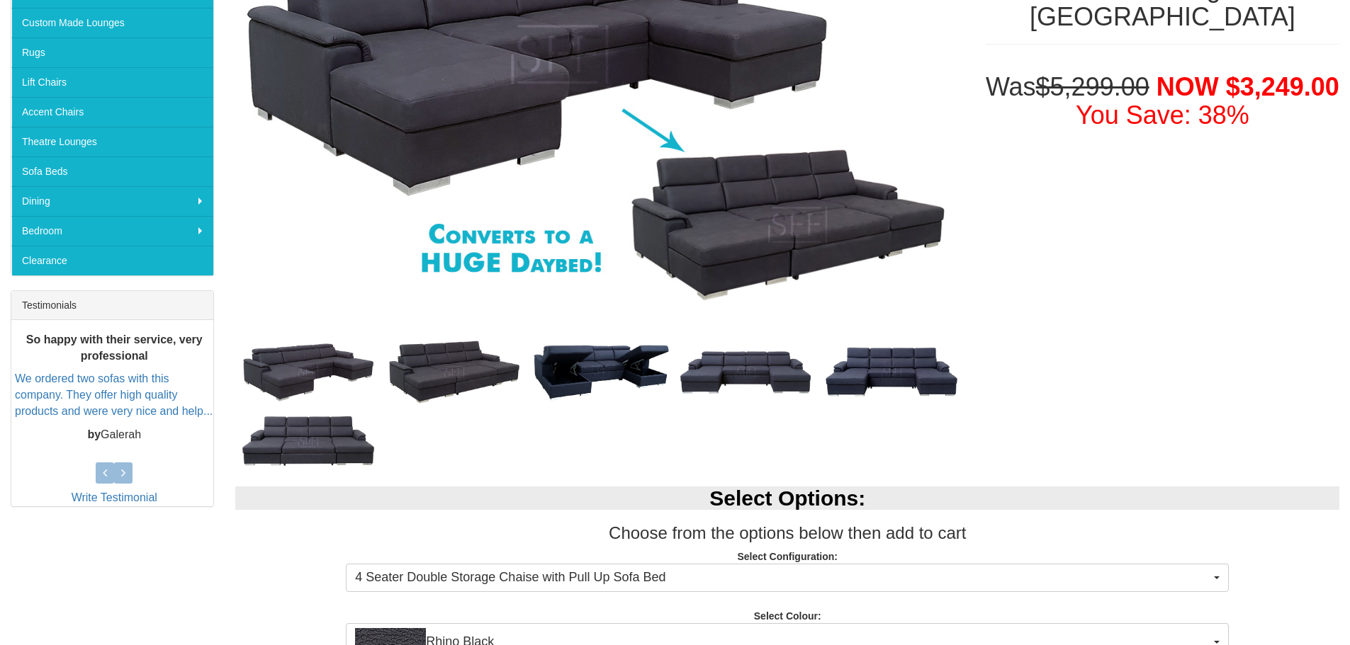
scroll to position [425, 0]
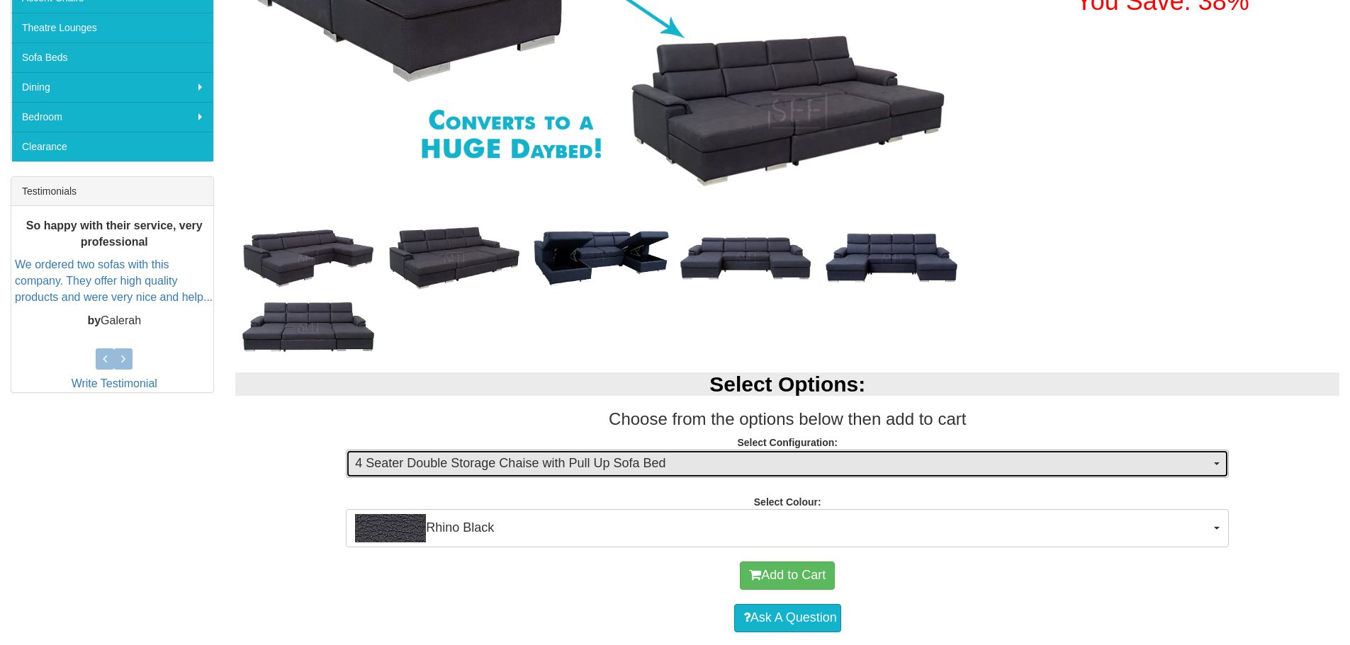
click at [1217, 467] on button "4 Seater Double Storage Chaise with Pull Up Sofa Bed" at bounding box center [787, 464] width 883 height 28
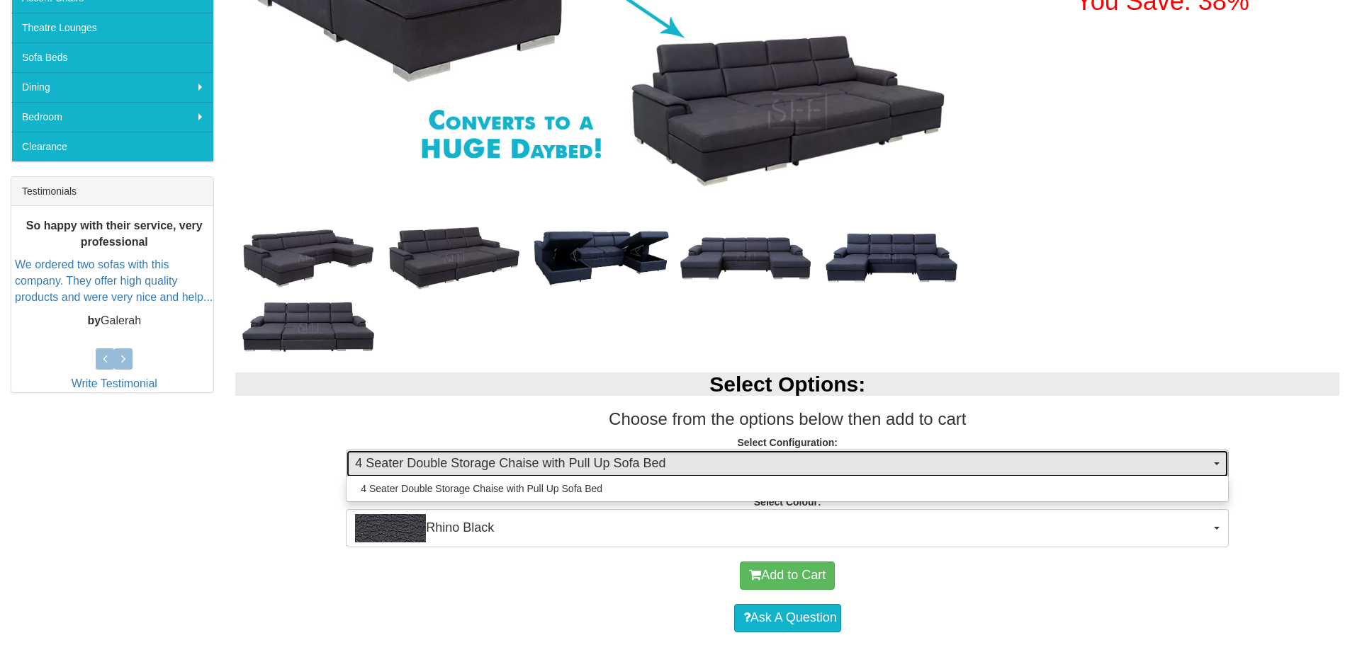
click at [1213, 465] on button "4 Seater Double Storage Chaise with Pull Up Sofa Bed" at bounding box center [787, 464] width 883 height 28
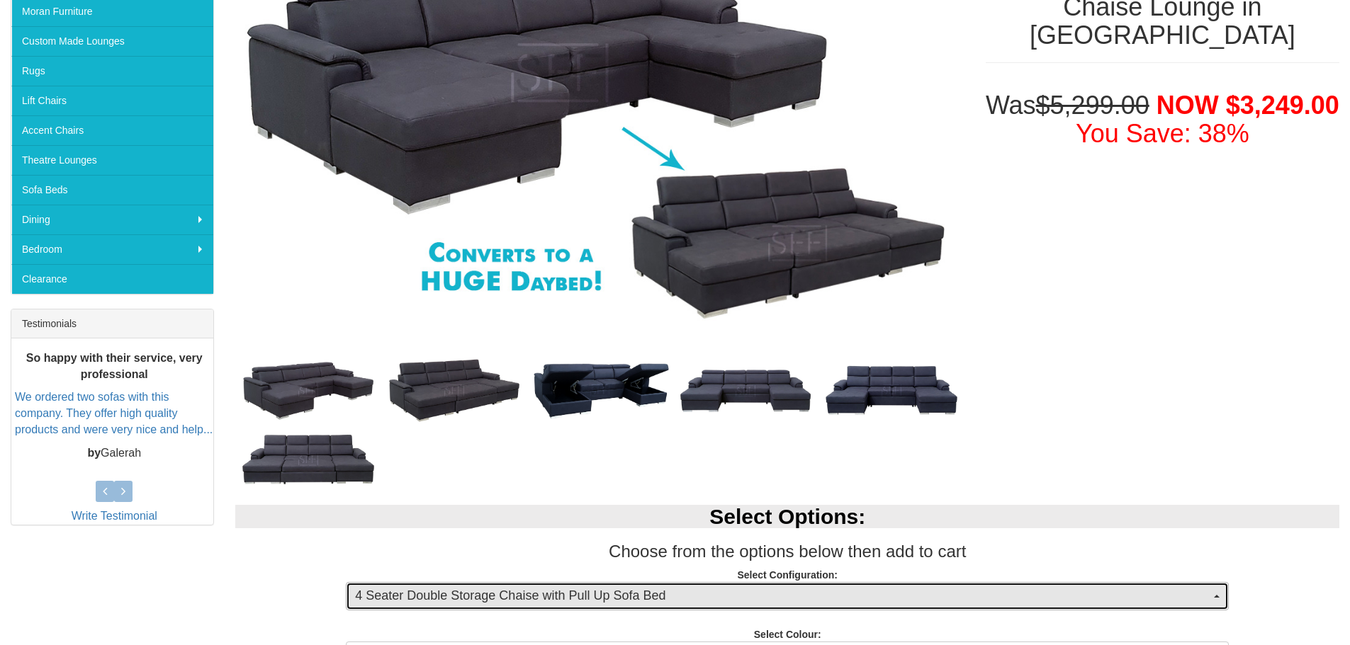
scroll to position [142, 0]
